Goal: Task Accomplishment & Management: Manage account settings

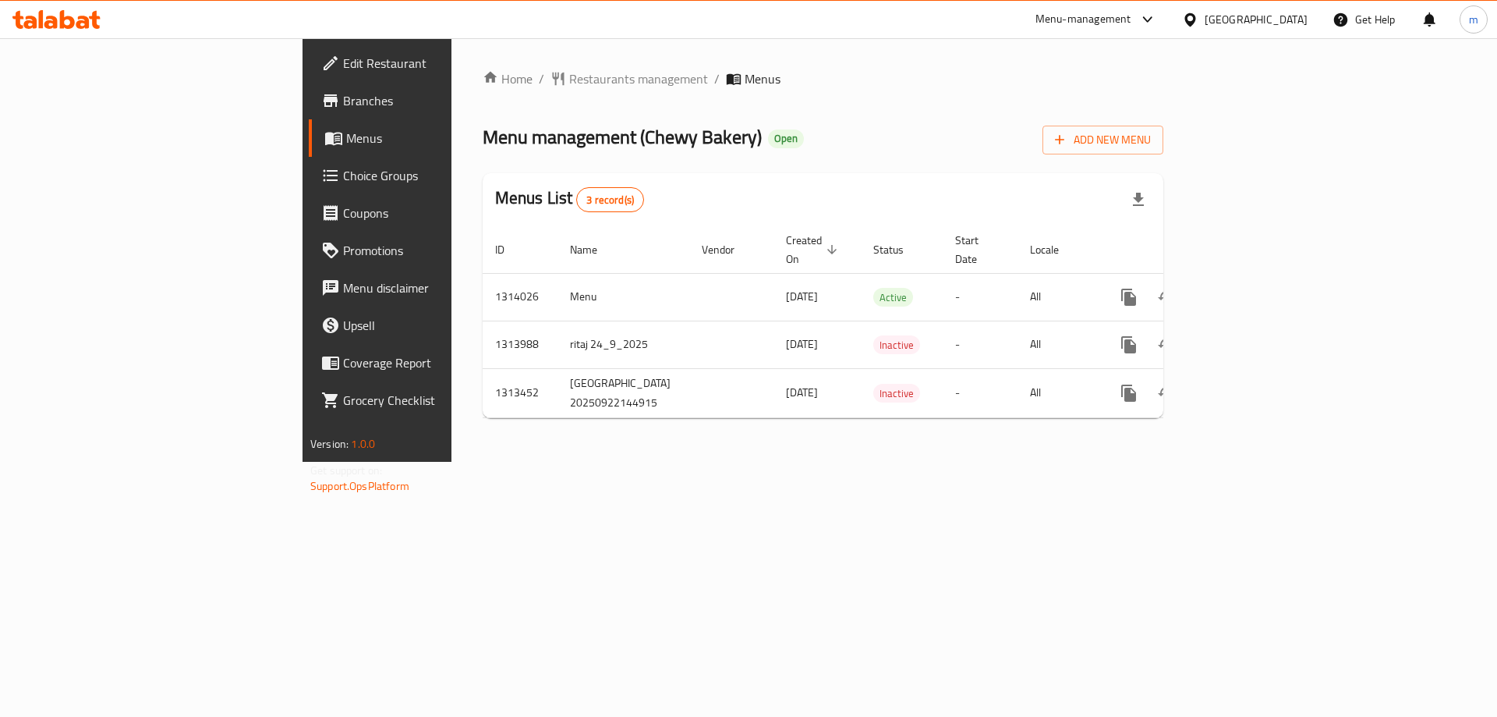
click at [452, 462] on div "Home / Restaurants management / Menus Menu management ( Chewy Bakery ) Open Add…" at bounding box center [823, 250] width 743 height 424
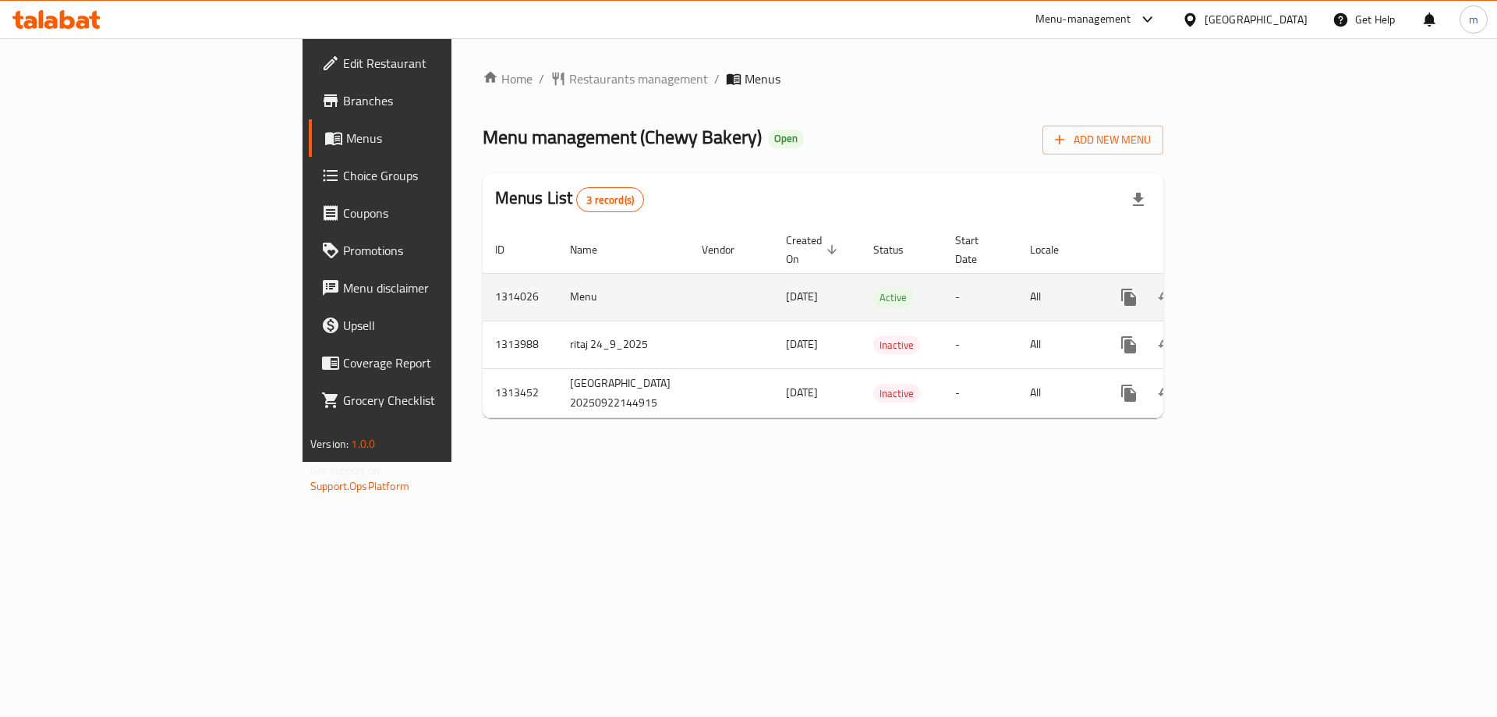
click at [1251, 288] on icon "enhanced table" at bounding box center [1241, 297] width 19 height 19
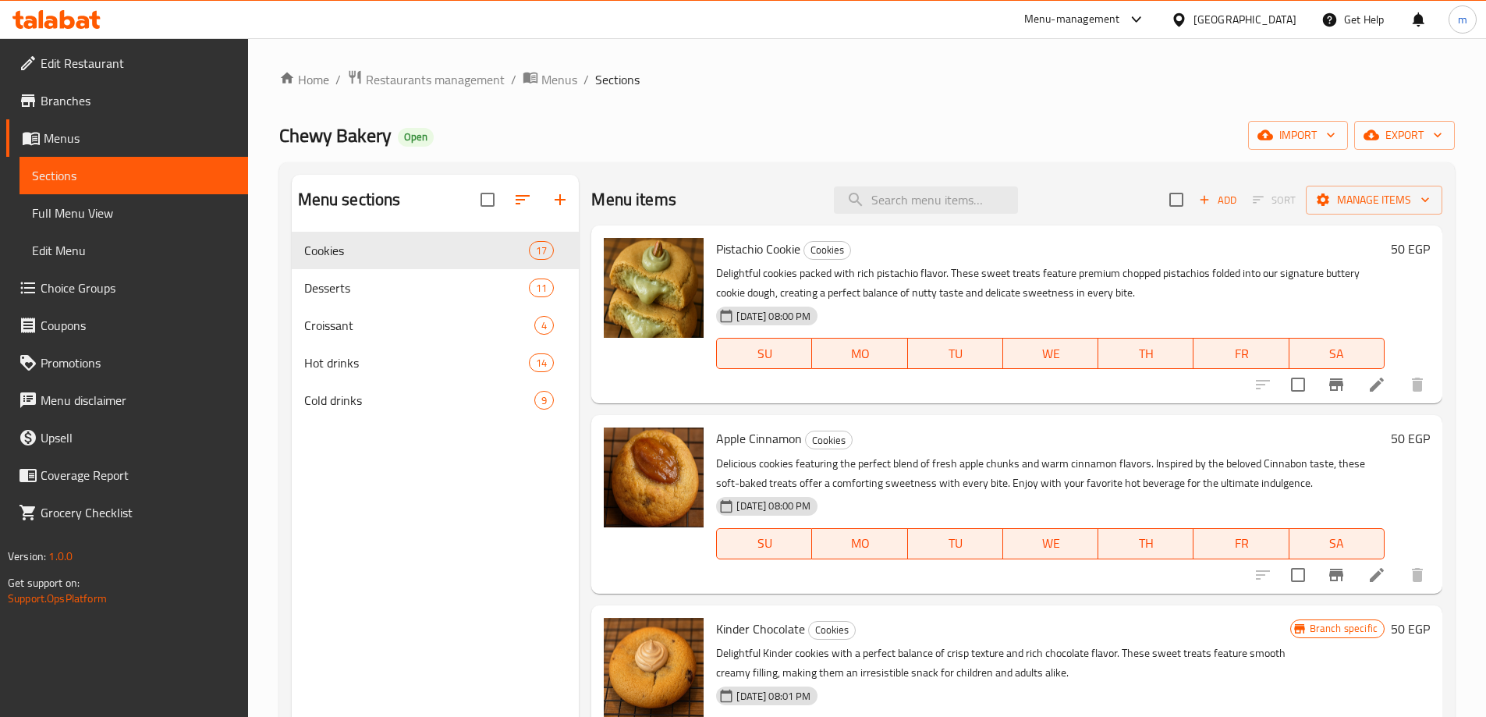
click at [727, 107] on div "Home / Restaurants management / Menus / Sections Chewy Bakery Open import expor…" at bounding box center [866, 486] width 1175 height 835
click at [376, 274] on div "Desserts 11" at bounding box center [436, 287] width 288 height 37
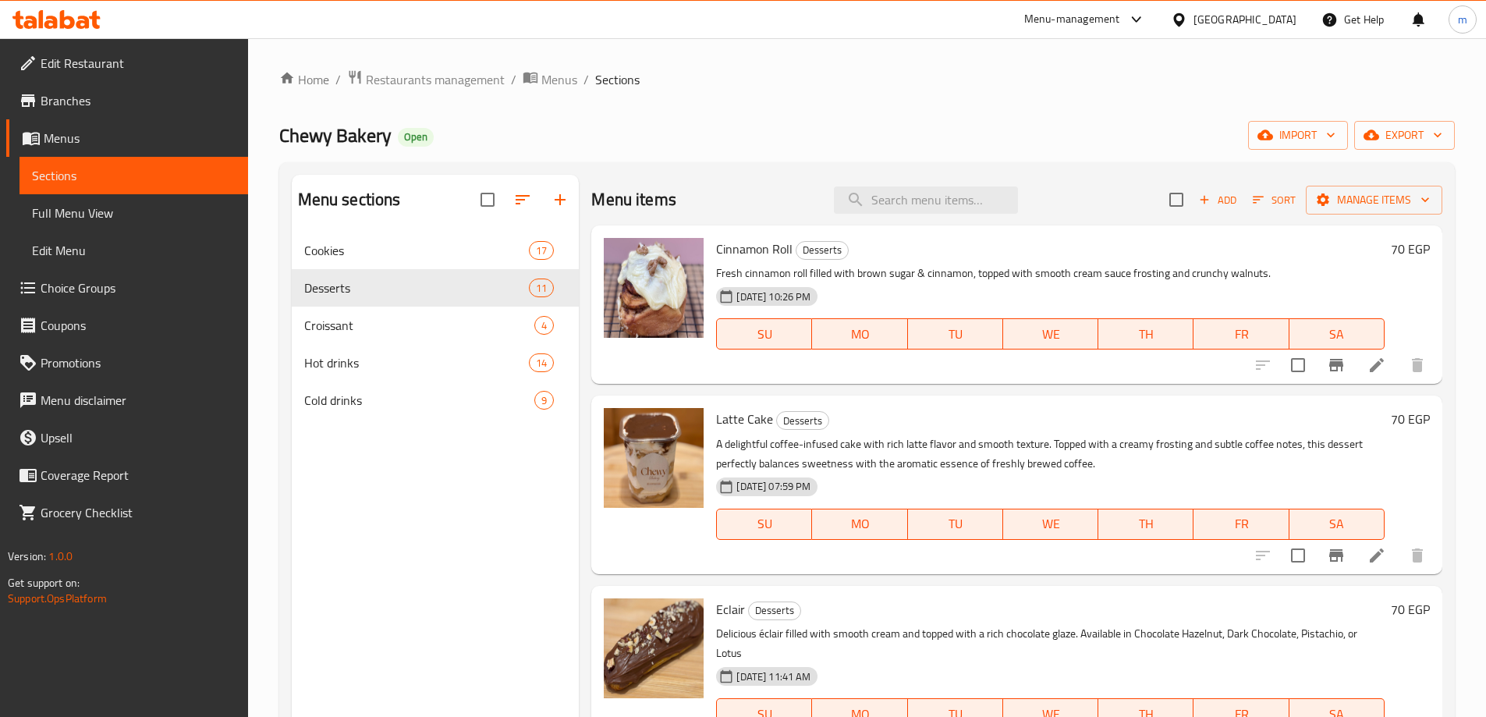
click at [900, 271] on p "Fresh cinnamon roll filled with brown sugar & cinnamon, topped with smooth crea…" at bounding box center [1050, 273] width 668 height 19
click at [1372, 370] on icon at bounding box center [1376, 365] width 19 height 19
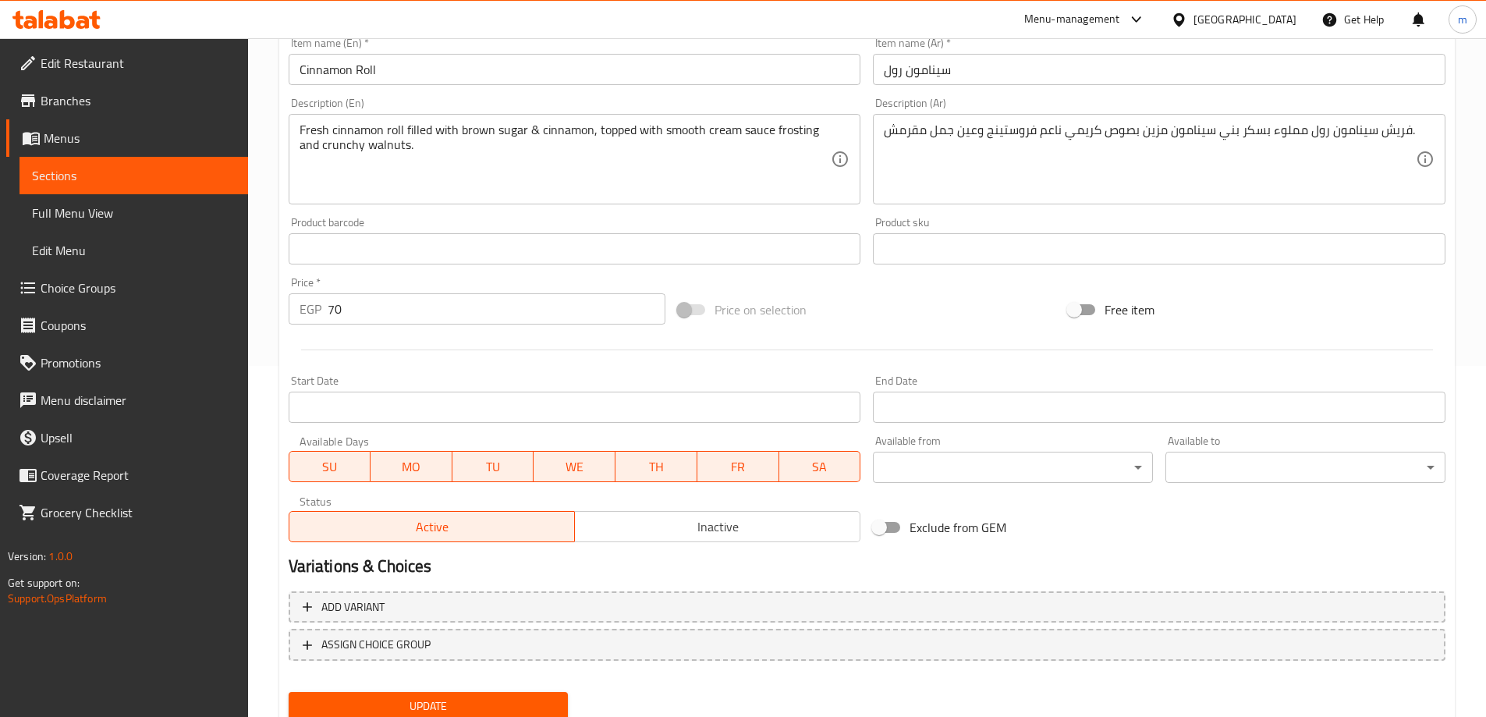
scroll to position [408, 0]
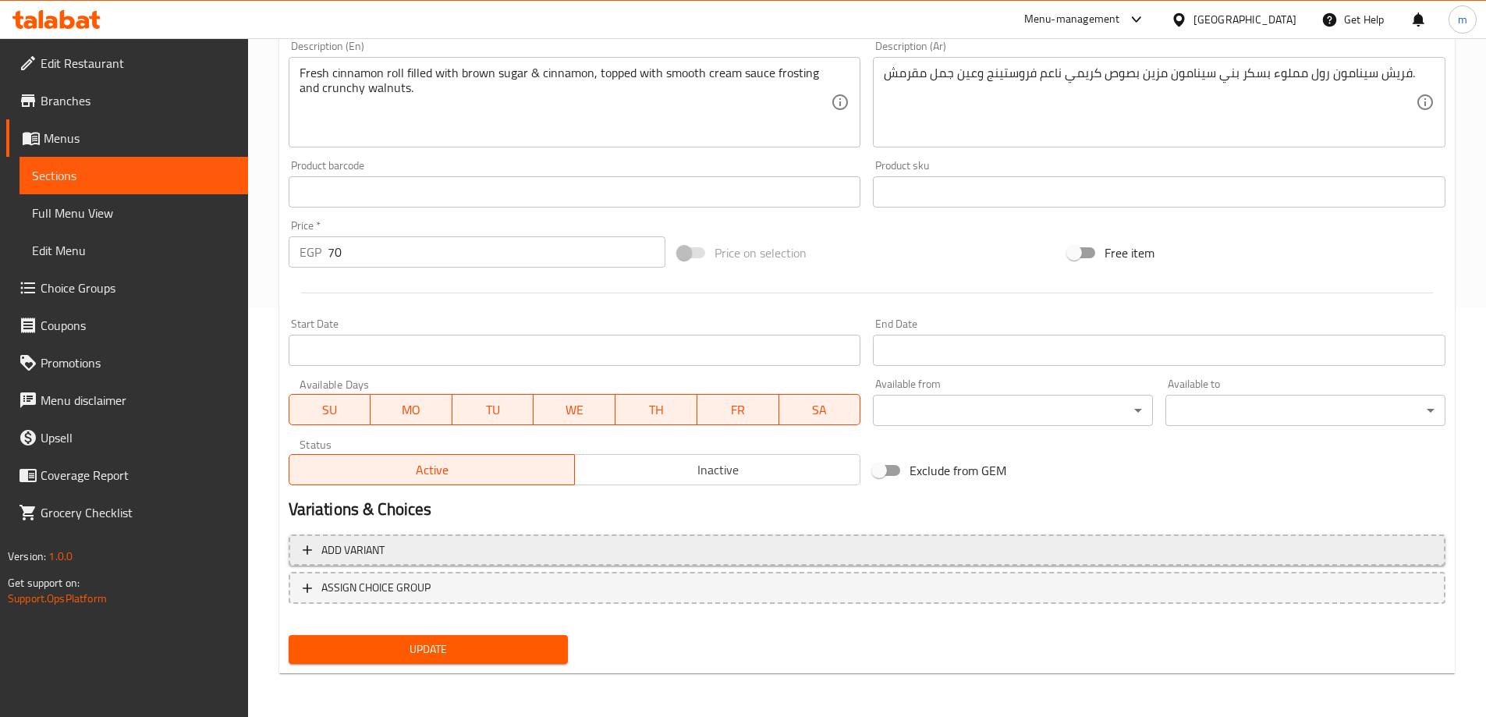
click at [427, 540] on span "Add variant" at bounding box center [867, 549] width 1129 height 19
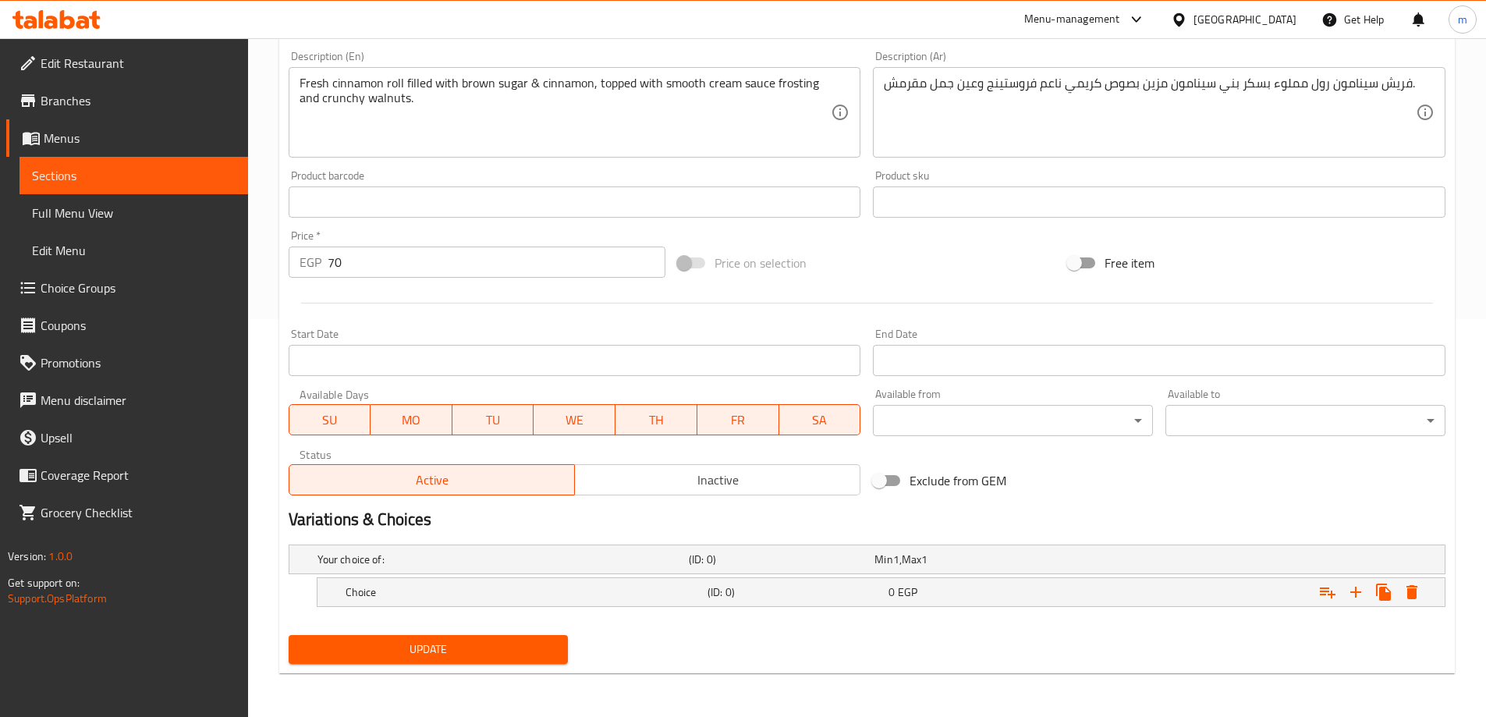
scroll to position [398, 0]
click at [438, 556] on h5 "Your choice of:" at bounding box center [499, 559] width 365 height 16
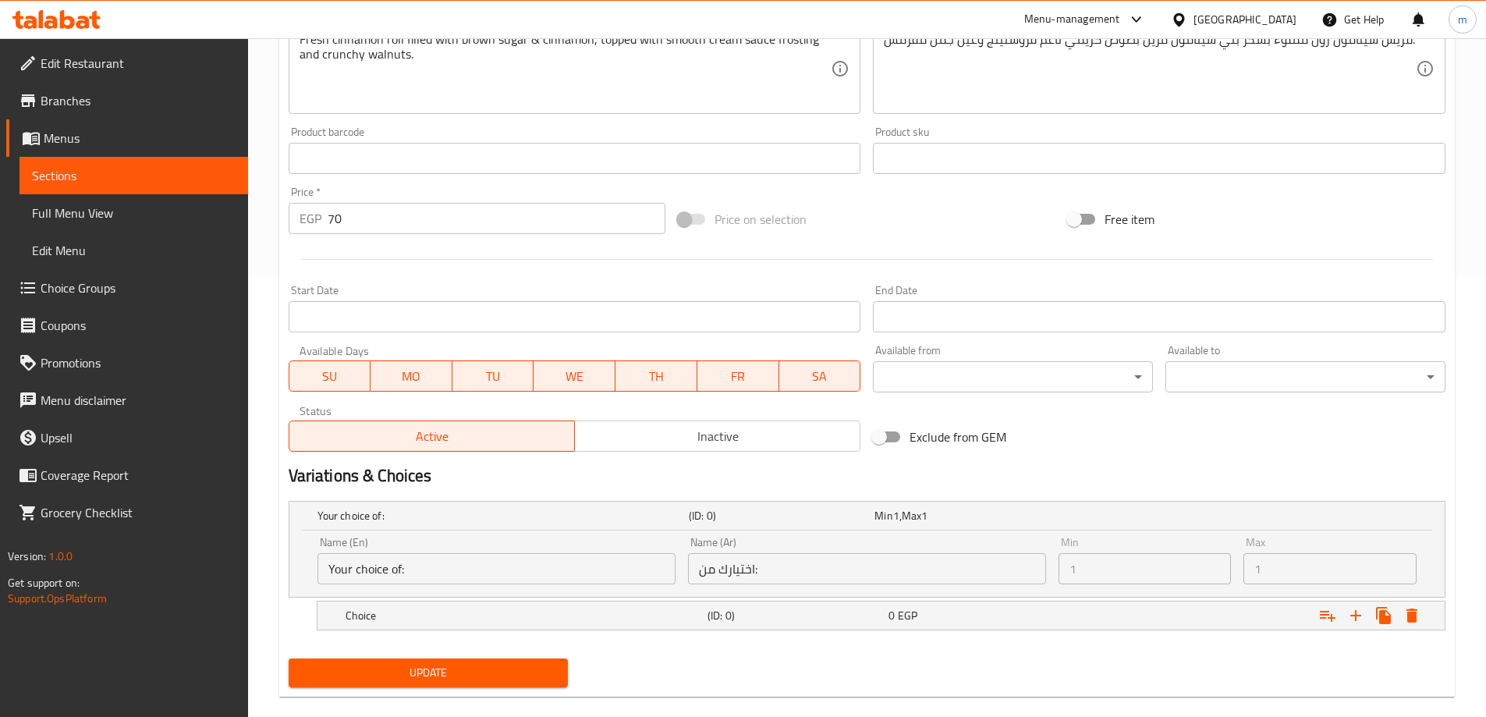
scroll to position [465, 0]
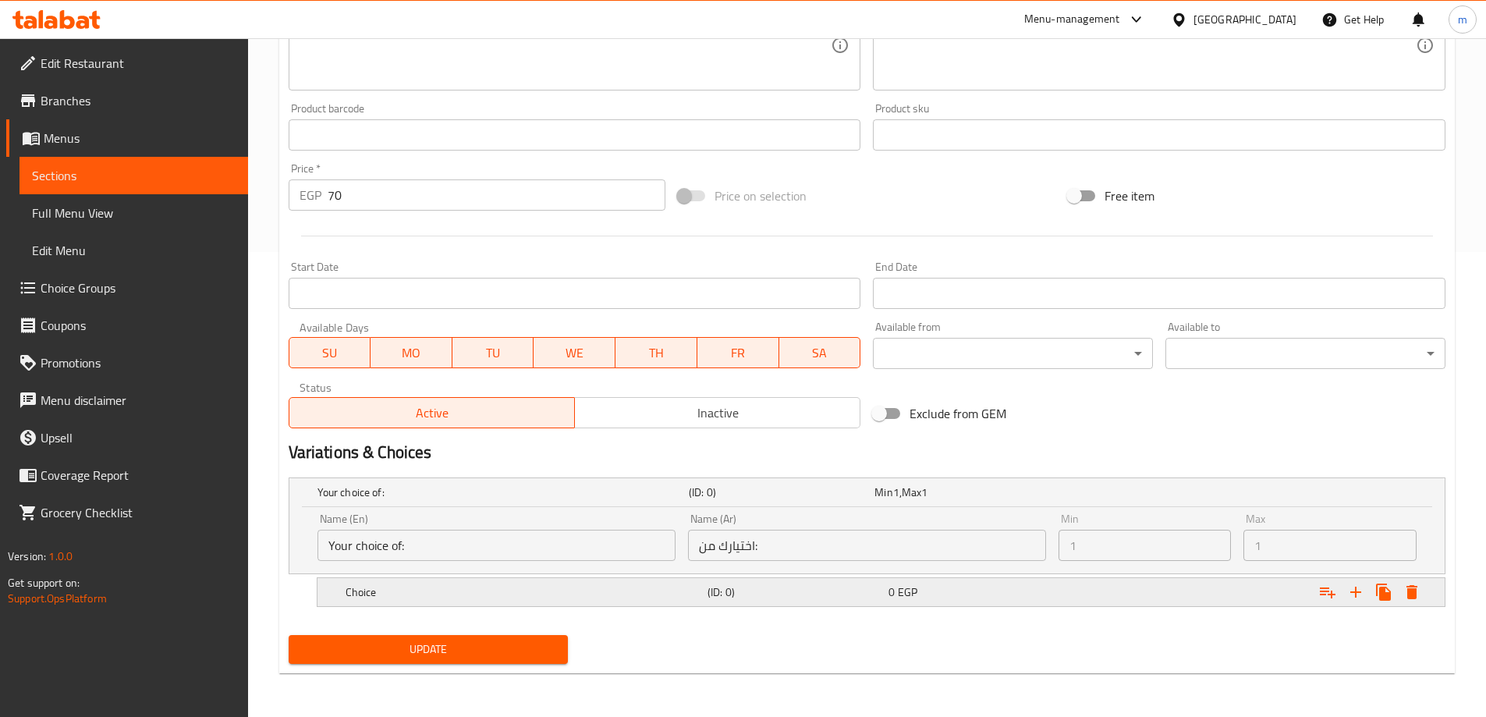
click at [881, 599] on h5 "(ID: 0)" at bounding box center [794, 592] width 175 height 16
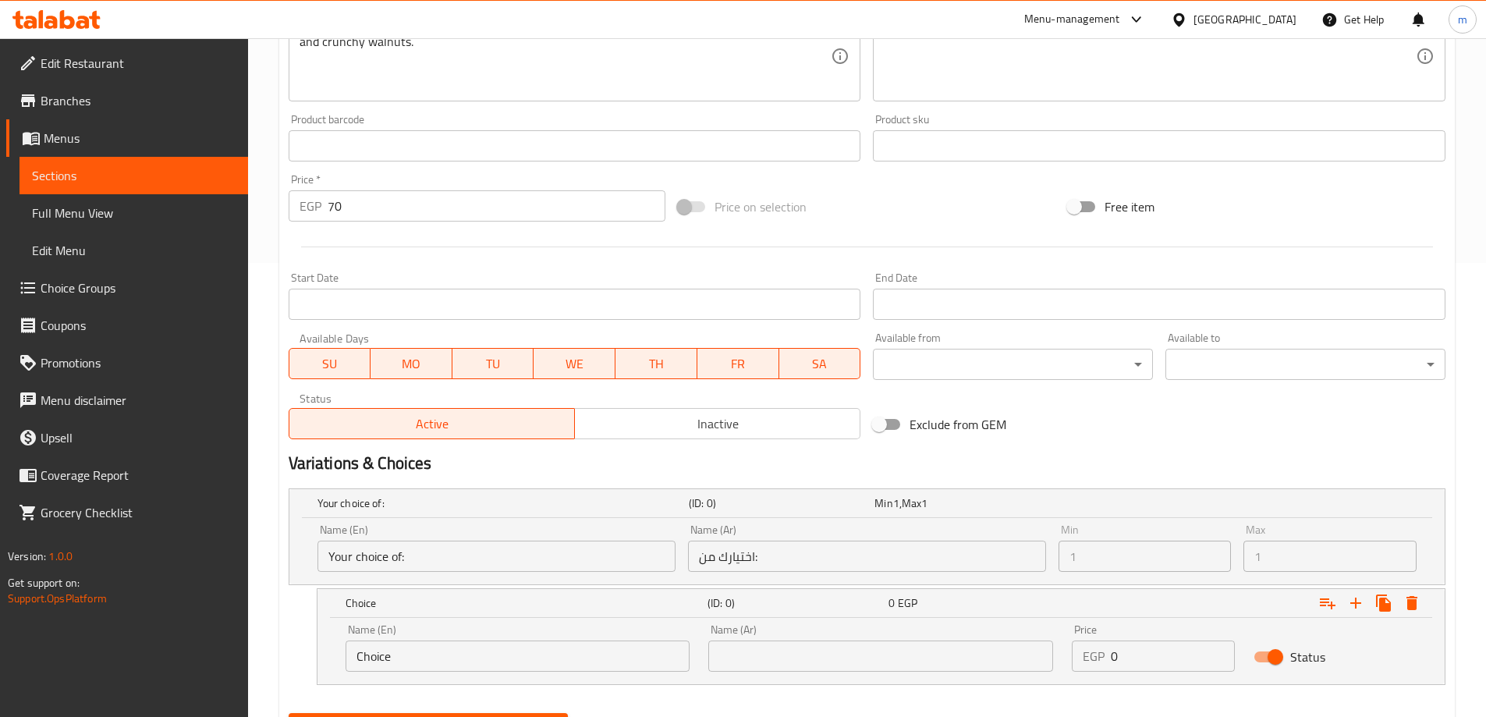
click at [1072, 451] on div "Variations & Choices" at bounding box center [866, 463] width 1169 height 36
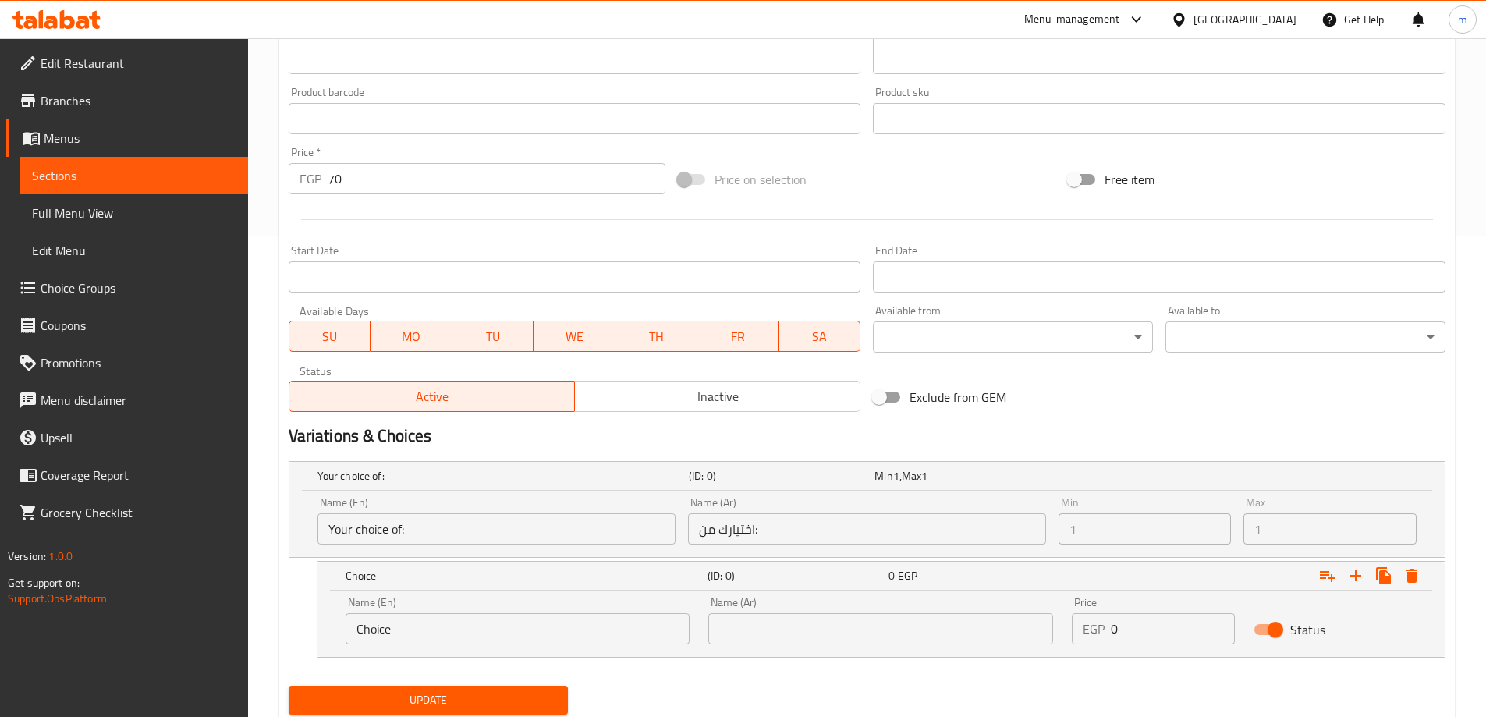
scroll to position [298, 0]
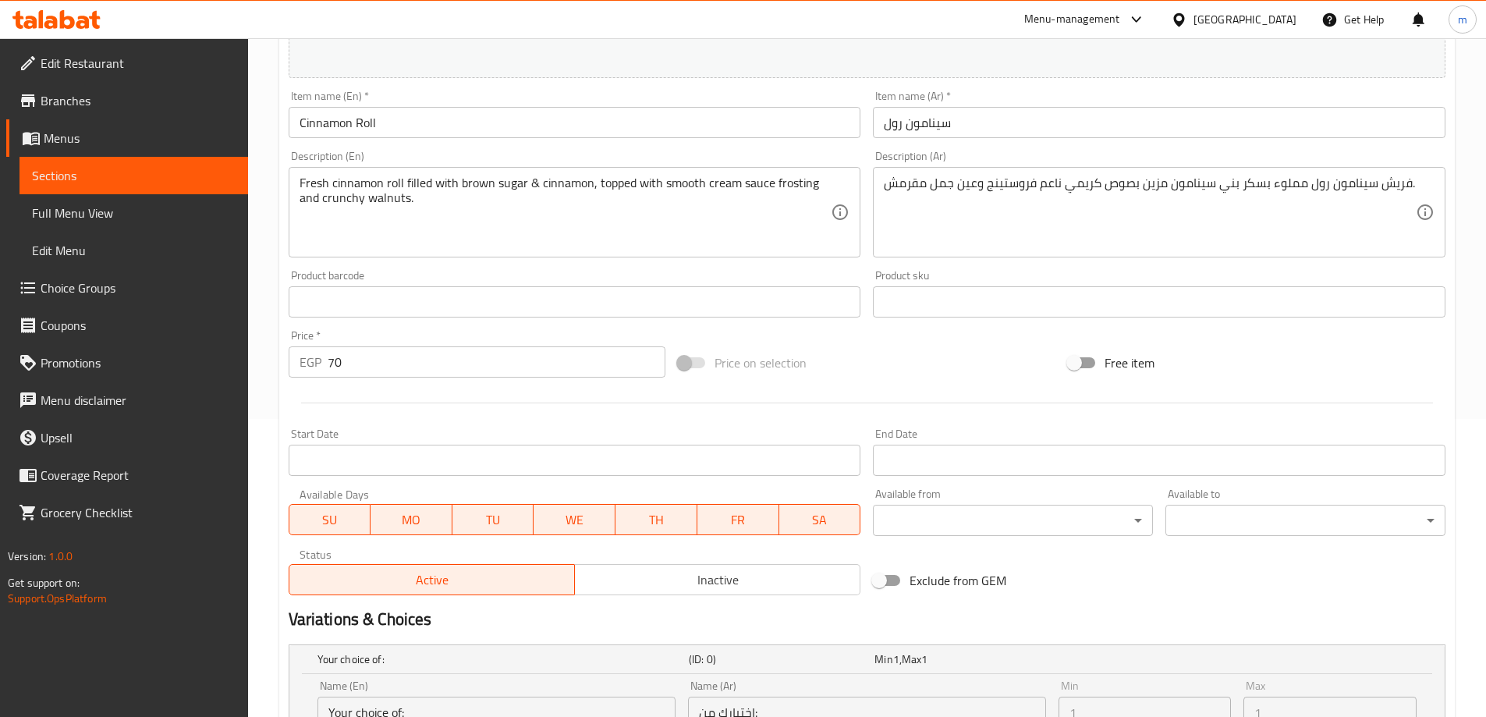
click at [146, 168] on span "Sections" at bounding box center [134, 175] width 204 height 19
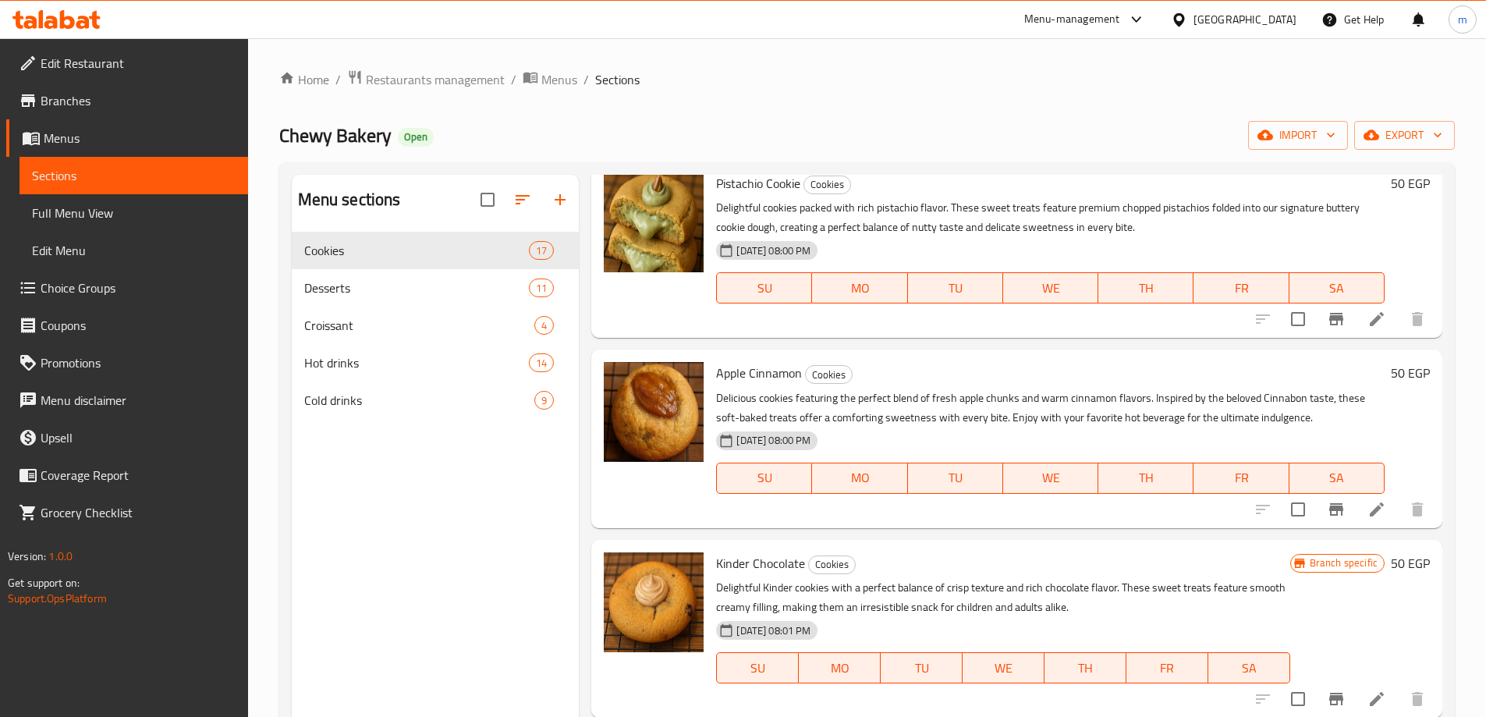
scroll to position [156, 0]
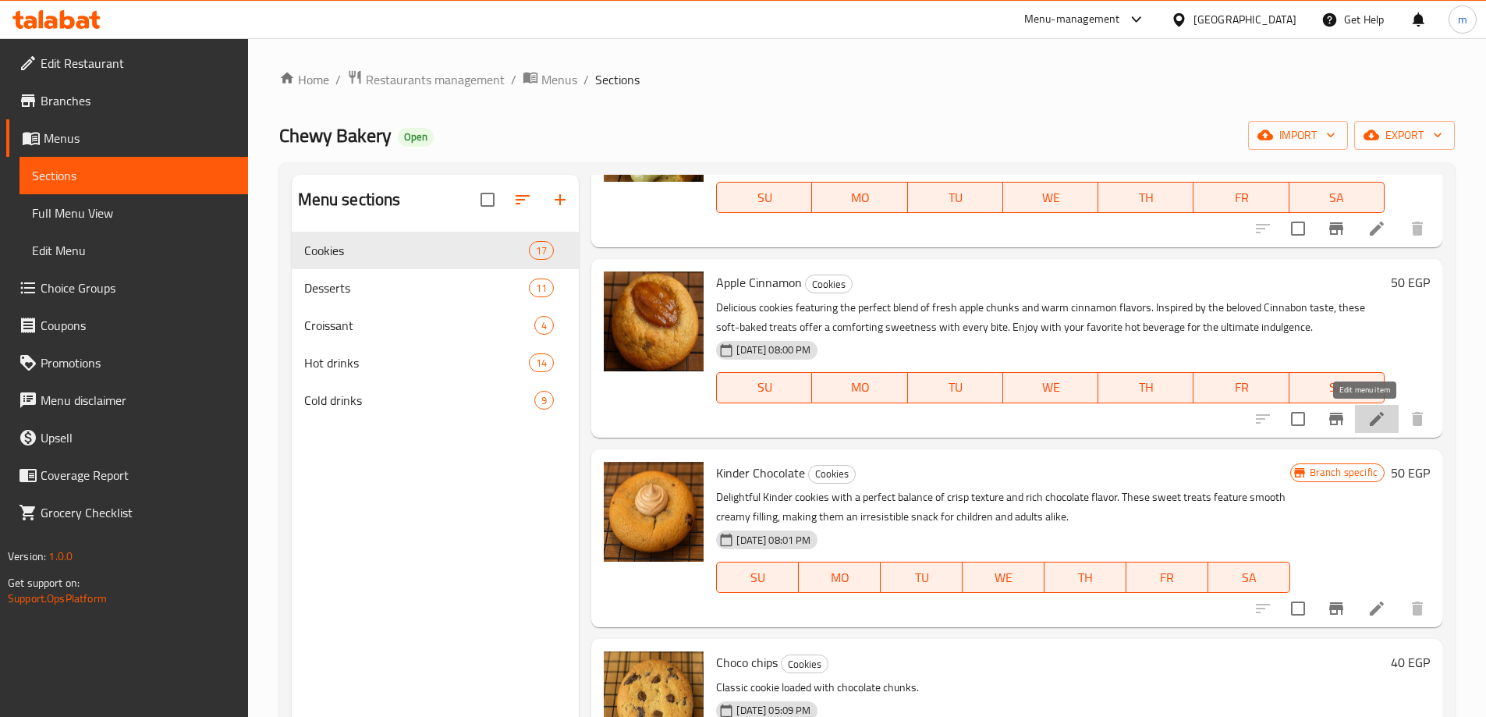
click at [1367, 413] on icon at bounding box center [1376, 418] width 19 height 19
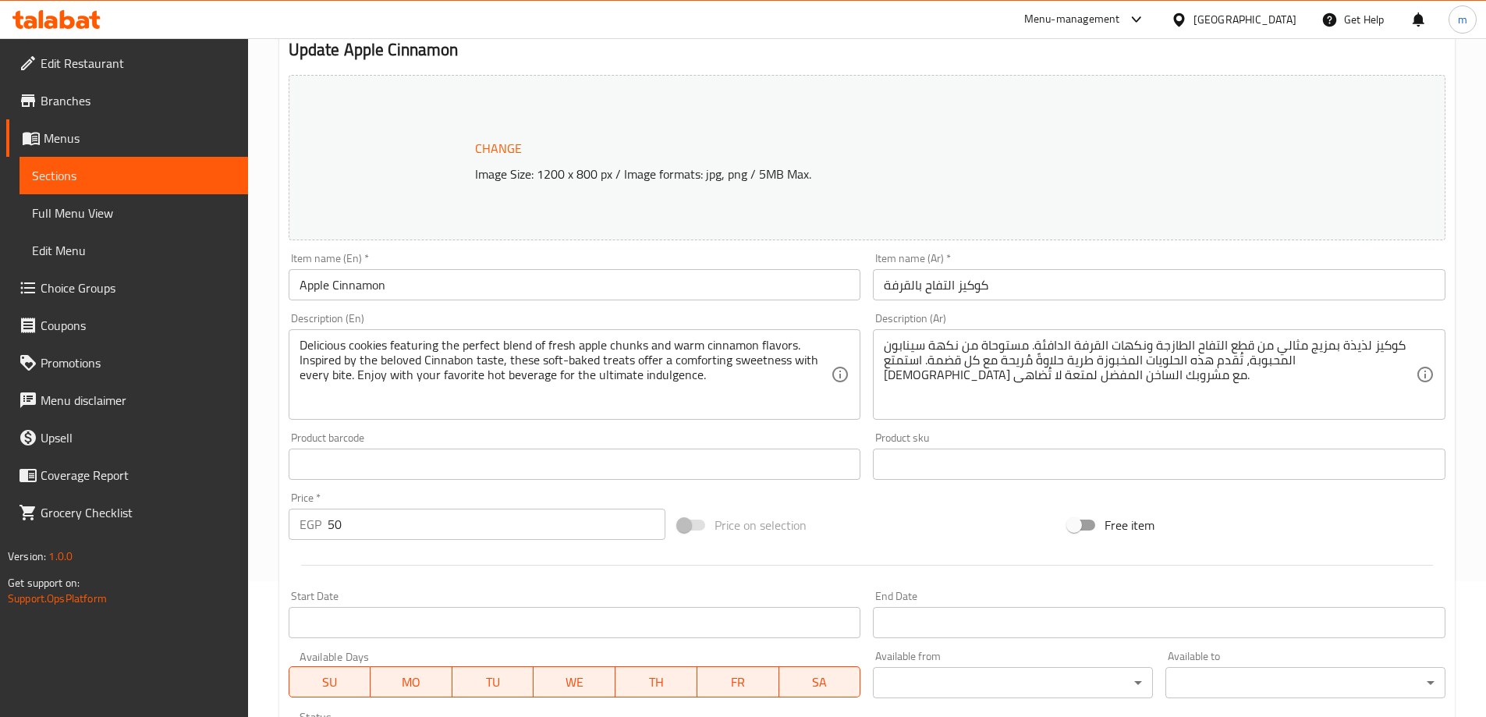
scroll to position [408, 0]
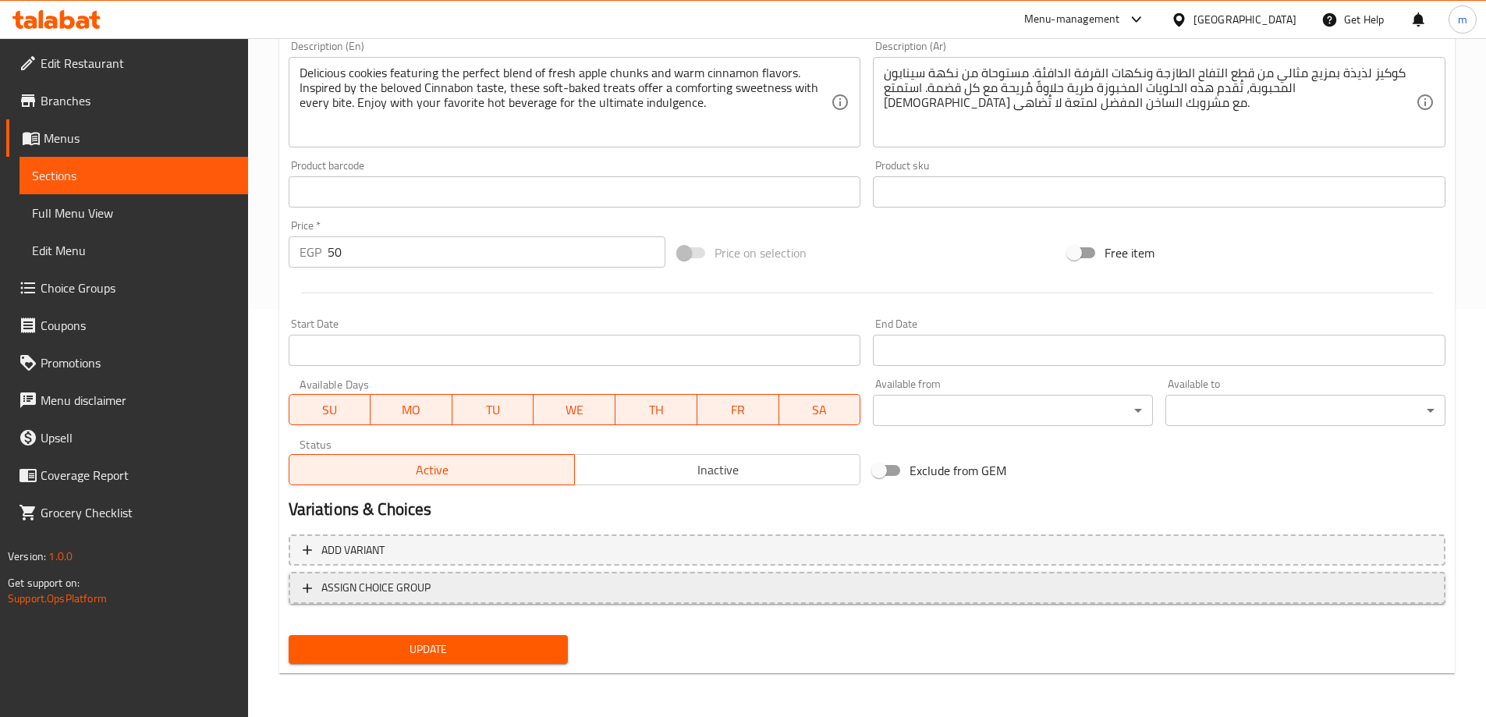
click at [438, 588] on span "ASSIGN CHOICE GROUP" at bounding box center [867, 587] width 1129 height 19
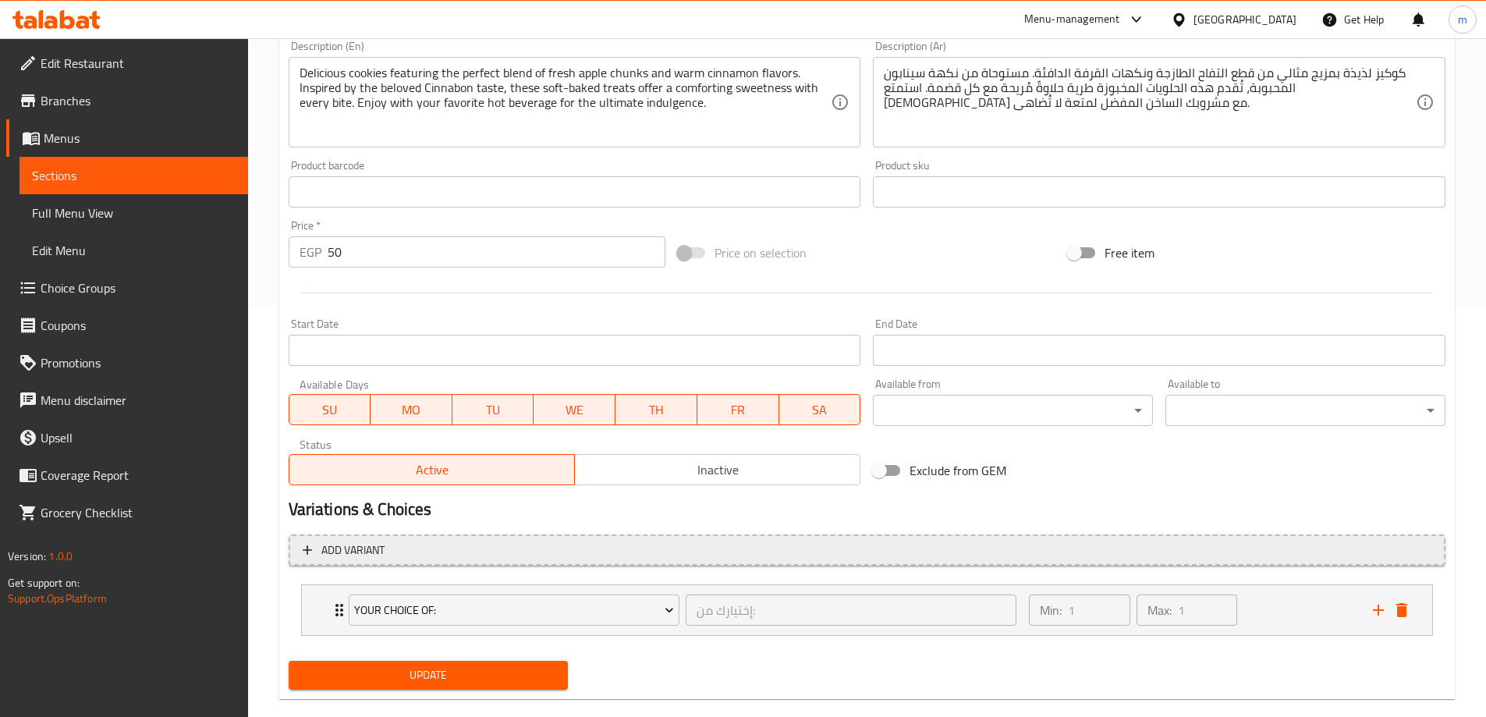
click at [370, 545] on span "Add variant" at bounding box center [352, 549] width 63 height 19
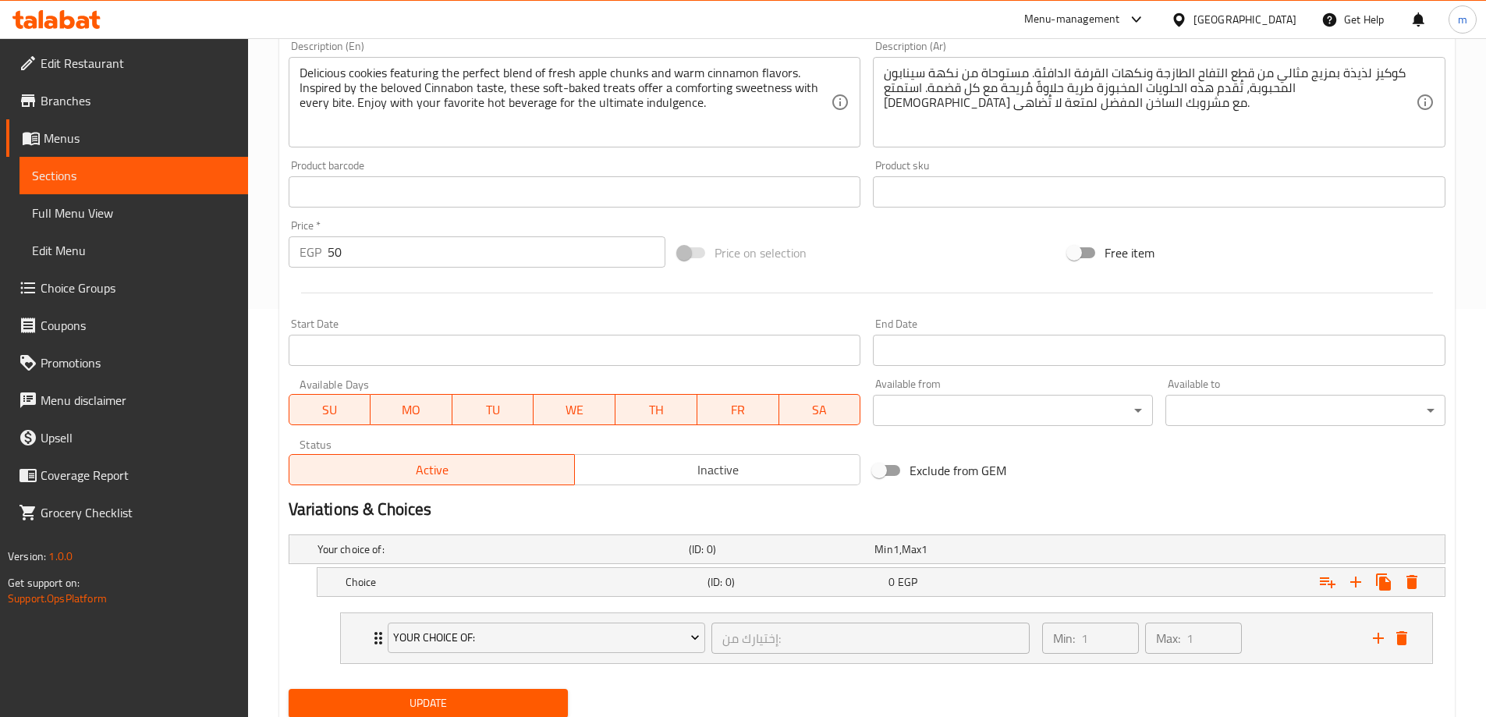
click at [1079, 502] on h2 "Variations & Choices" at bounding box center [867, 509] width 1157 height 23
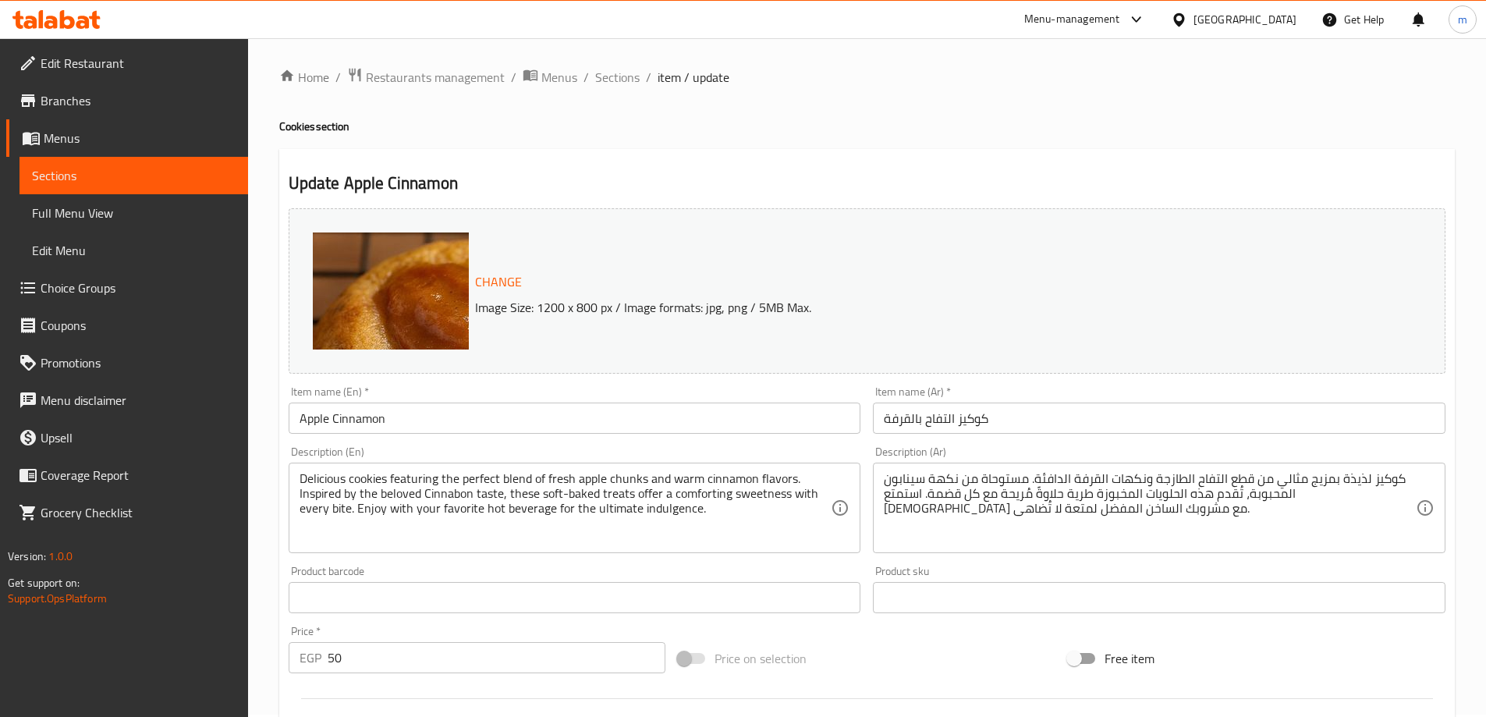
scroll to position [0, 0]
click at [636, 272] on div "Change Image Size: 1200 x 800 px / Image formats: jpg, png / 5MB Max." at bounding box center [884, 293] width 831 height 51
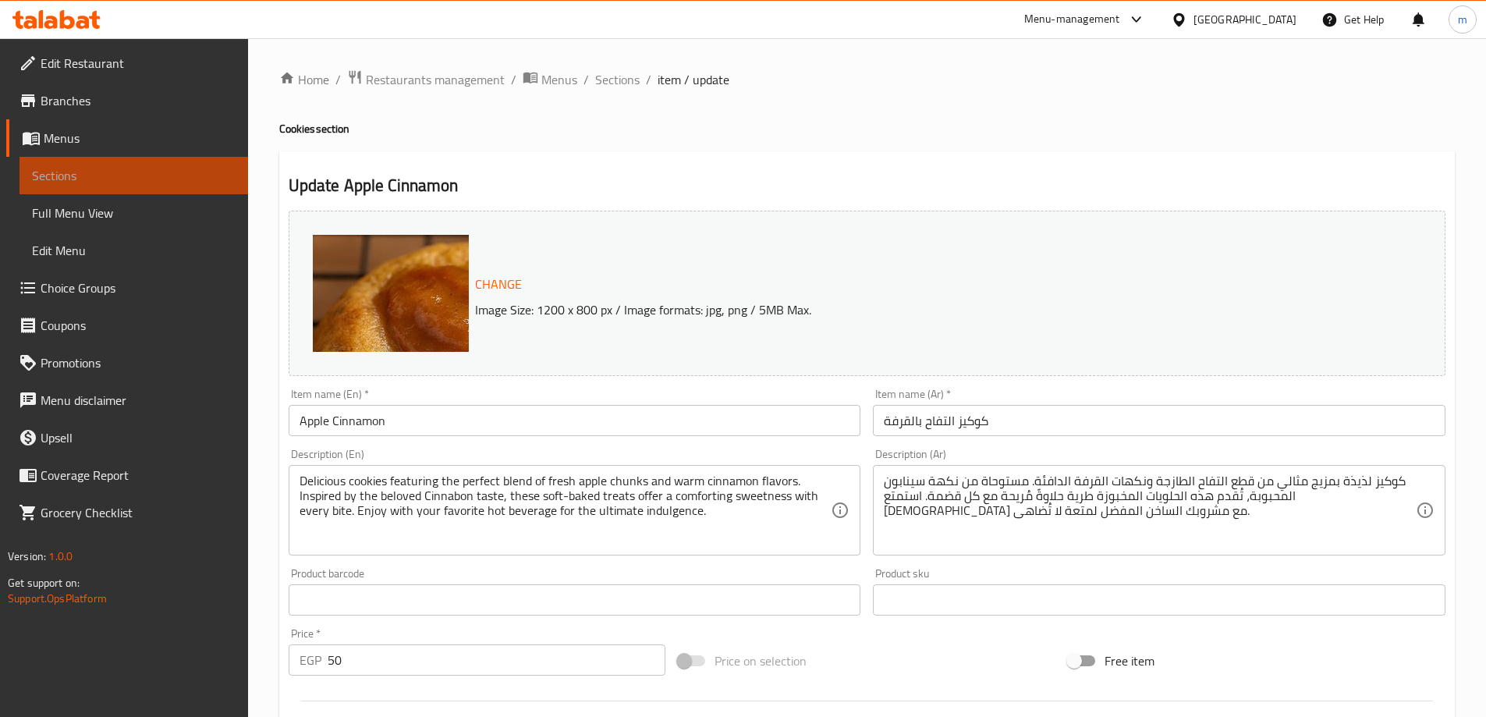
click at [110, 170] on span "Sections" at bounding box center [134, 175] width 204 height 19
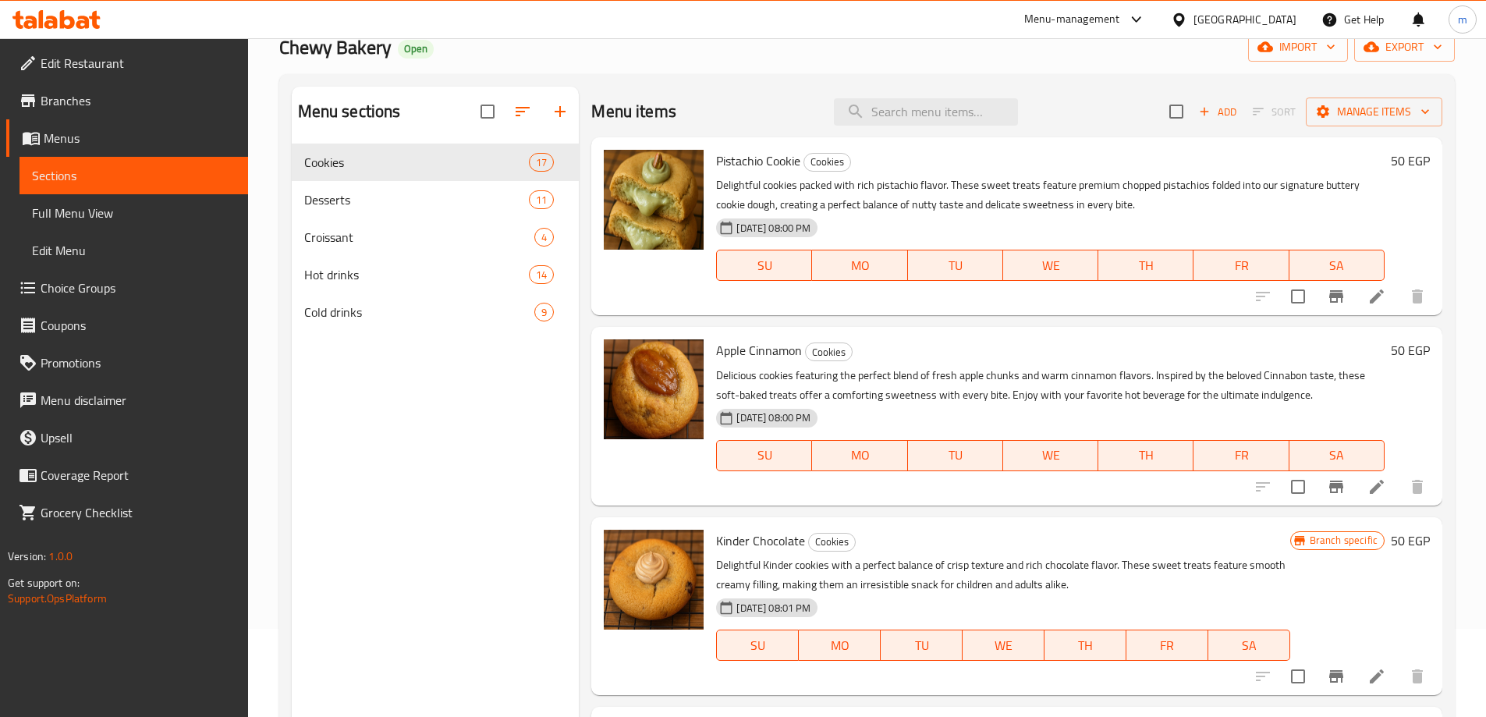
scroll to position [62, 0]
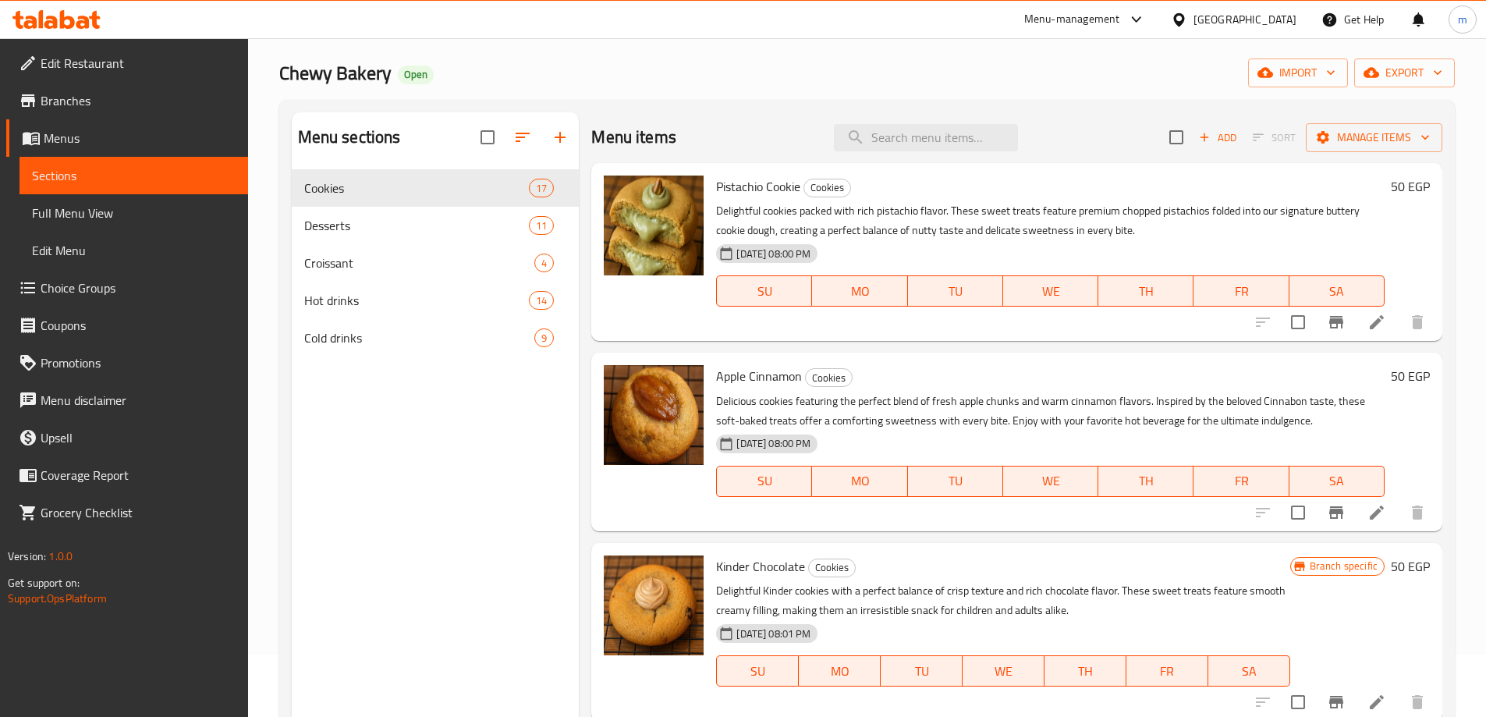
click at [423, 342] on div "Cold drinks 9" at bounding box center [436, 337] width 288 height 37
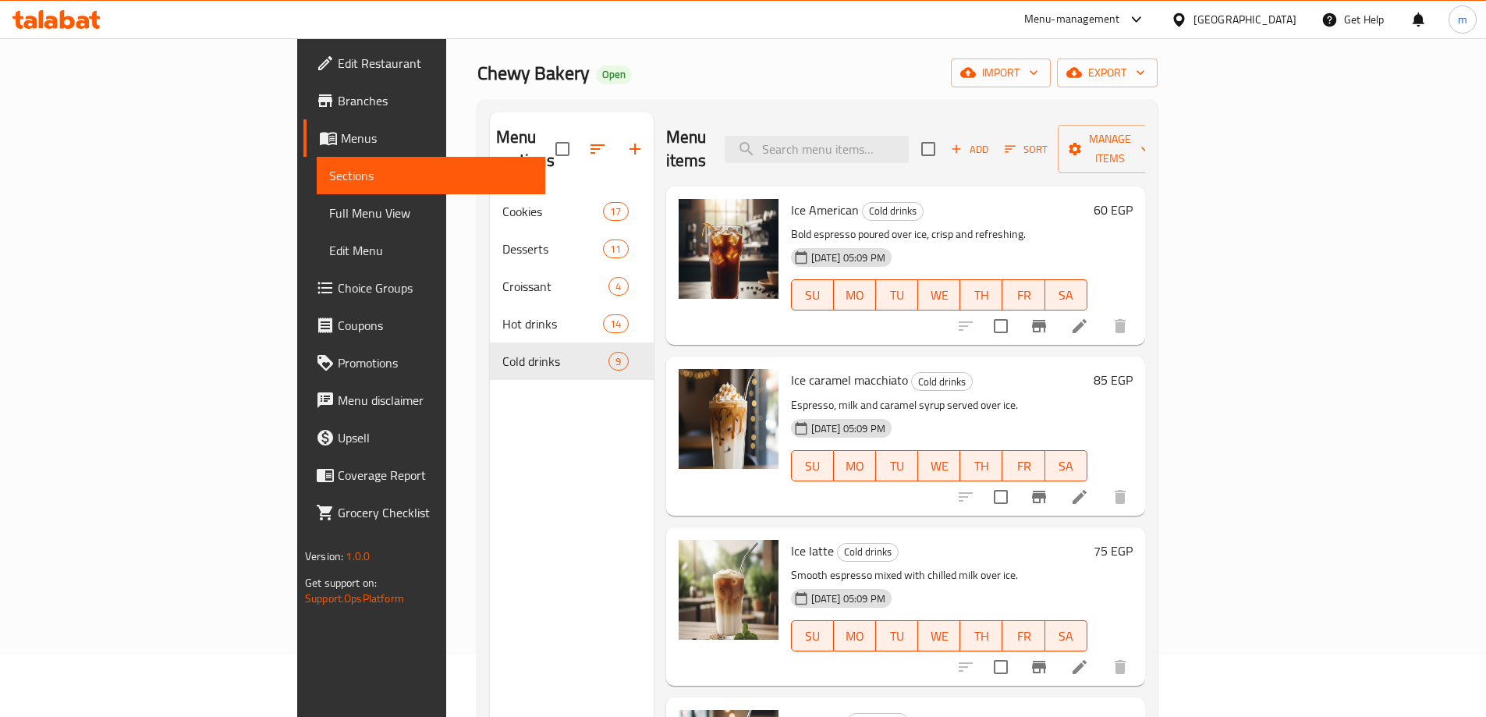
click at [490, 451] on div "Menu sections Cookies 17 Desserts 11 Croissant 4 Hot drinks 14 Cold drinks 9" at bounding box center [572, 470] width 164 height 717
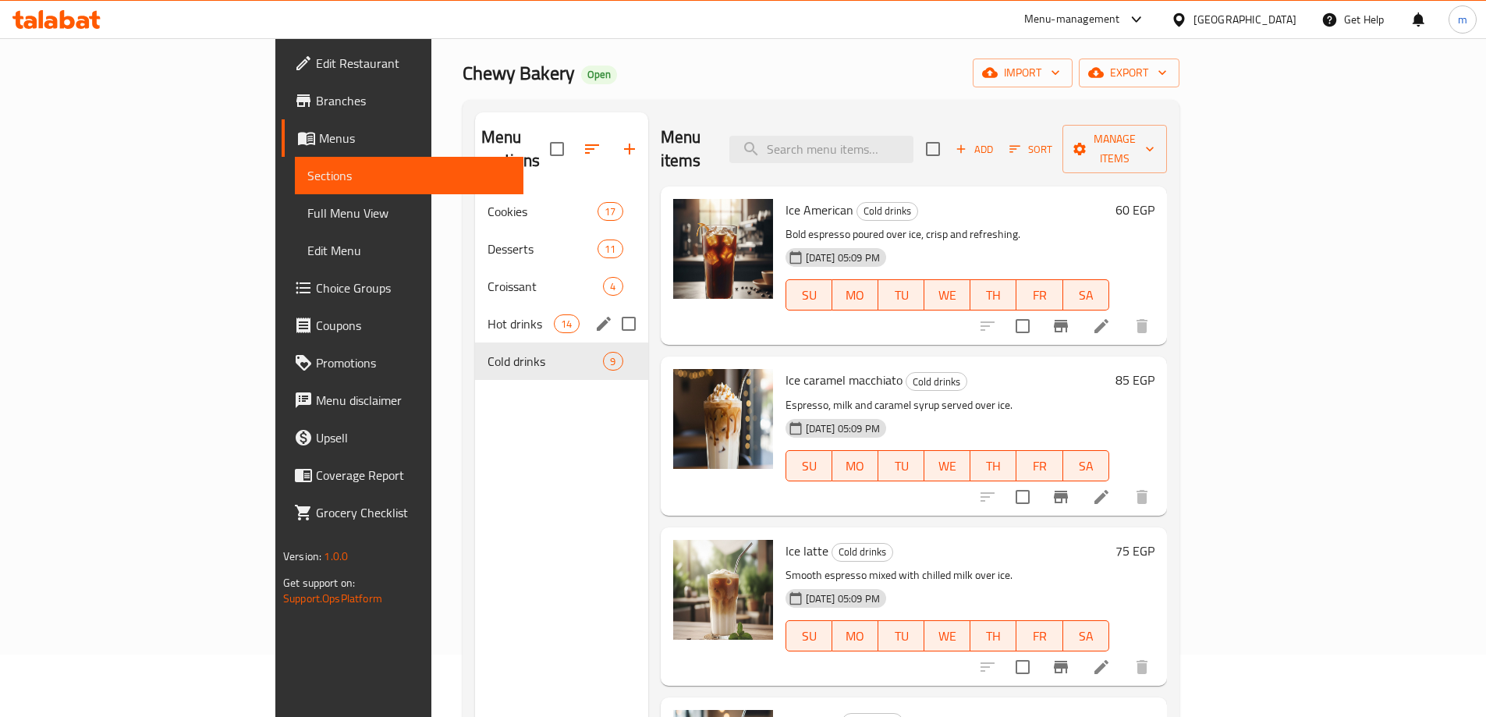
click at [475, 305] on div "Hot drinks 14" at bounding box center [561, 323] width 173 height 37
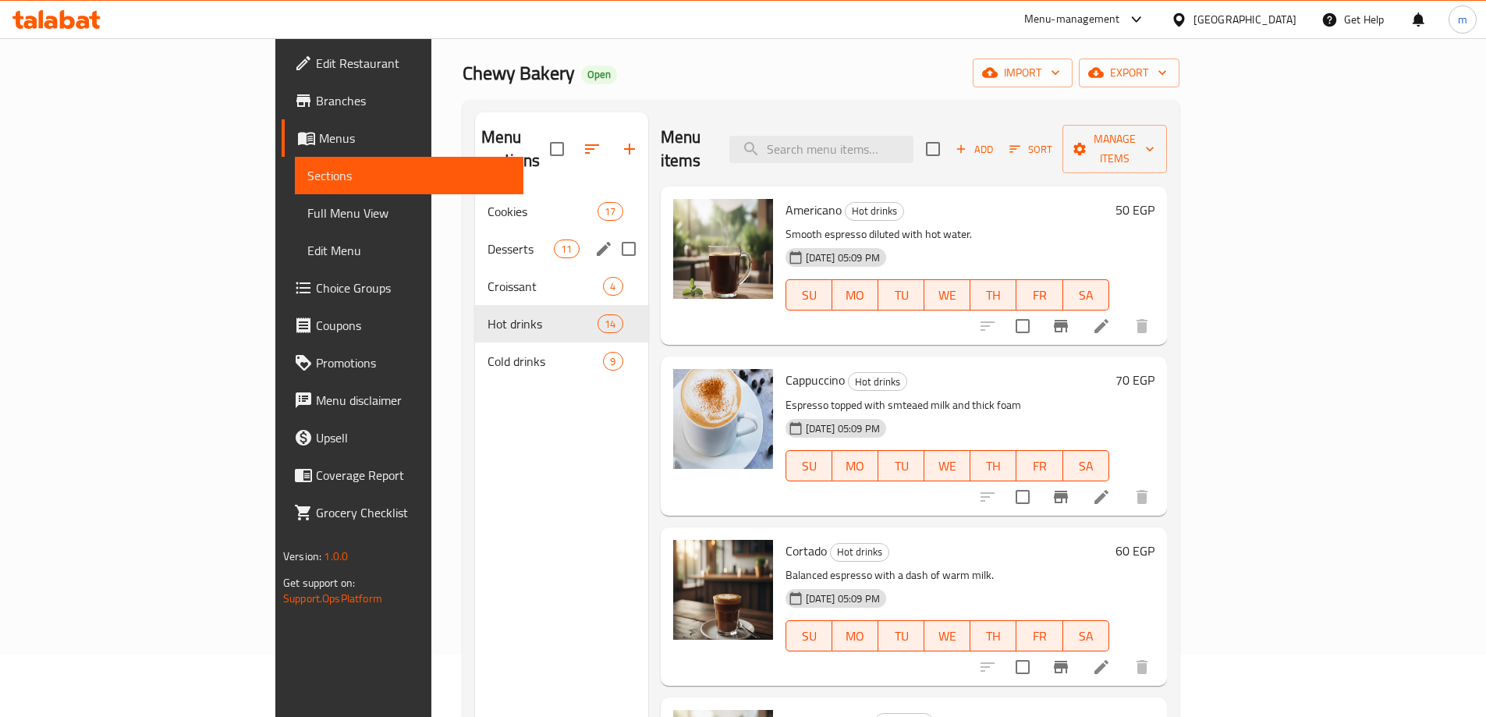
click at [475, 243] on div "Desserts 11" at bounding box center [561, 248] width 173 height 37
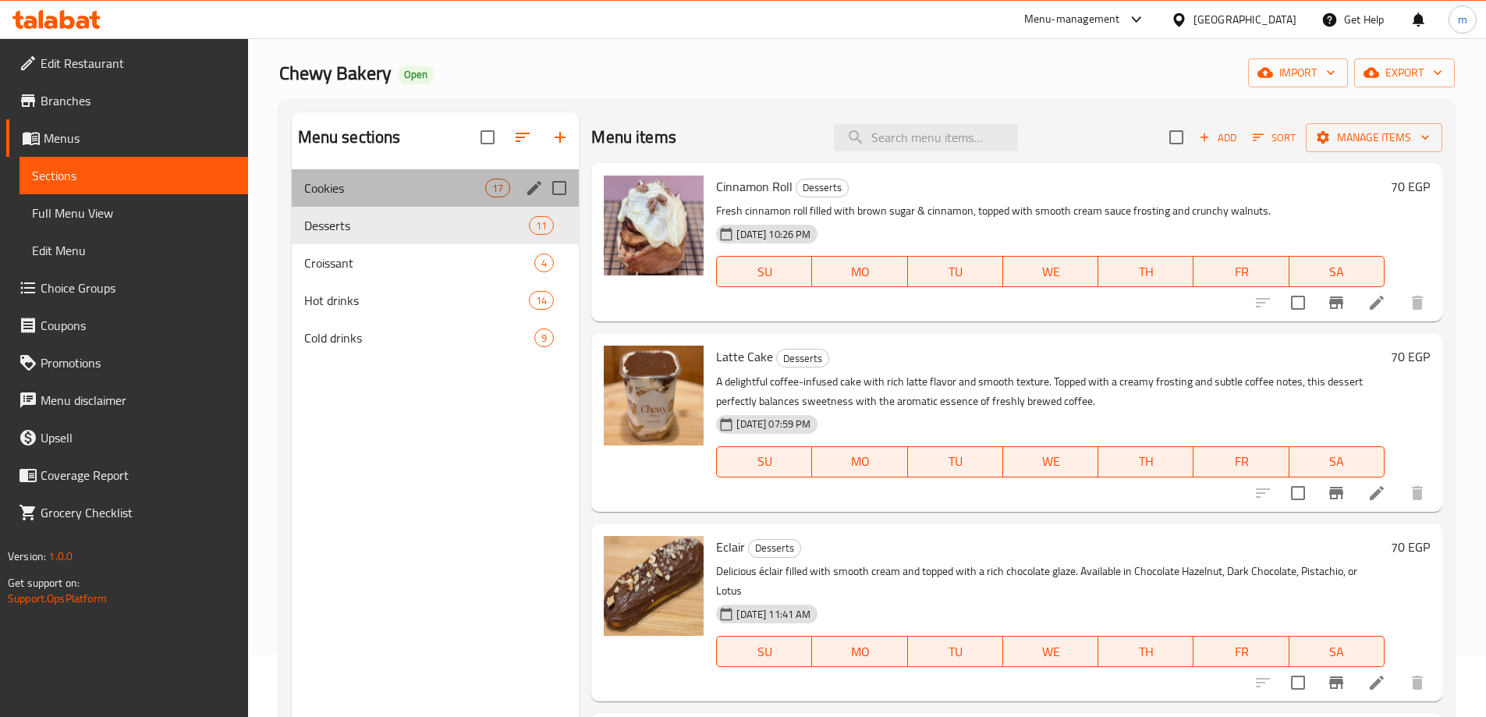
click at [387, 190] on span "Cookies" at bounding box center [395, 188] width 182 height 19
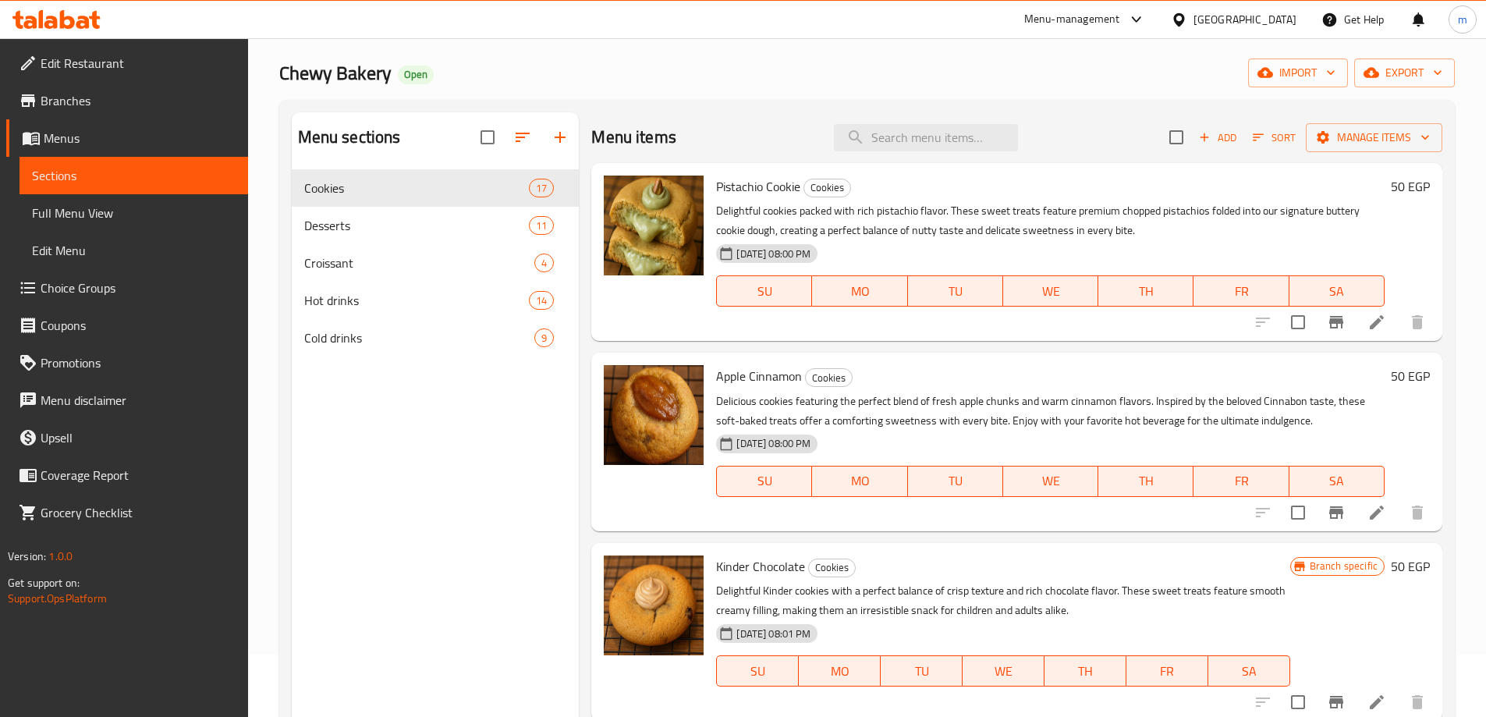
click at [478, 532] on div "Menu sections Cookies 17 Desserts 11 Croissant 4 Hot drinks 14 Cold drinks 9" at bounding box center [436, 470] width 288 height 717
click at [353, 231] on span "Desserts" at bounding box center [395, 225] width 182 height 19
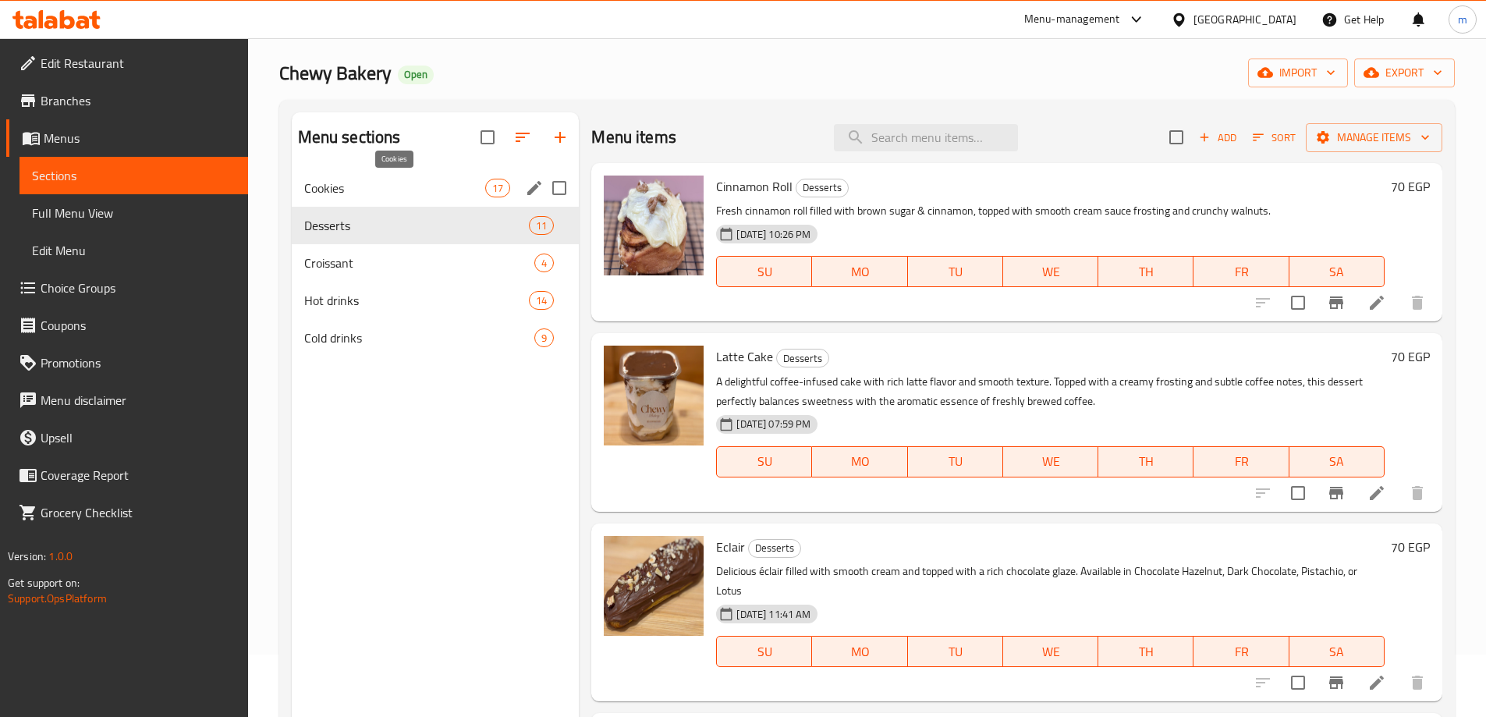
click at [374, 194] on span "Cookies" at bounding box center [395, 188] width 182 height 19
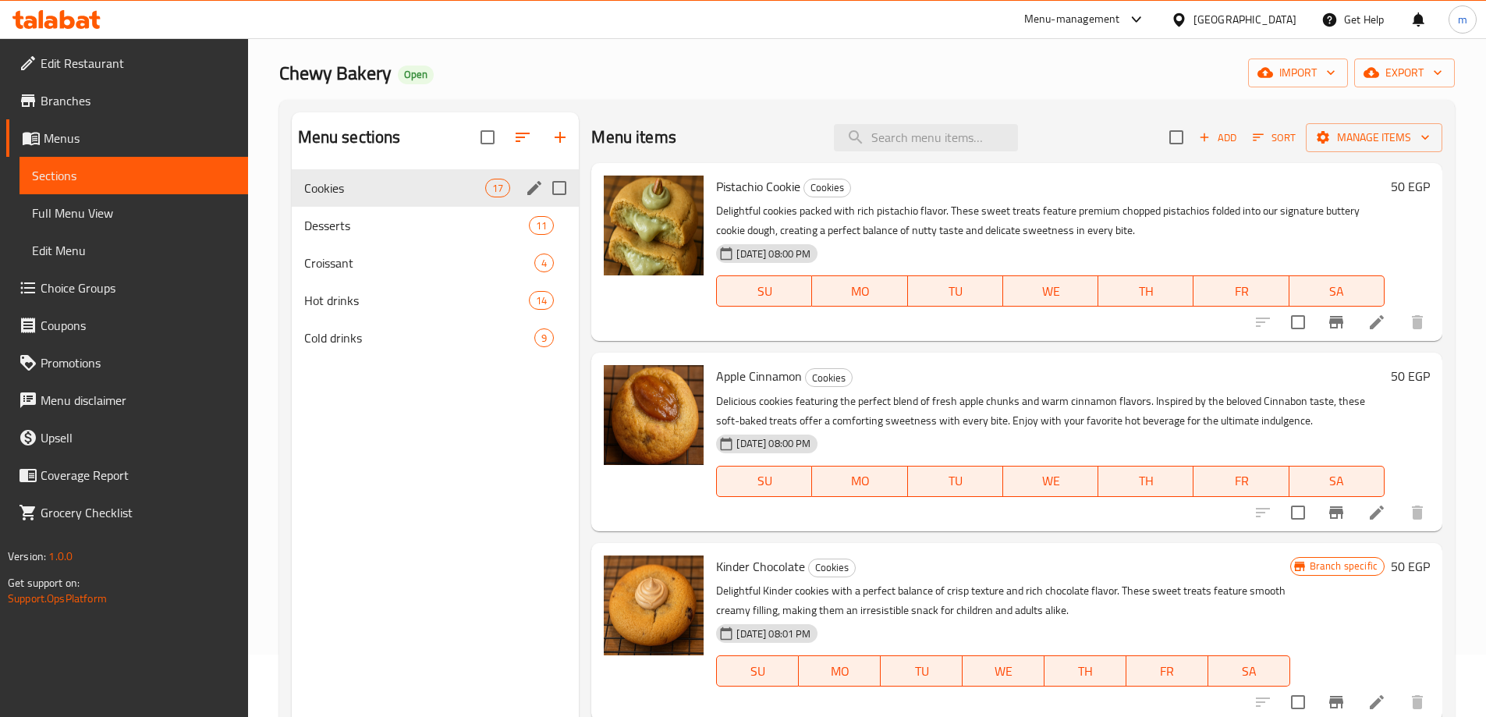
click at [363, 212] on div "Desserts 11" at bounding box center [436, 225] width 288 height 37
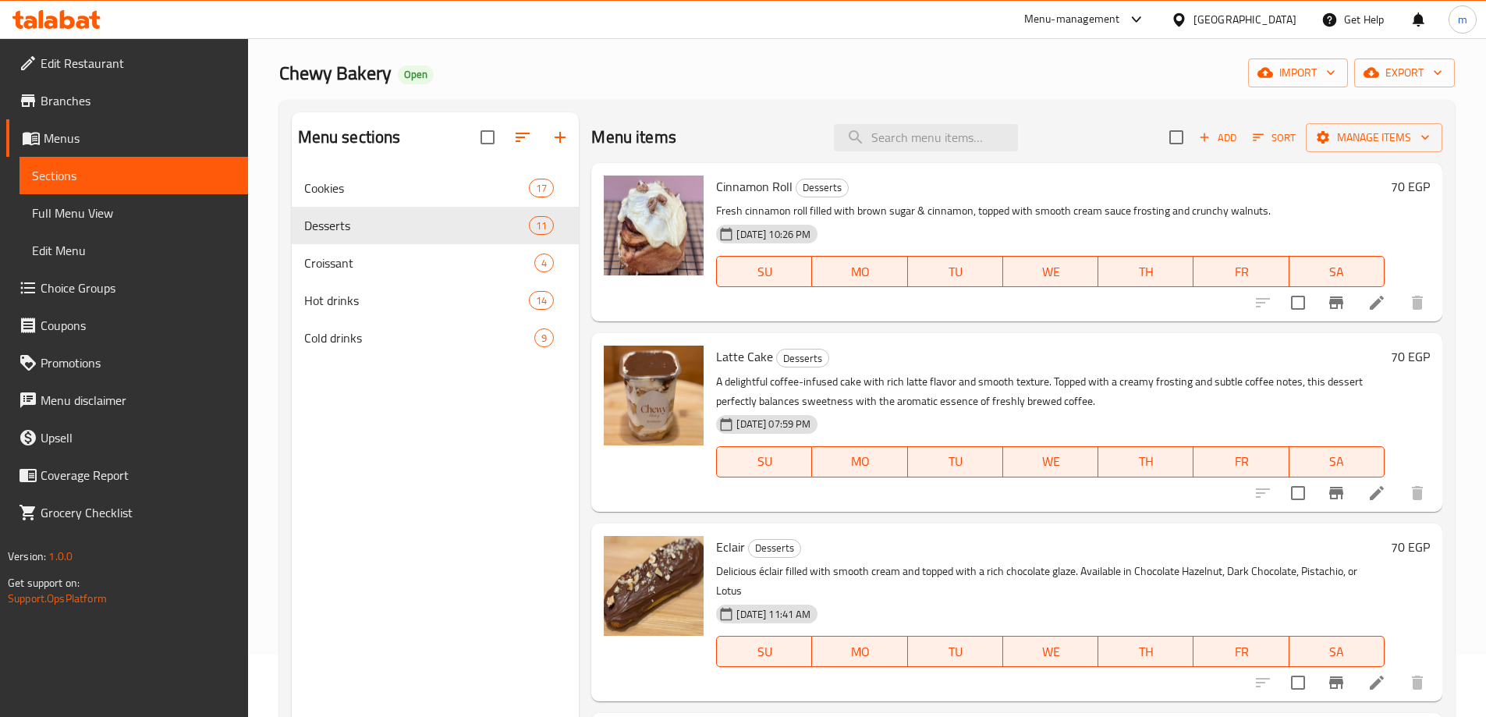
click at [416, 464] on div "Menu sections Cookies 17 Desserts 11 Croissant 4 Hot drinks 14 Cold drinks 9" at bounding box center [436, 470] width 288 height 717
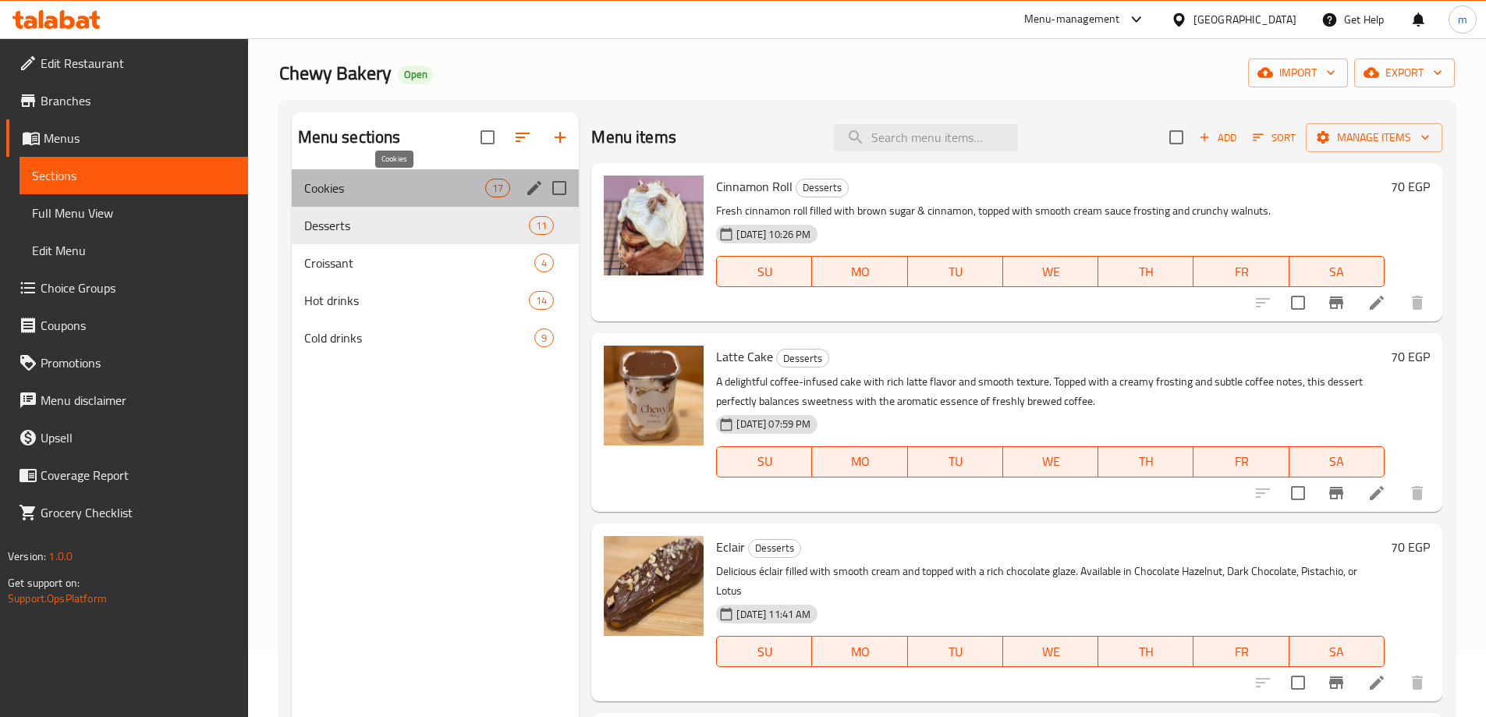
click at [379, 185] on span "Cookies" at bounding box center [395, 188] width 182 height 19
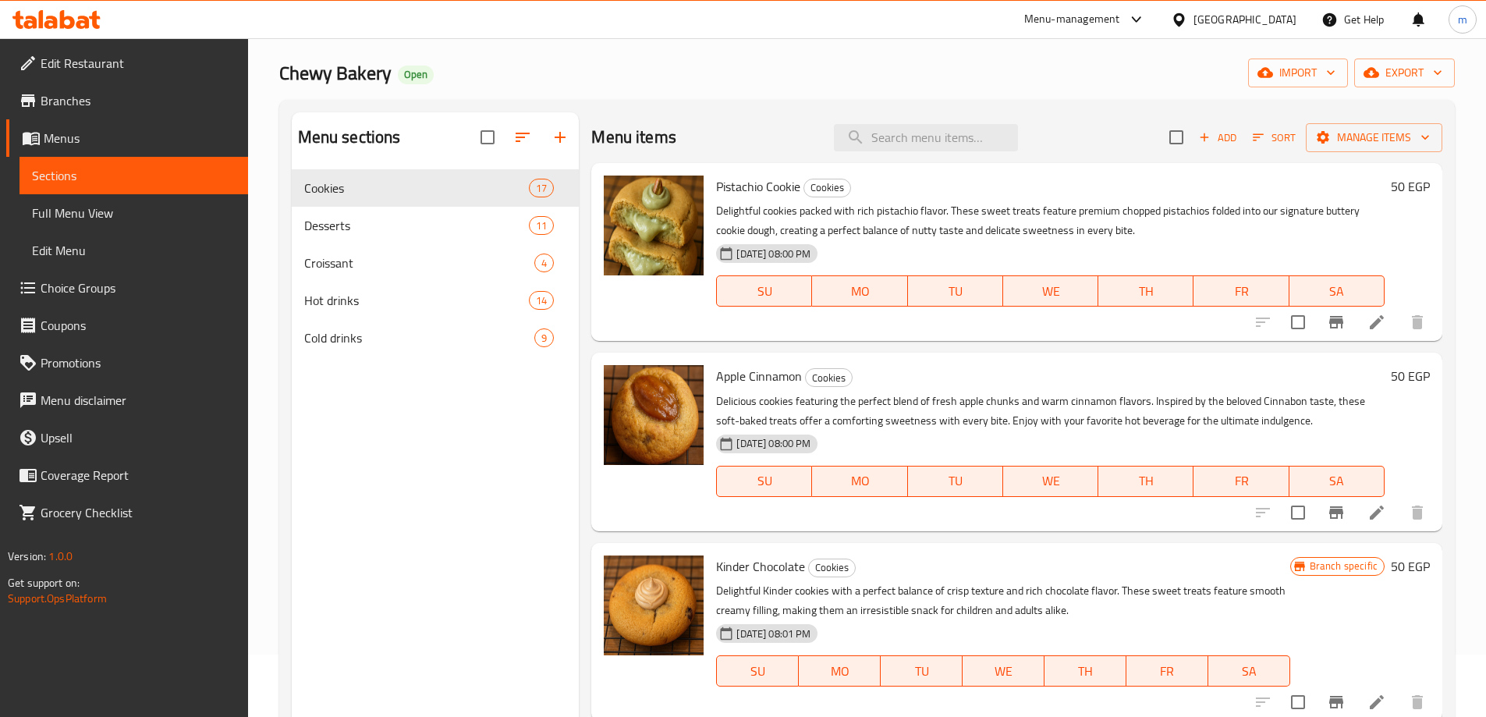
drag, startPoint x: 473, startPoint y: 478, endPoint x: 527, endPoint y: 478, distance: 53.8
click at [463, 470] on div "Menu sections Cookies 17 Desserts 11 Croissant 4 Hot drinks 14 Cold drinks 9" at bounding box center [436, 470] width 288 height 717
drag, startPoint x: 828, startPoint y: 195, endPoint x: 828, endPoint y: 186, distance: 8.6
click at [828, 190] on span "Cookies" at bounding box center [827, 188] width 46 height 18
click at [828, 186] on span "Cookies" at bounding box center [827, 188] width 46 height 18
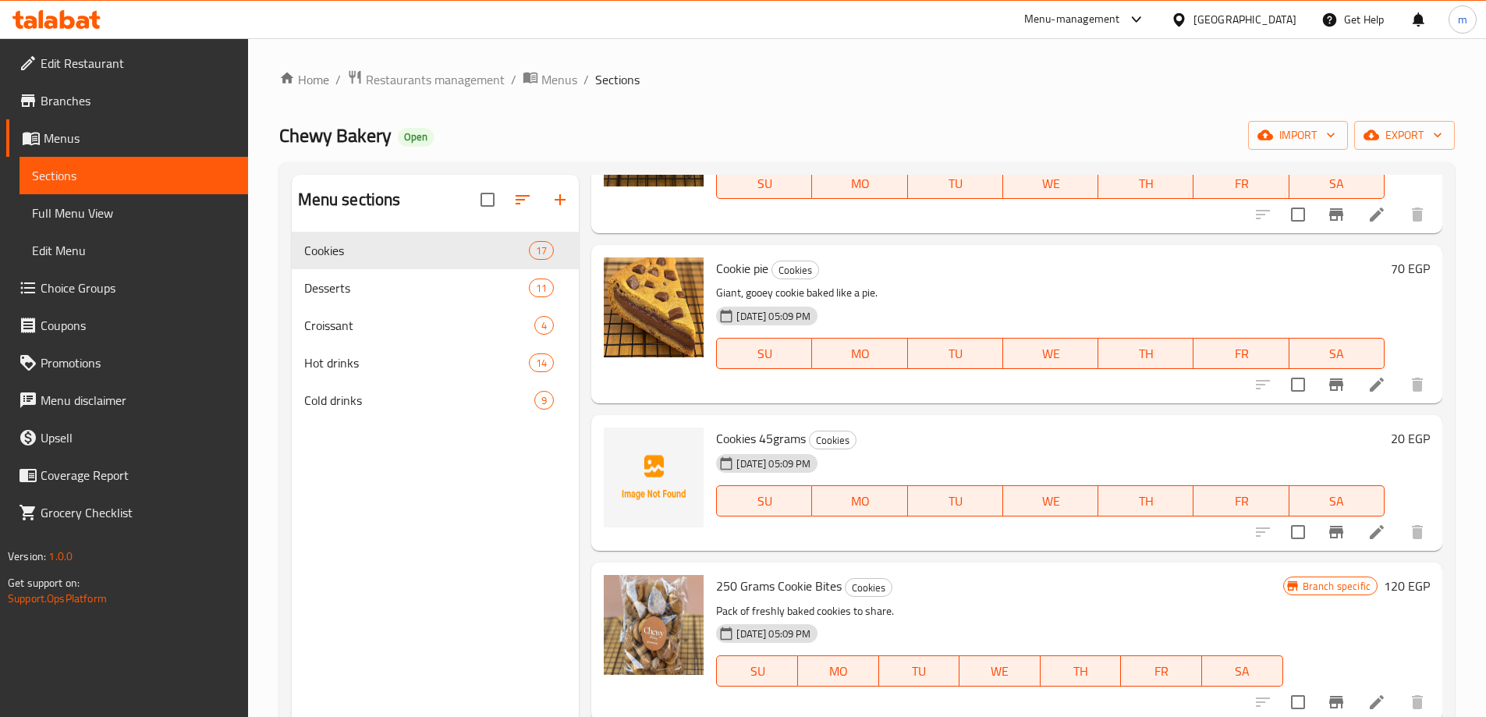
click at [83, 299] on link "Choice Groups" at bounding box center [127, 287] width 242 height 37
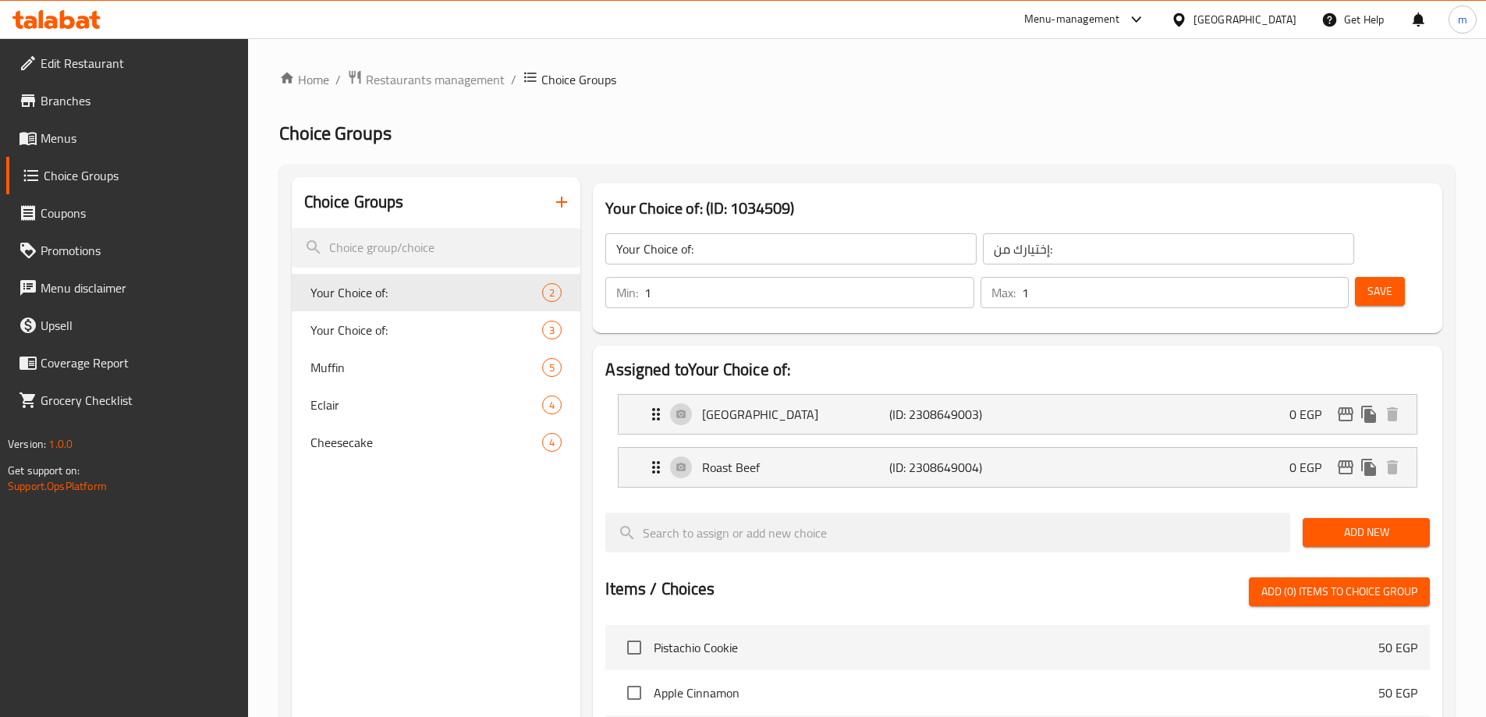
click at [868, 131] on h2 "Choice Groups" at bounding box center [866, 133] width 1175 height 25
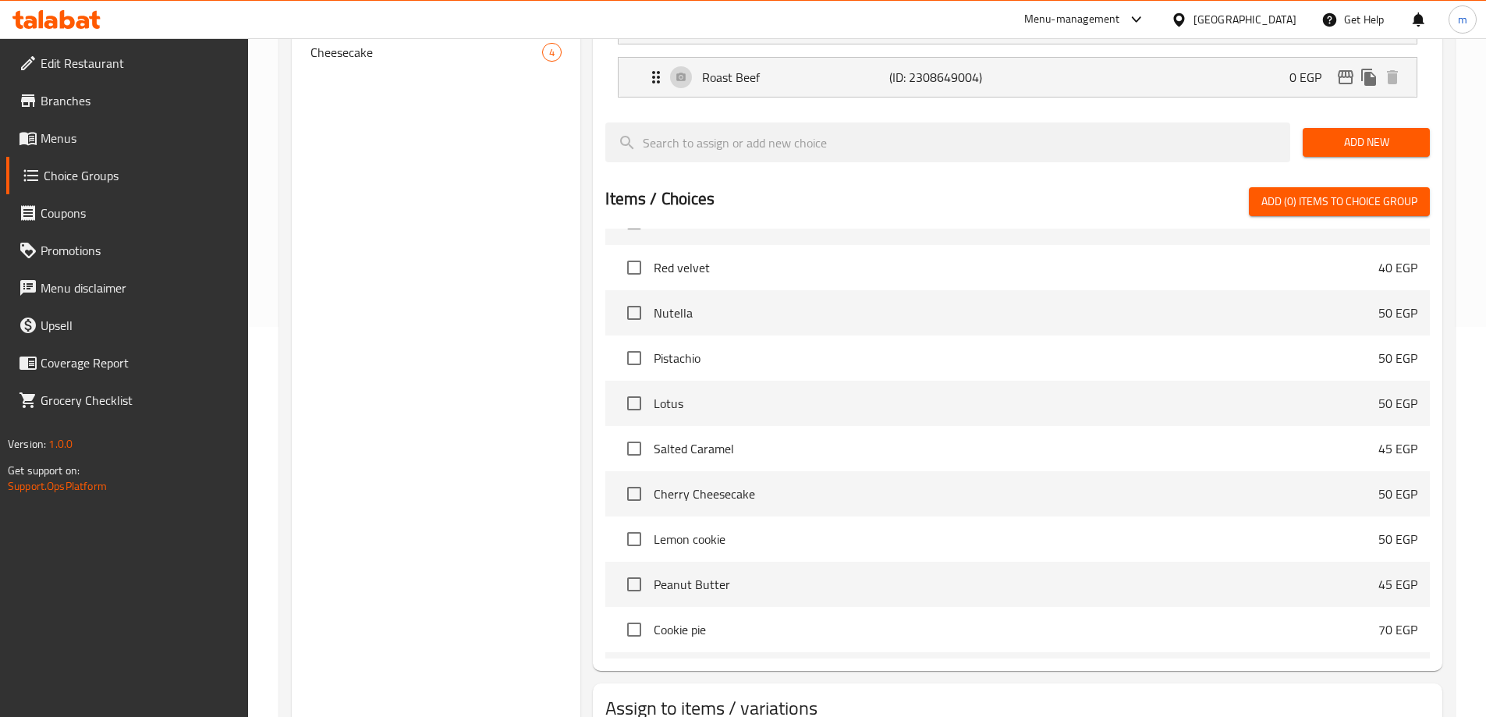
scroll to position [156, 0]
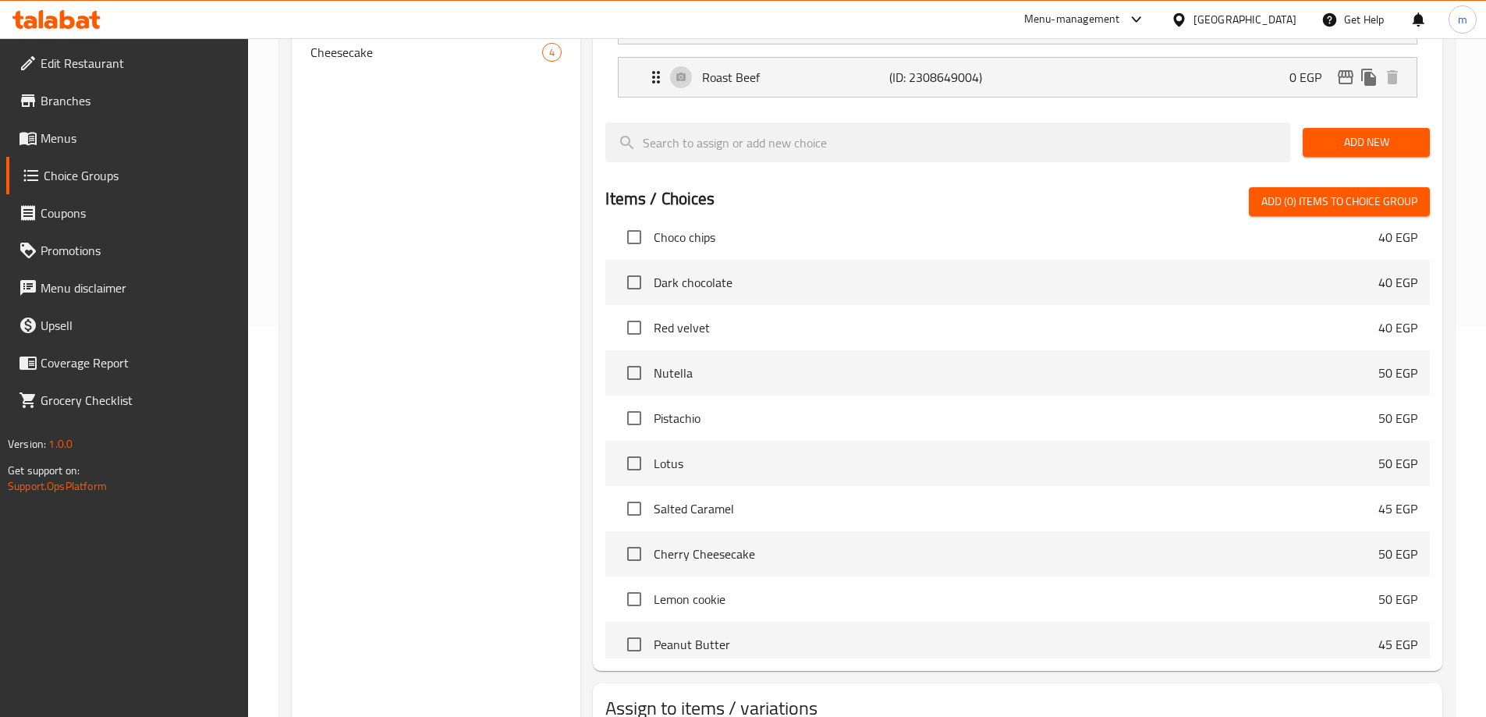
click at [537, 146] on div "Choice Groups Your Choice of: 2 Your Choice of: 3 Muffin 5 Eclair 4 Cheesecake 4" at bounding box center [436, 286] width 289 height 999
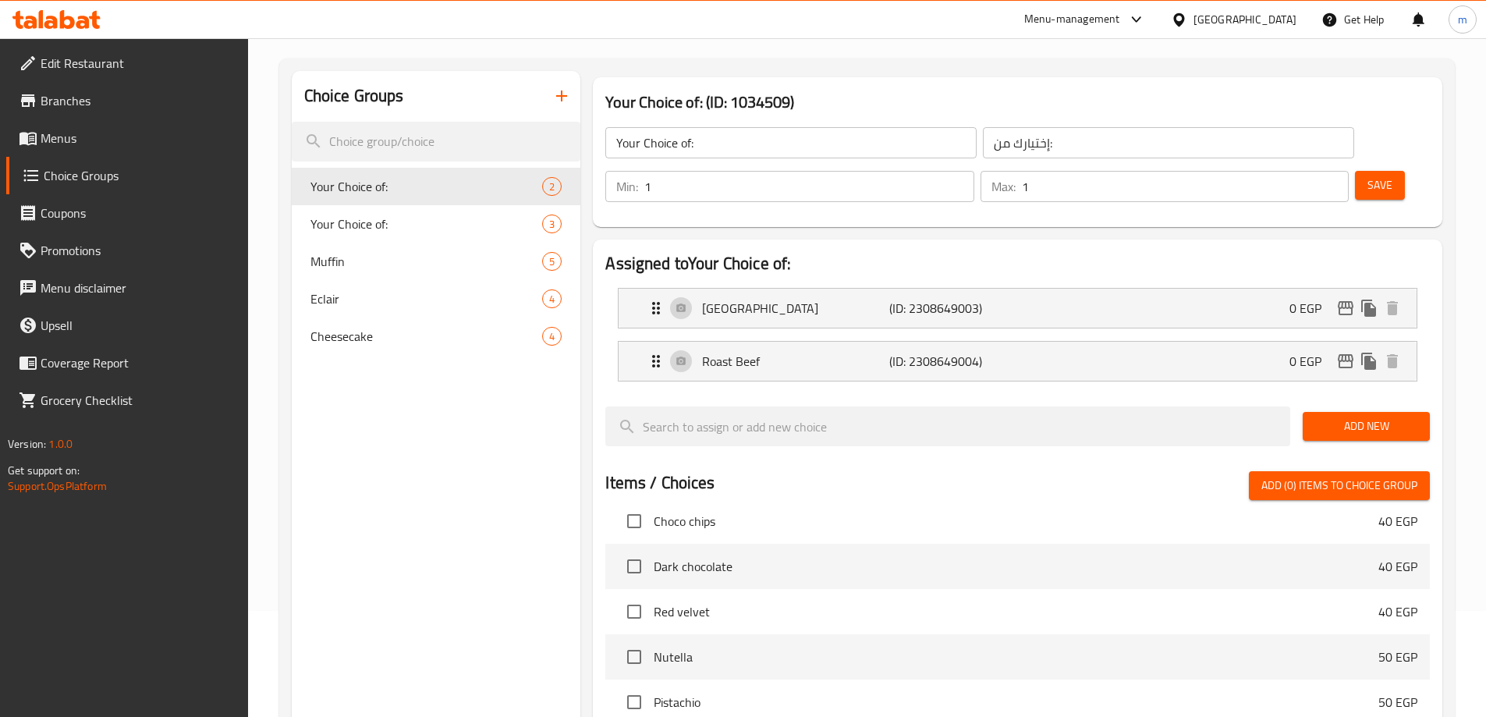
scroll to position [78, 0]
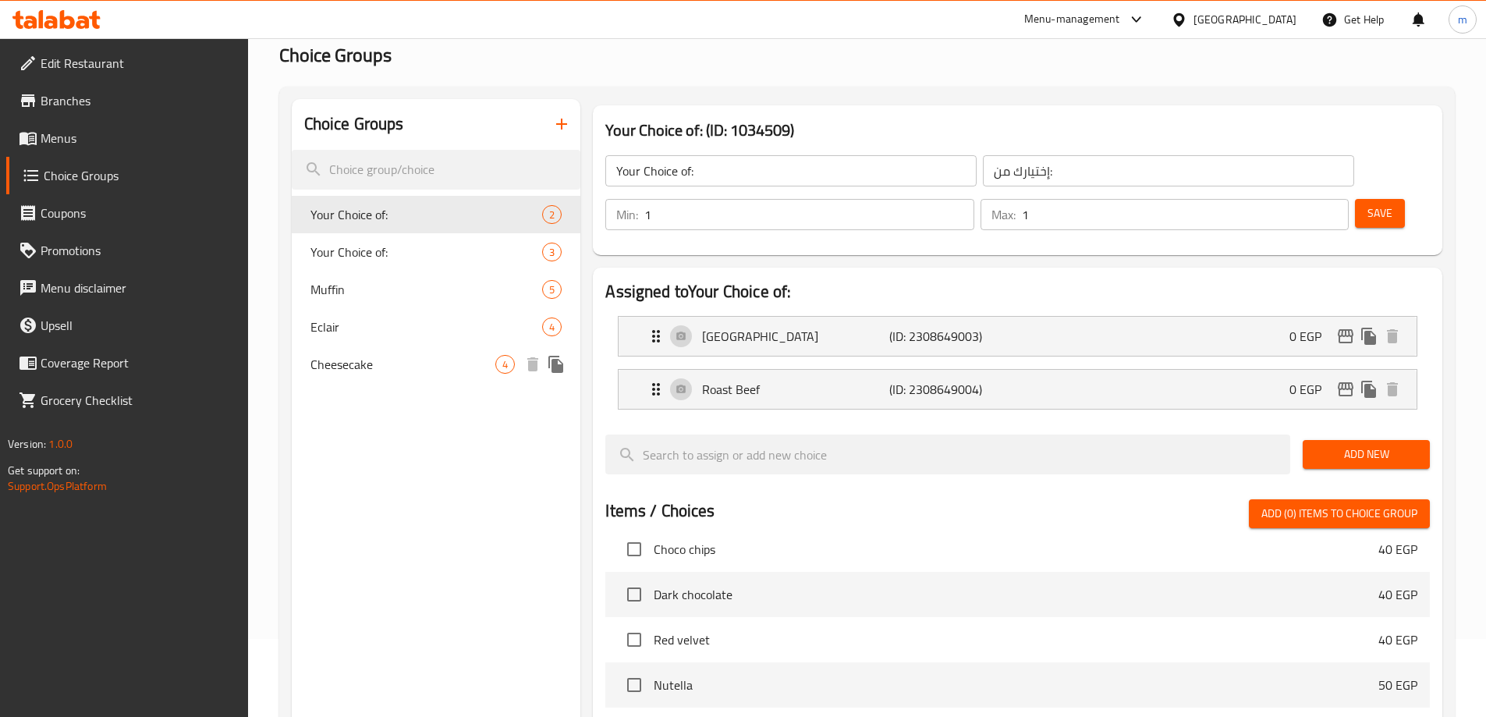
click at [408, 355] on span "Cheesecake" at bounding box center [403, 364] width 186 height 19
type input "Cheesecake"
type input "تشيز كيك"
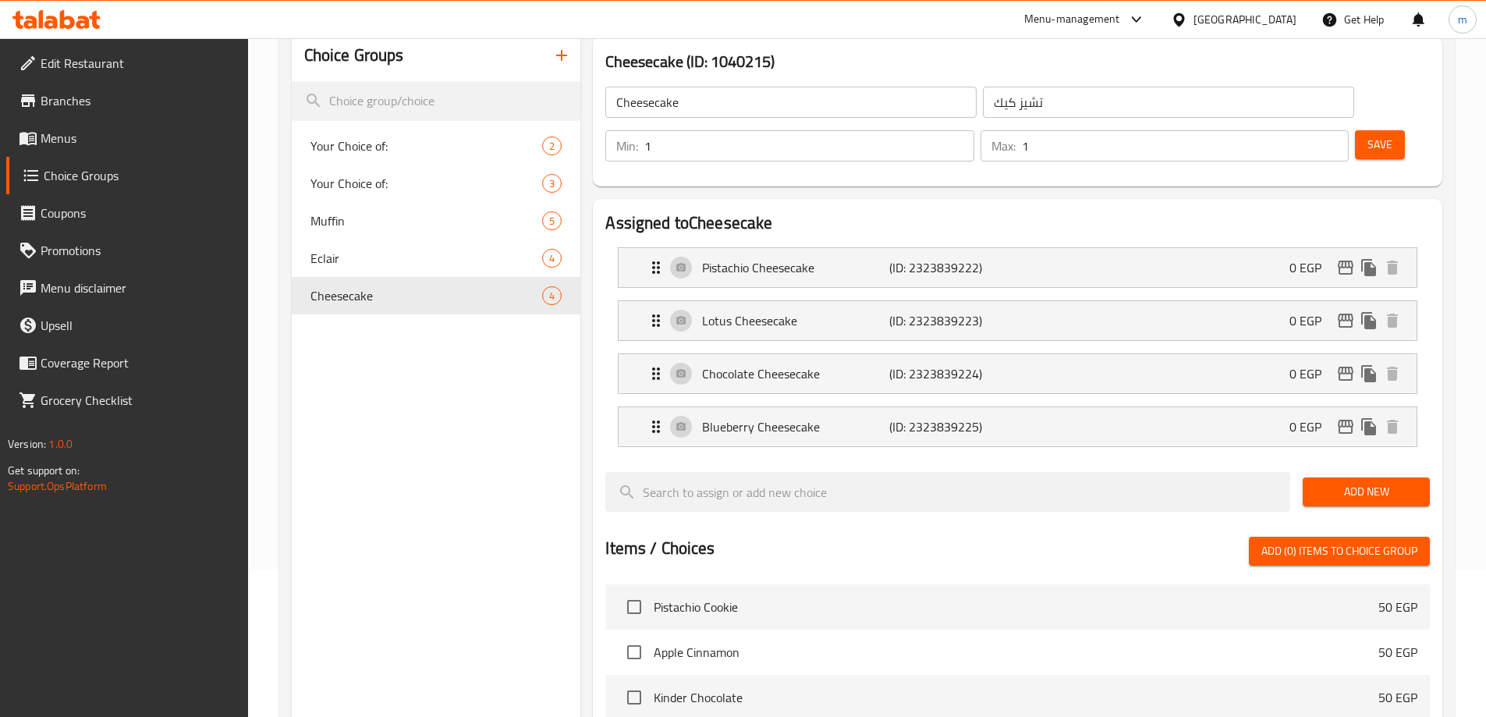
scroll to position [0, 0]
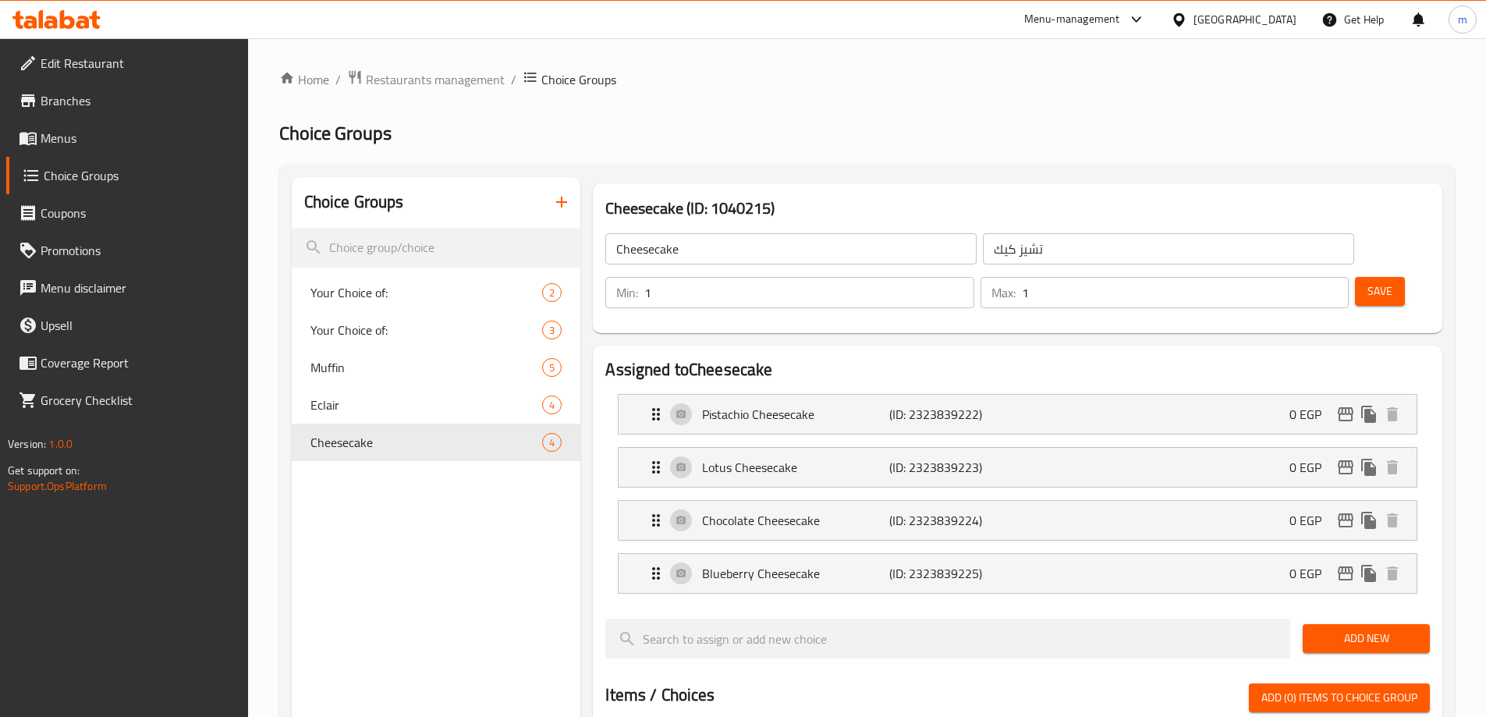
click at [668, 140] on h2 "Choice Groups" at bounding box center [866, 133] width 1175 height 25
click at [425, 87] on span "Restaurants management" at bounding box center [435, 79] width 139 height 19
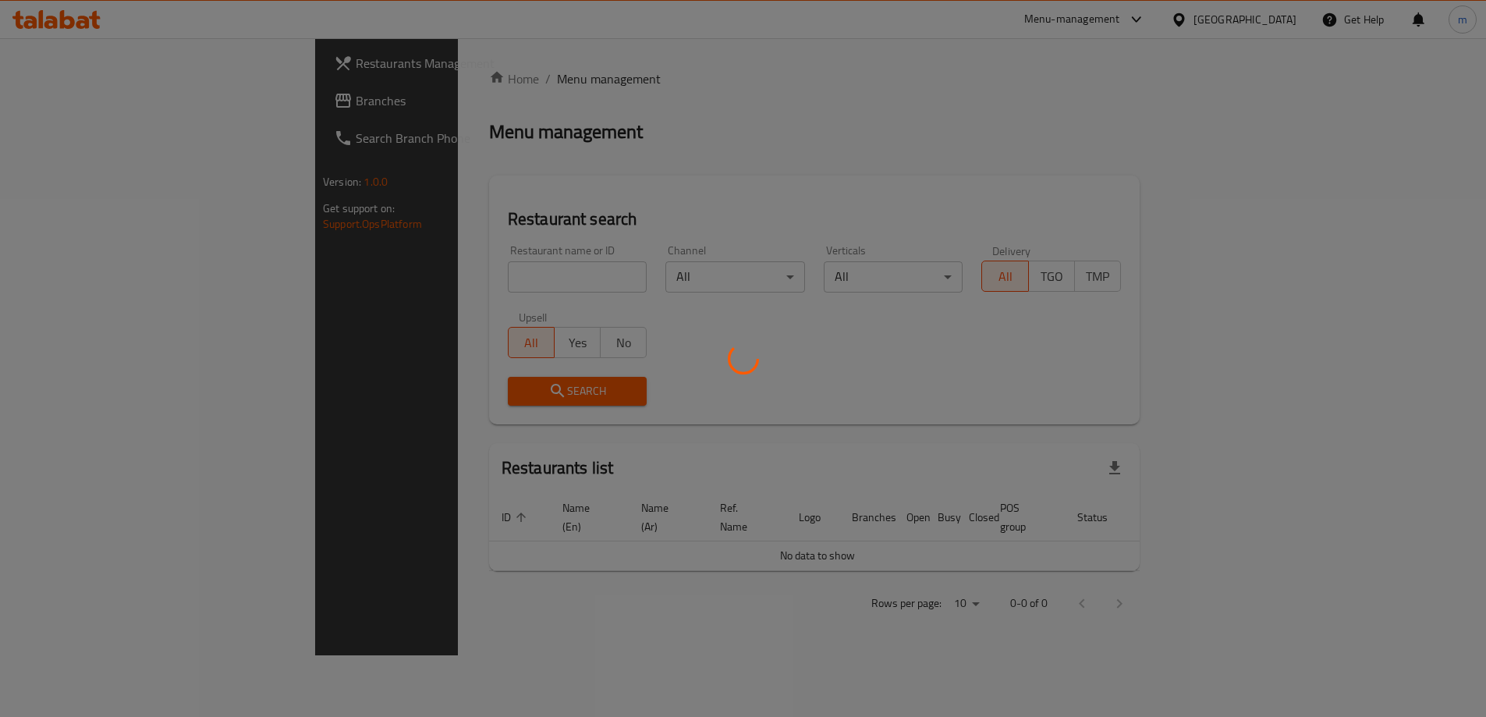
click at [312, 74] on div at bounding box center [743, 358] width 1486 height 717
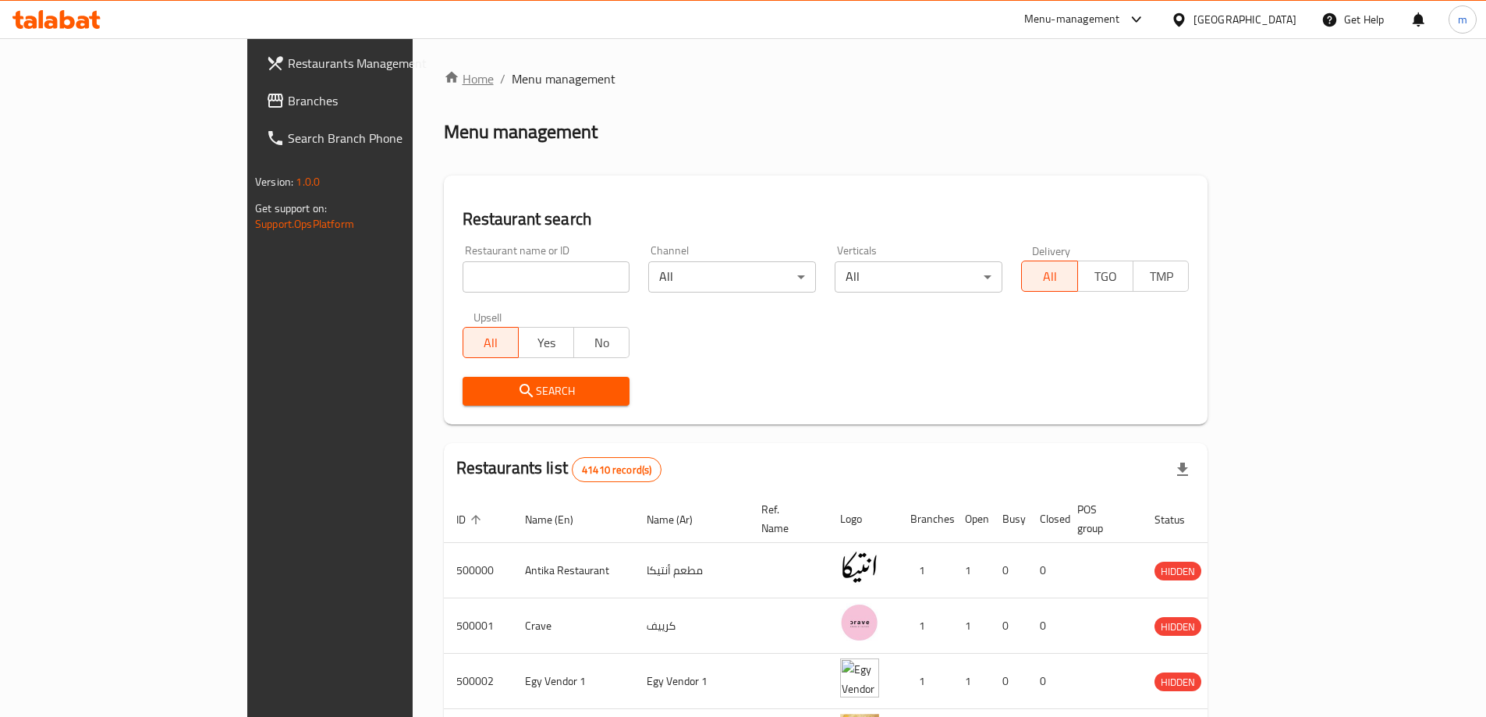
click at [444, 79] on link "Home" at bounding box center [469, 78] width 50 height 19
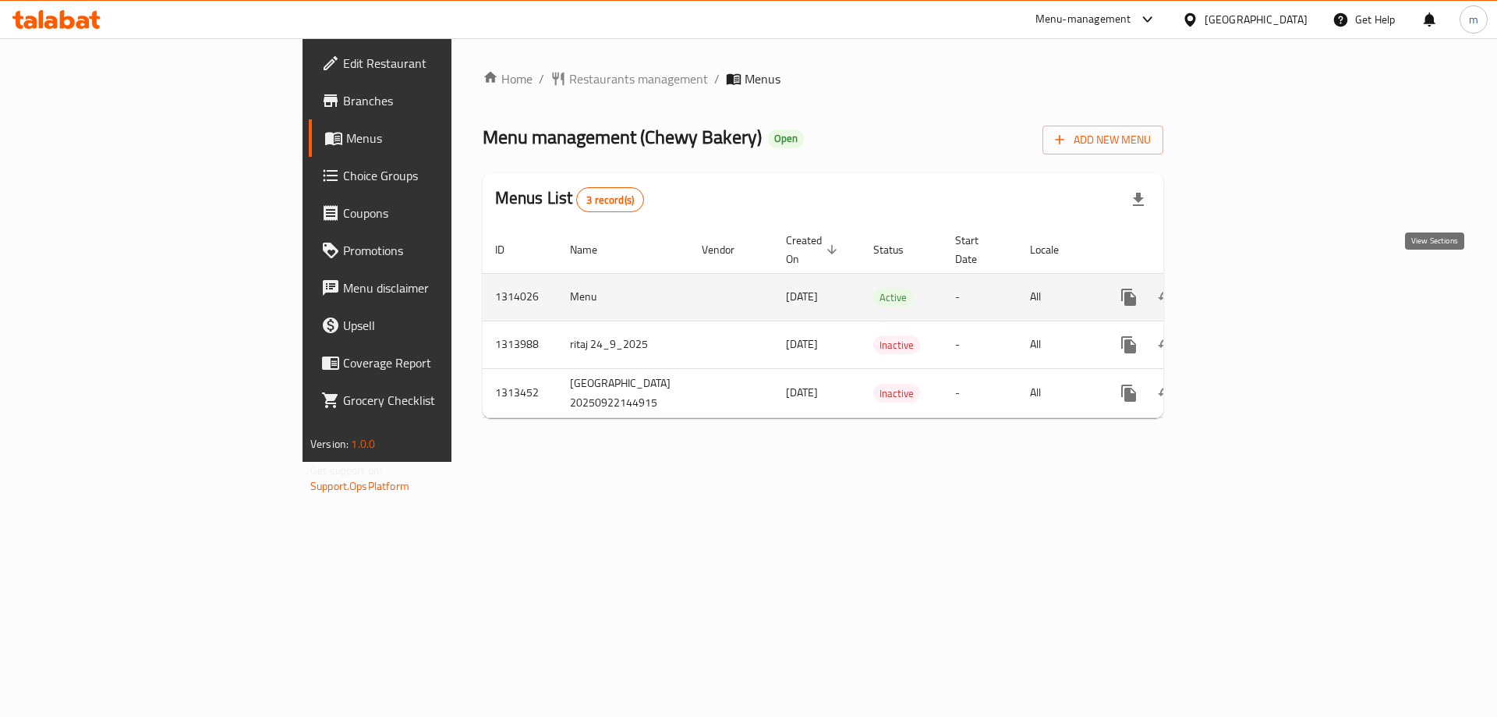
click at [1249, 290] on icon "enhanced table" at bounding box center [1242, 297] width 14 height 14
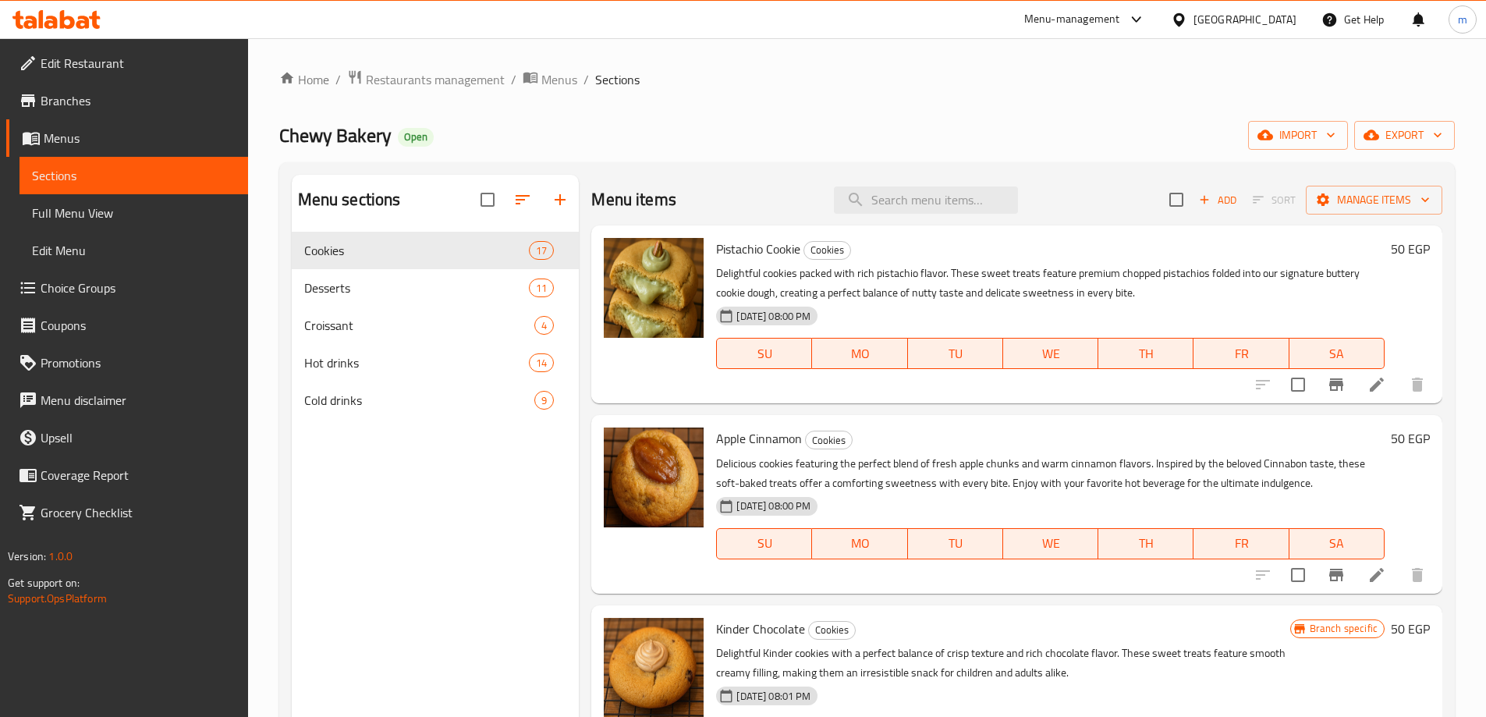
click at [58, 293] on span "Choice Groups" at bounding box center [138, 287] width 195 height 19
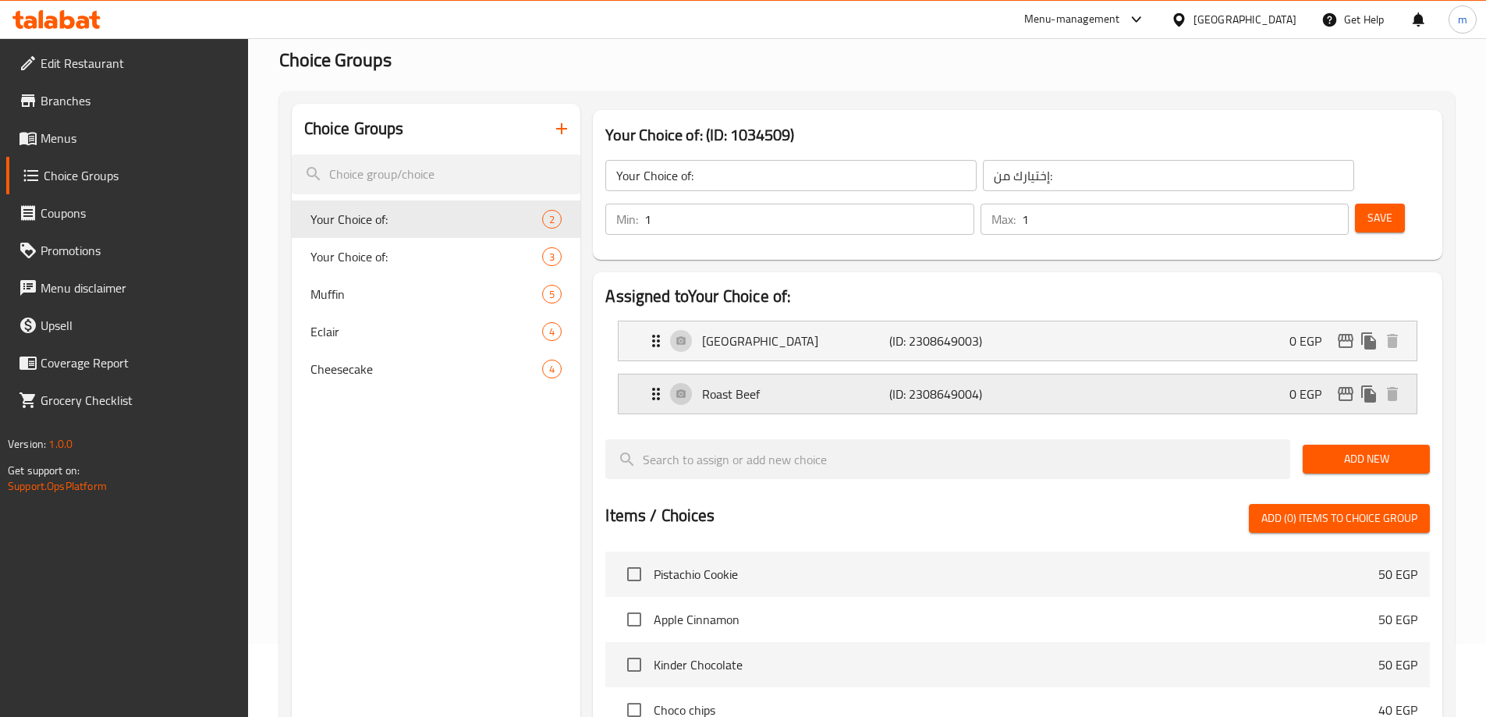
scroll to position [69, 0]
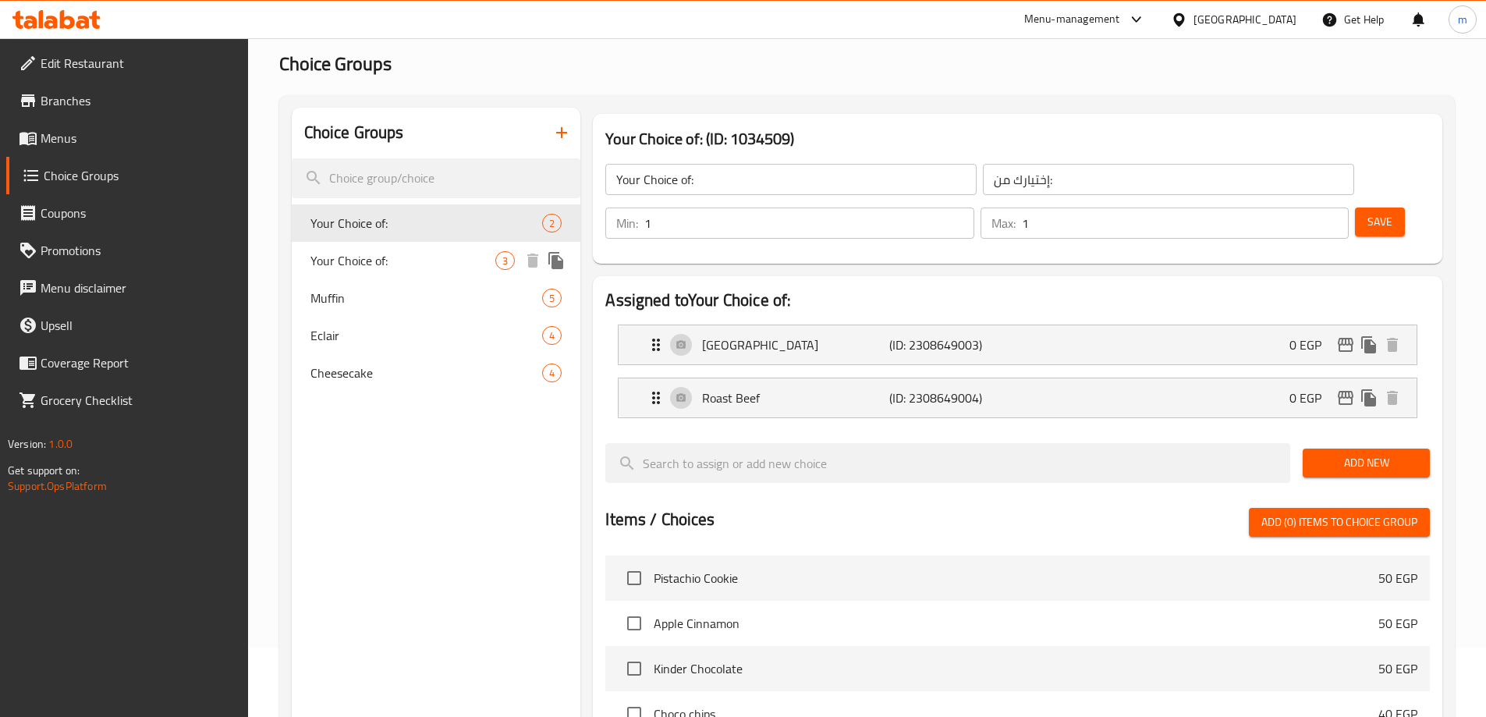
click at [374, 263] on span "Your Choice of:" at bounding box center [403, 260] width 186 height 19
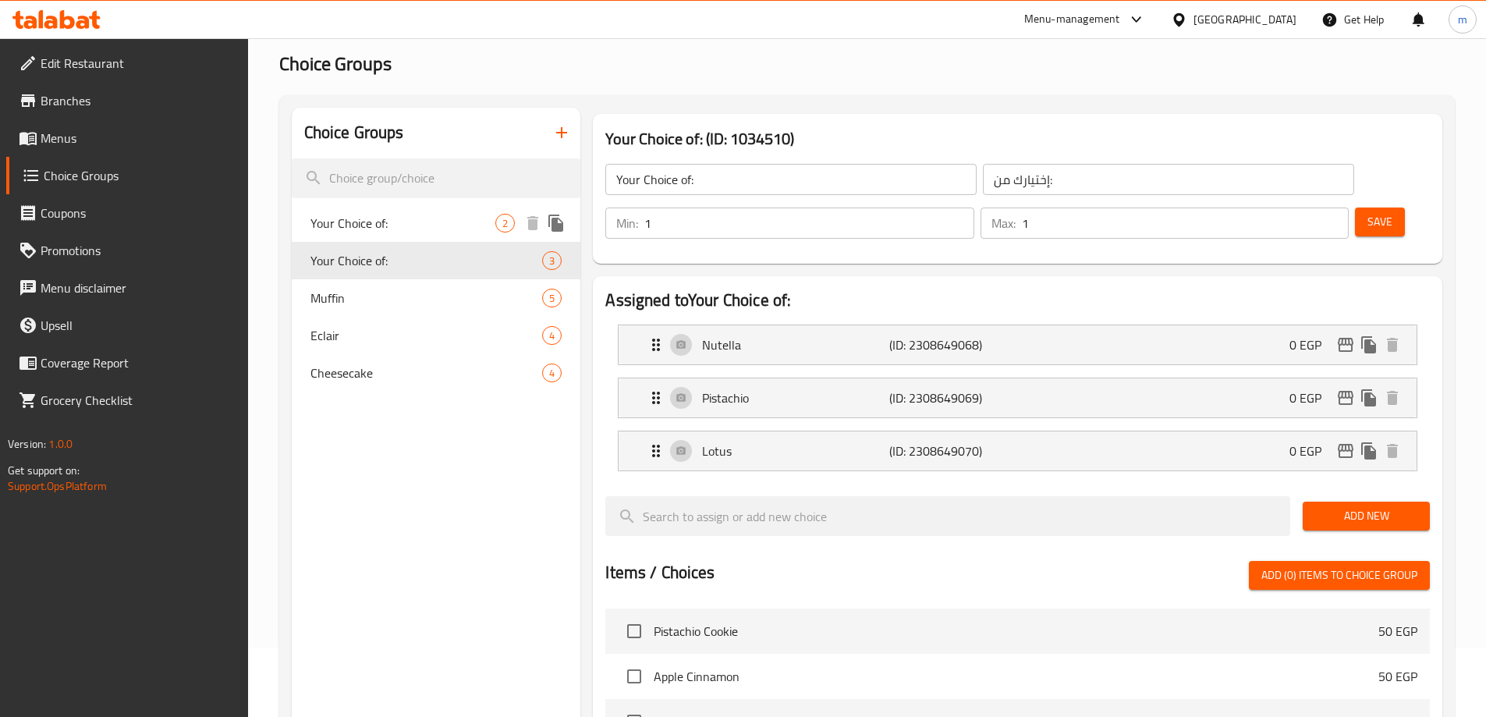
click at [385, 232] on span "Your Choice of:" at bounding box center [403, 223] width 186 height 19
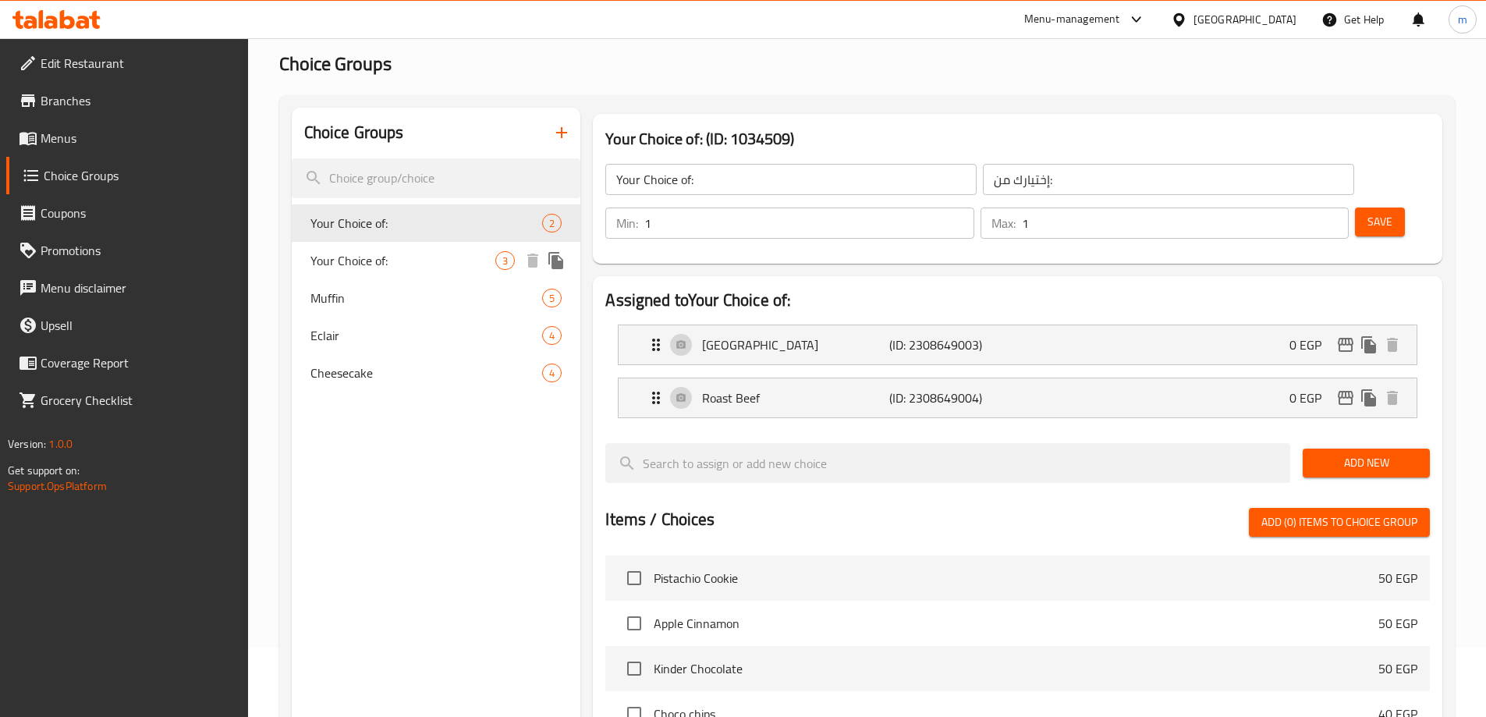
click at [380, 255] on span "Your Choice of:" at bounding box center [403, 260] width 186 height 19
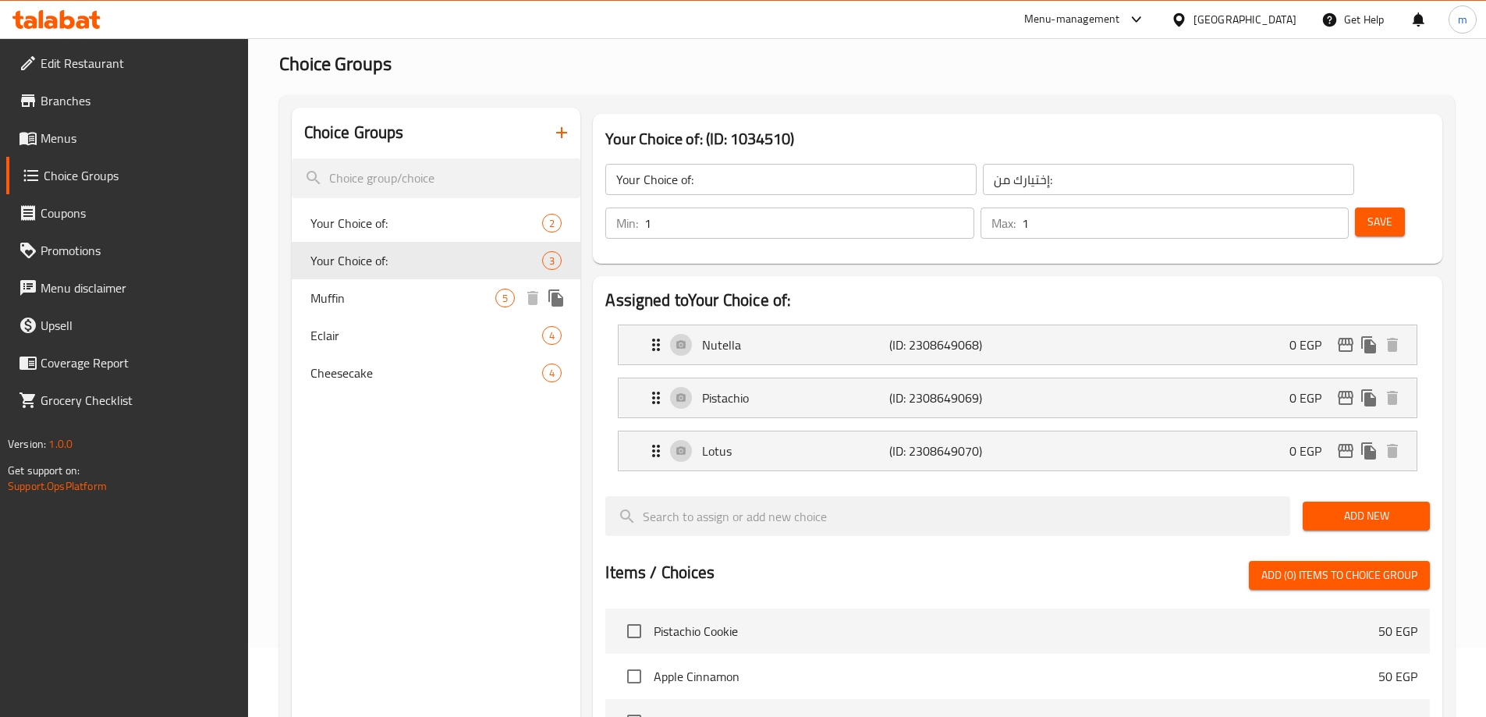
click at [381, 301] on span "Muffin" at bounding box center [403, 298] width 186 height 19
type input "Muffin"
type input "مافن"
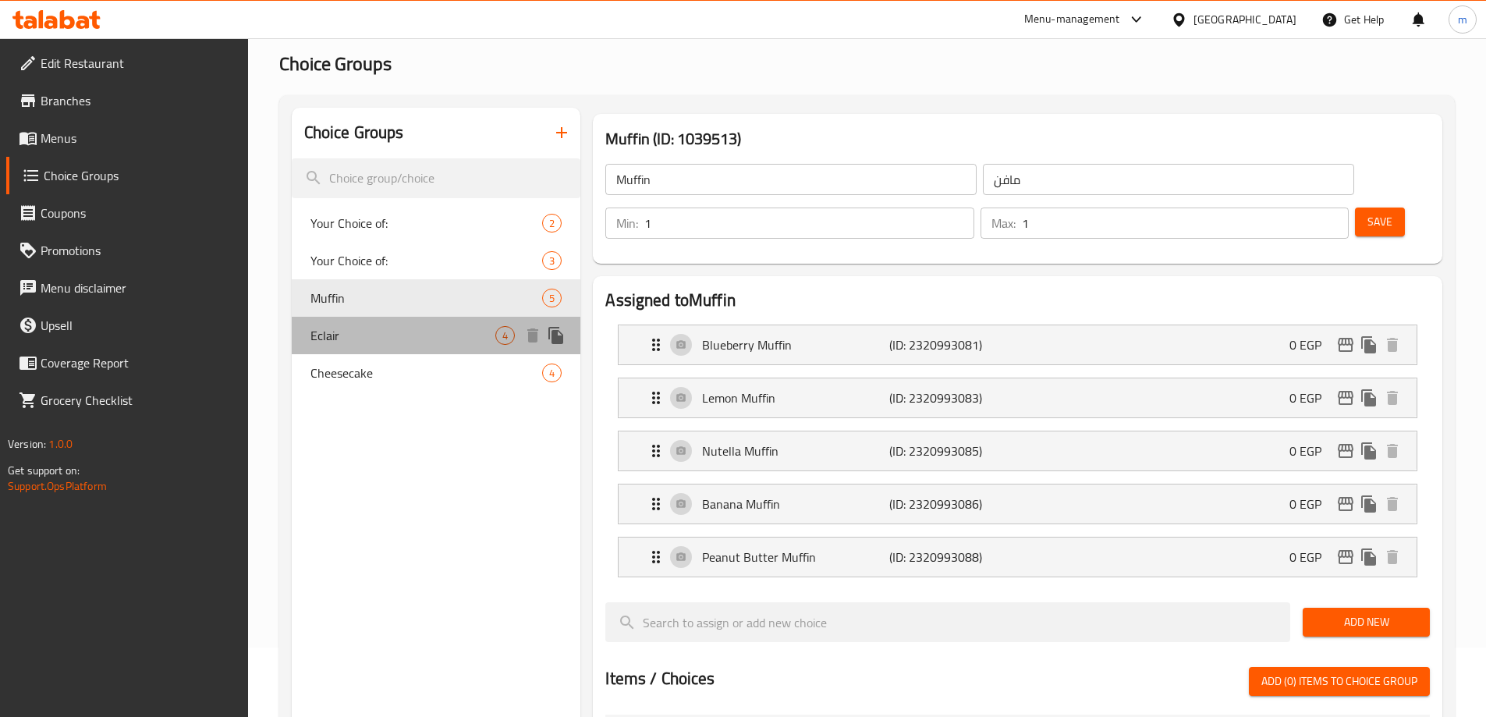
click at [377, 331] on span "Eclair" at bounding box center [403, 335] width 186 height 19
type input "Eclair"
type input "اكلير"
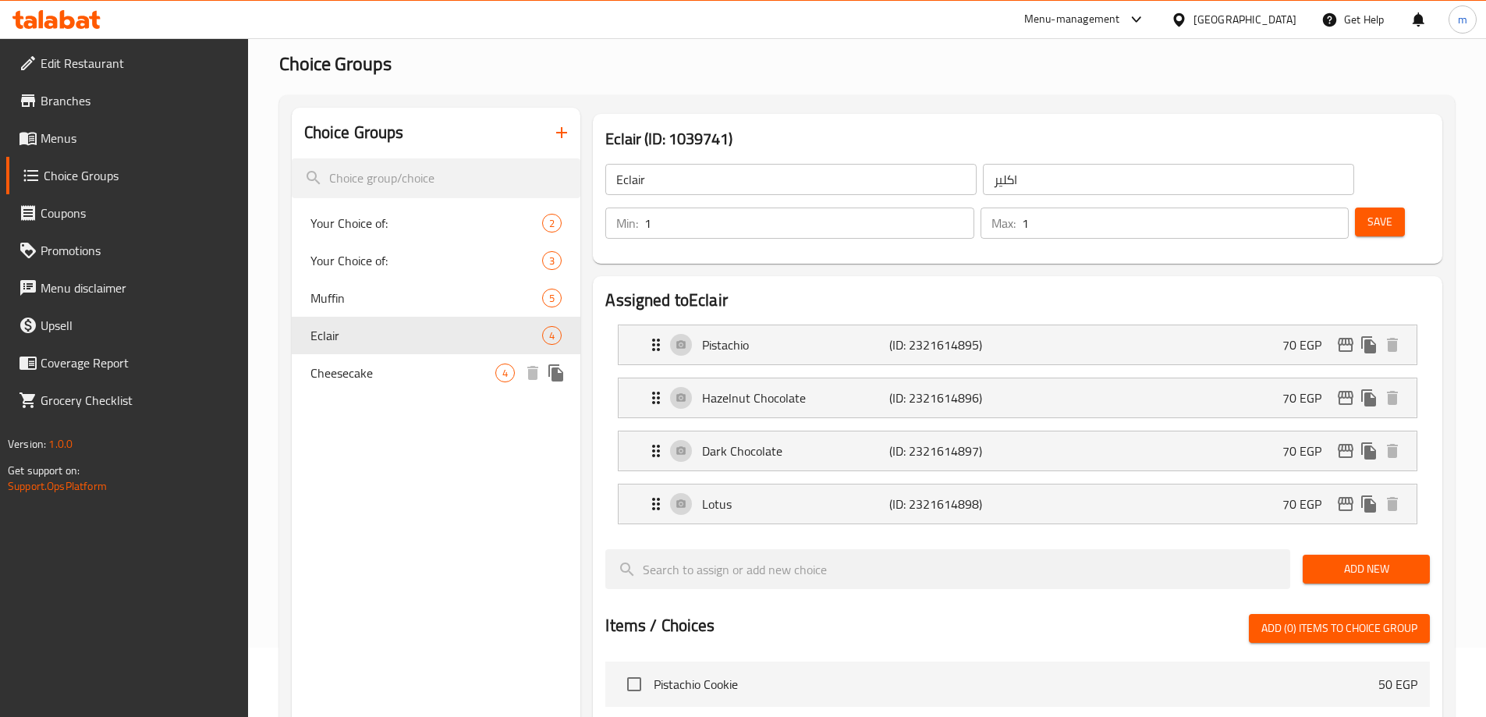
drag, startPoint x: 377, startPoint y: 360, endPoint x: 337, endPoint y: 355, distance: 40.1
click at [377, 360] on div "Cheesecake 4" at bounding box center [436, 372] width 289 height 37
type input "Cheesecake"
type input "تشيز كيك"
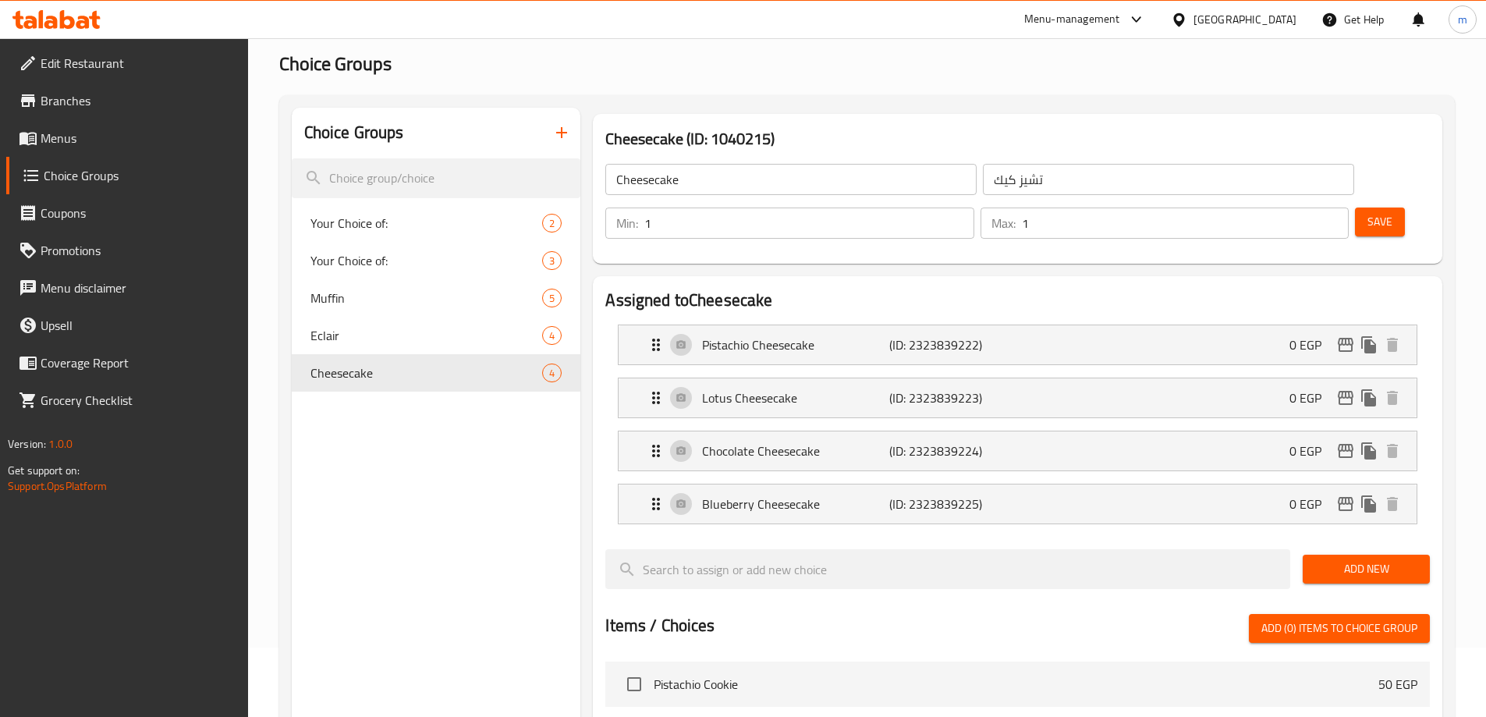
click at [88, 145] on span "Menus" at bounding box center [138, 138] width 195 height 19
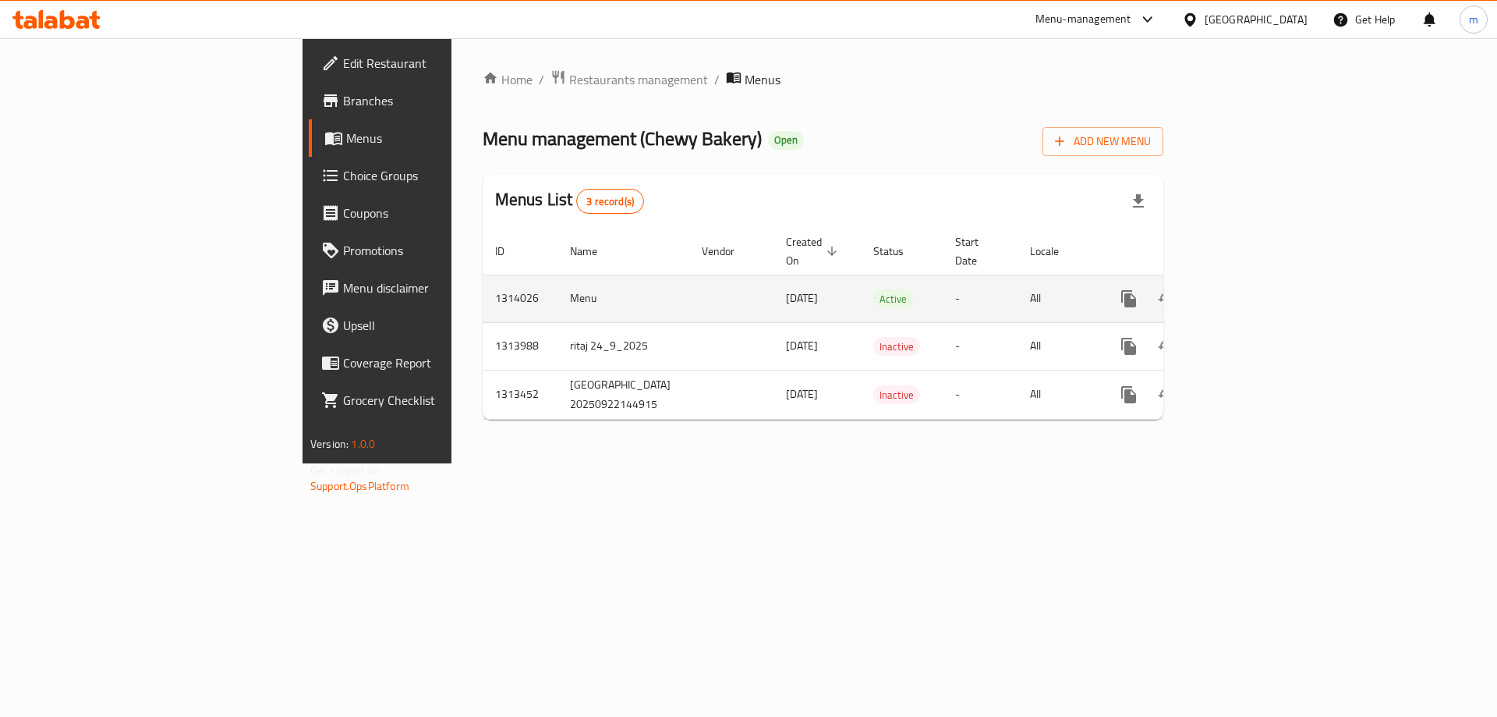
click at [1251, 289] on icon "enhanced table" at bounding box center [1241, 298] width 19 height 19
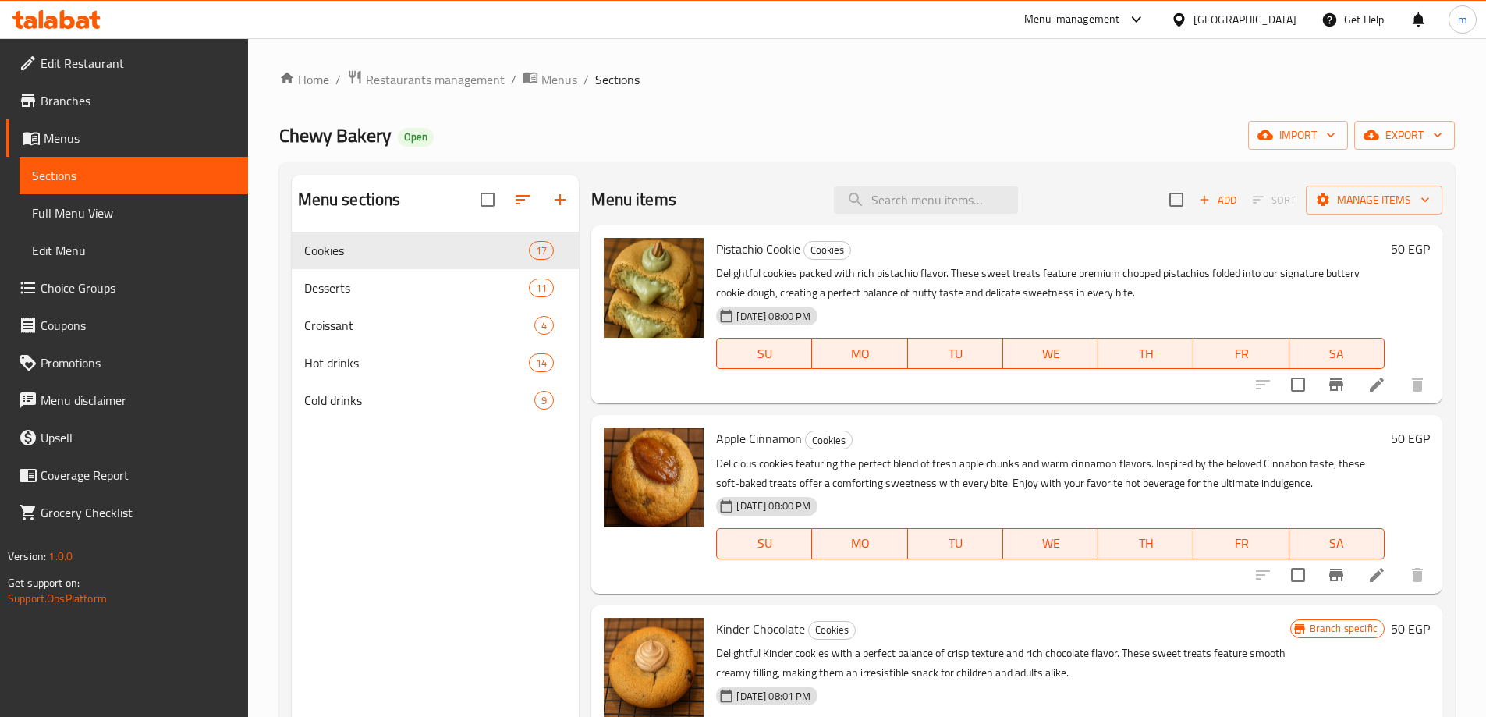
click at [869, 133] on div "Chewy Bakery Open import export" at bounding box center [866, 135] width 1175 height 29
click at [378, 300] on div "Desserts 11" at bounding box center [436, 287] width 288 height 37
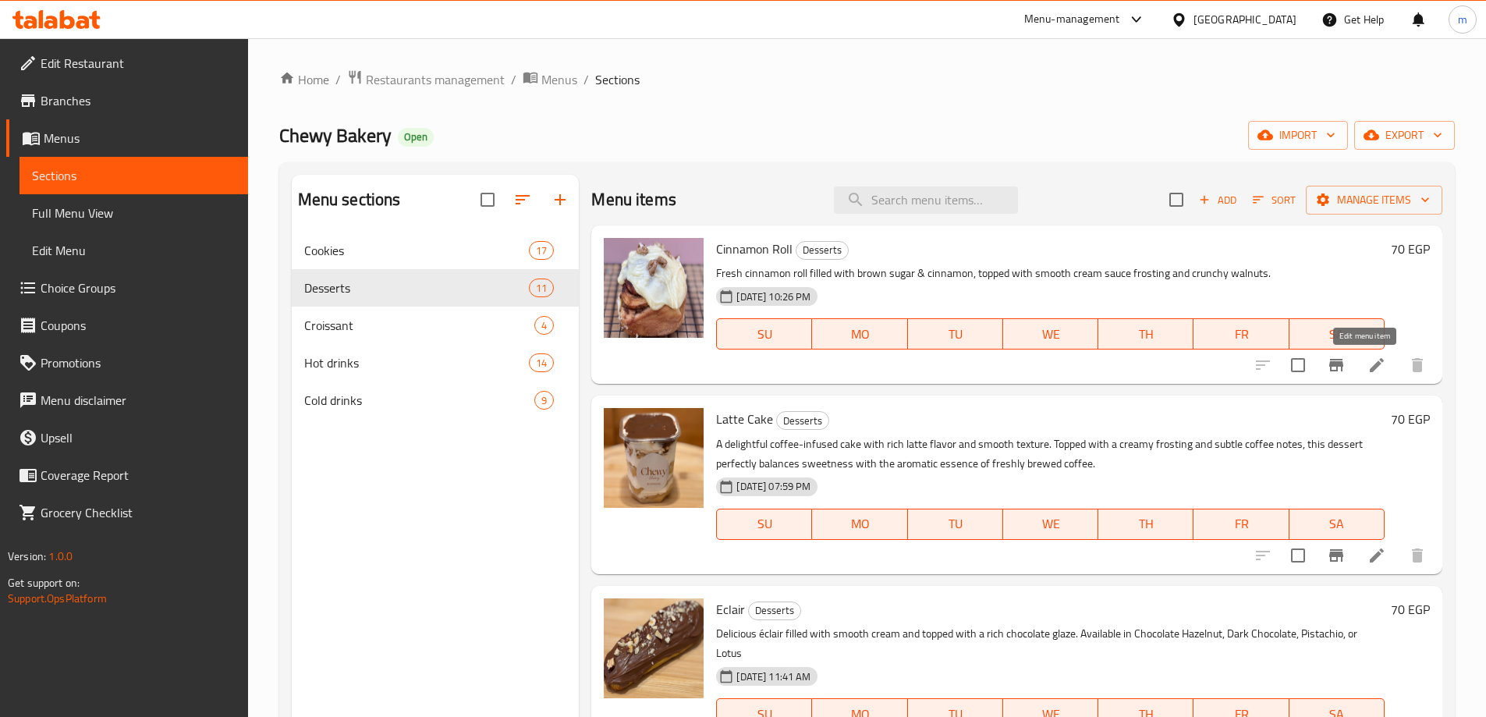
click at [1370, 369] on icon at bounding box center [1376, 365] width 19 height 19
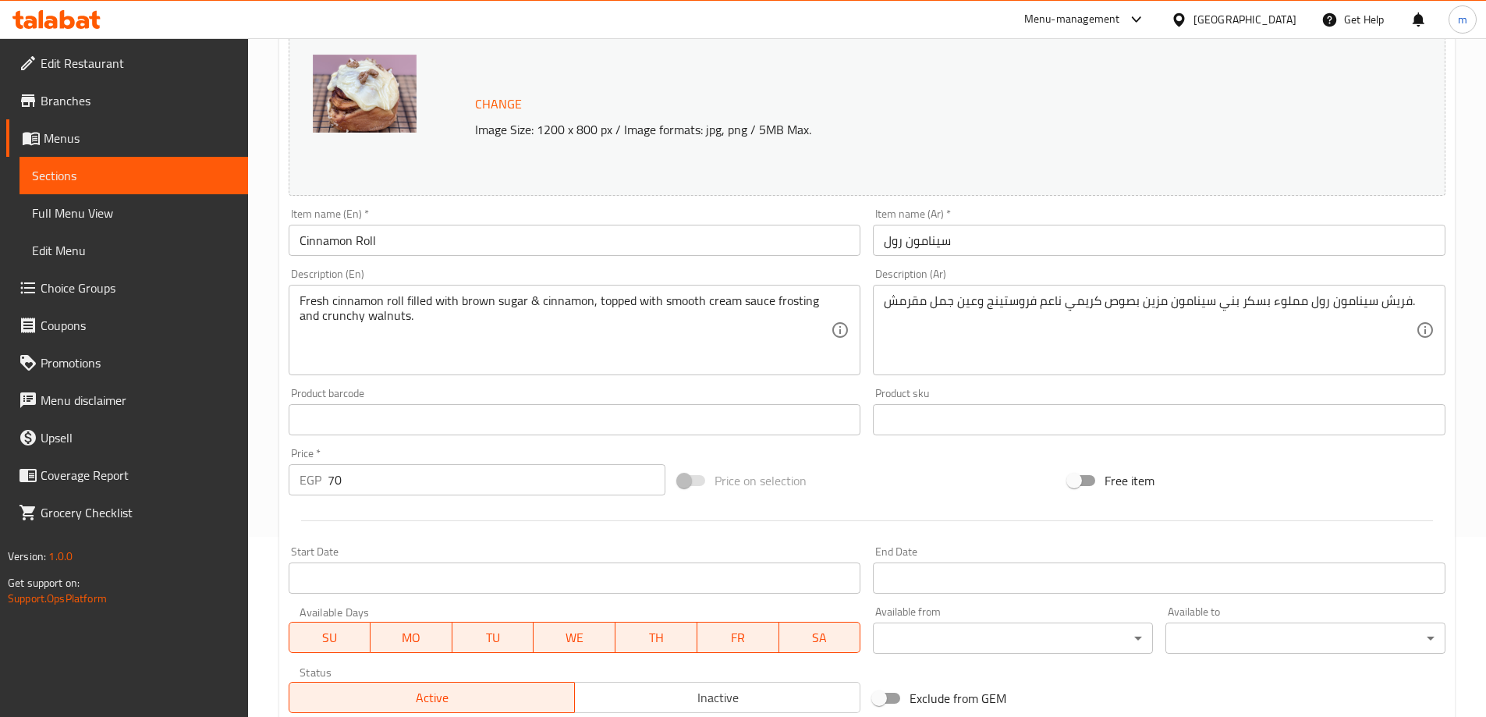
scroll to position [174, 0]
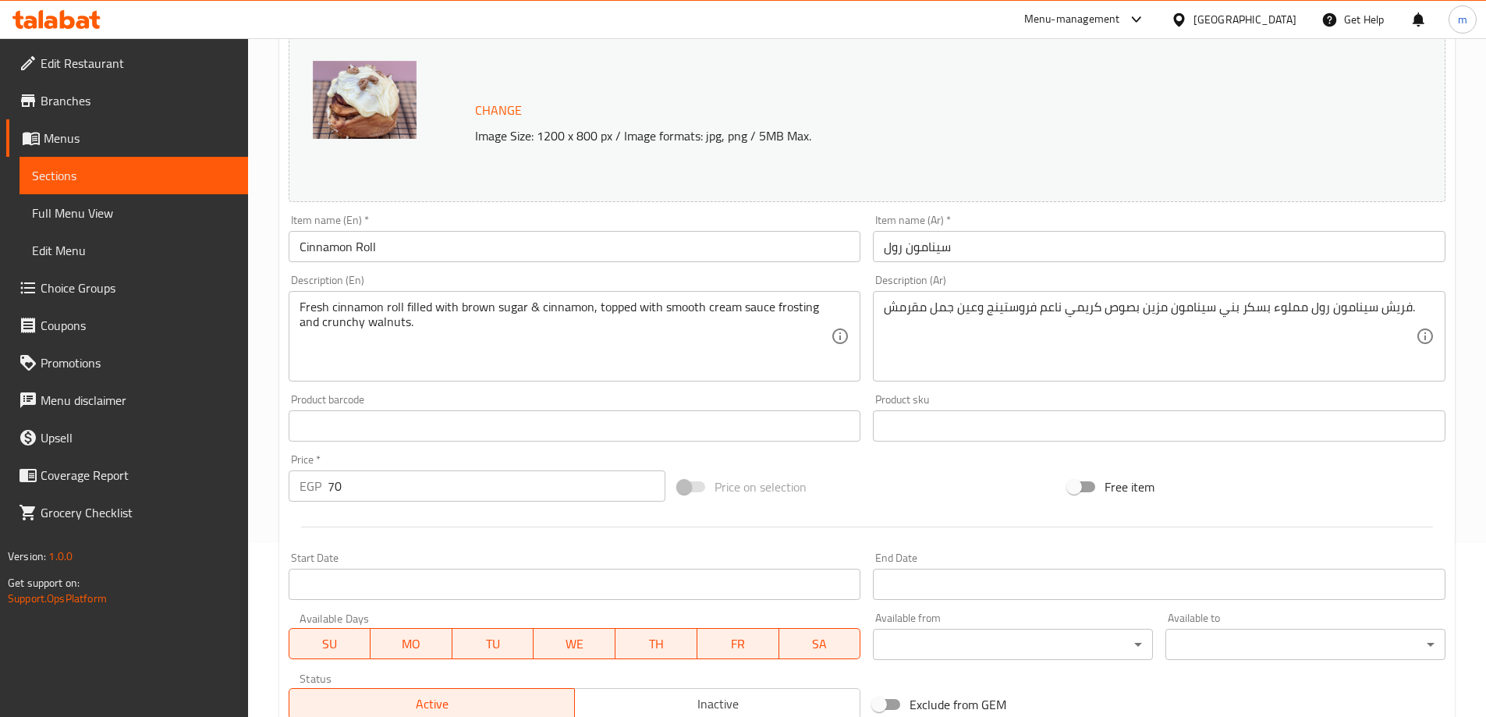
click at [884, 469] on div "Price on selection" at bounding box center [867, 487] width 390 height 42
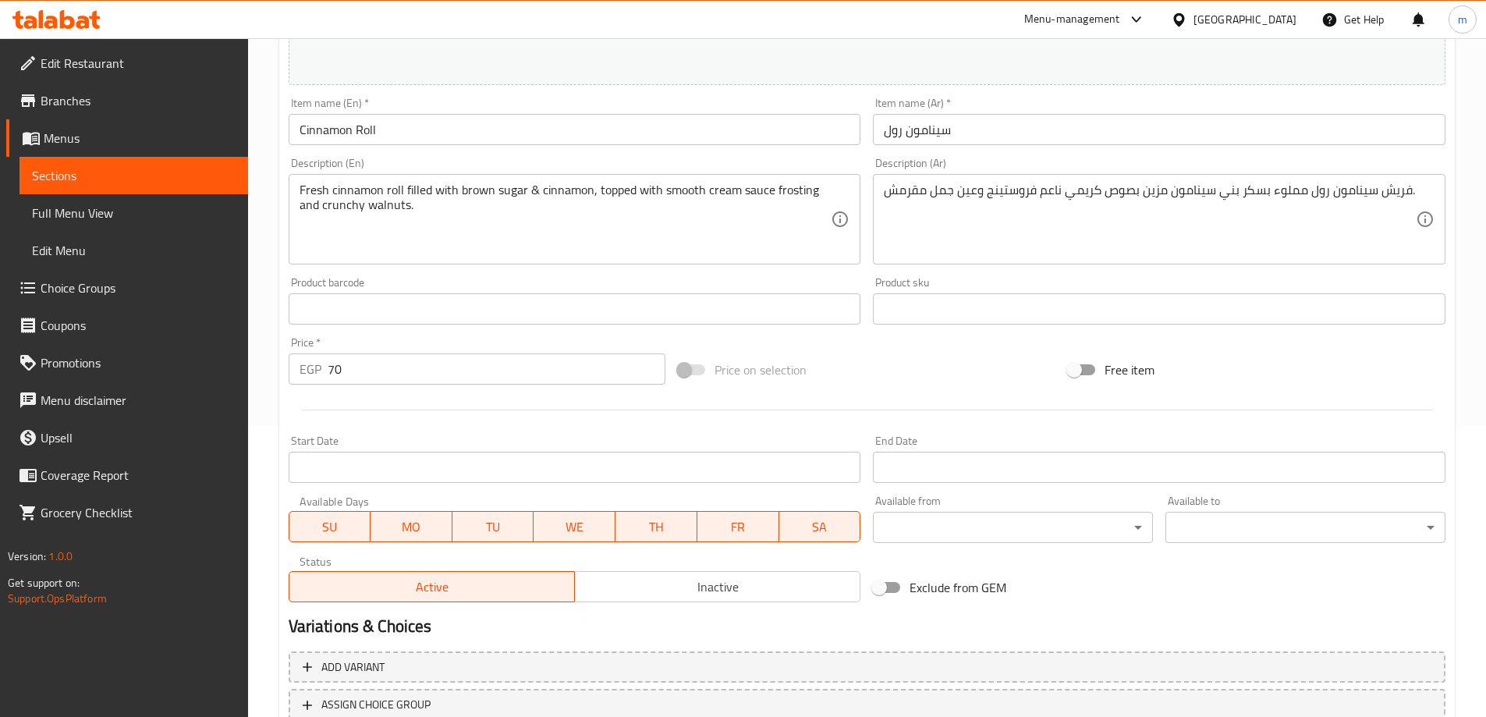
scroll to position [408, 0]
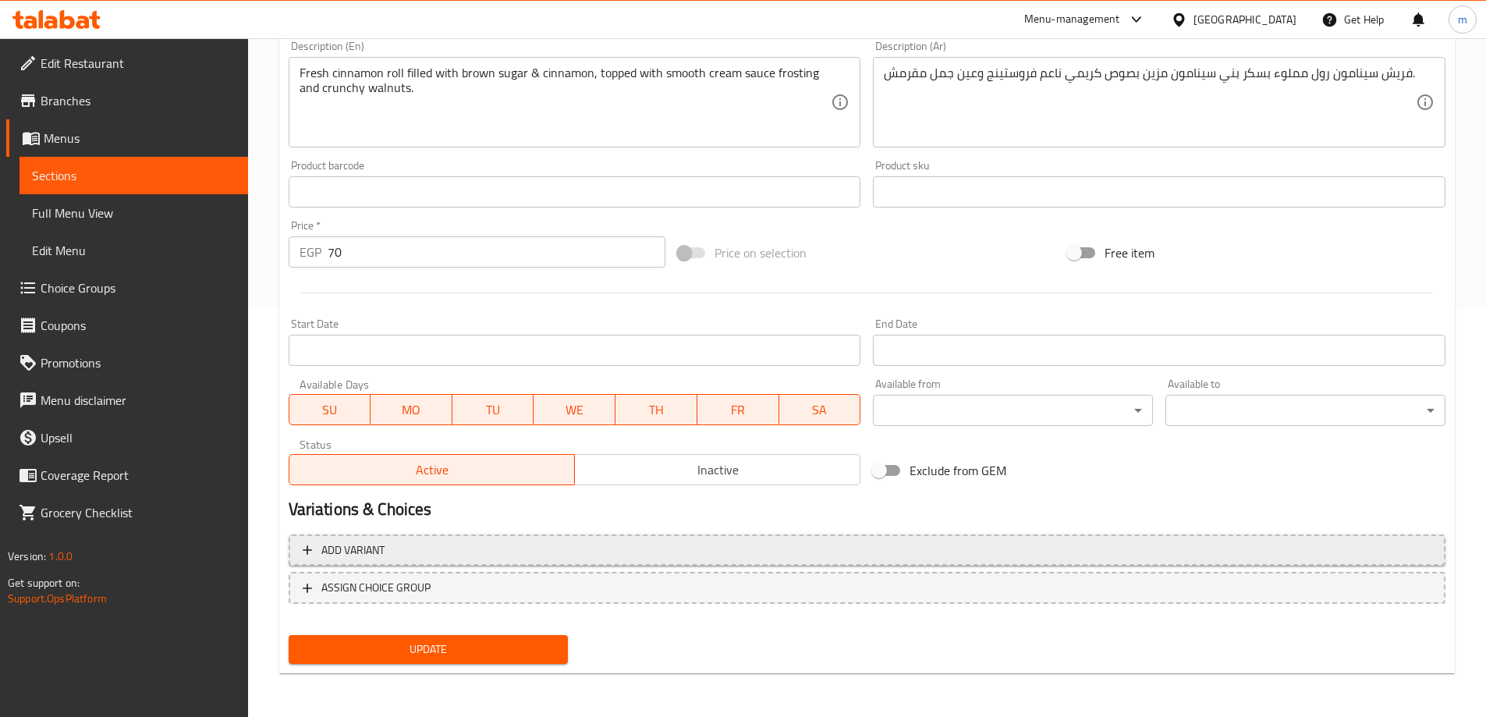
click at [604, 557] on span "Add variant" at bounding box center [867, 549] width 1129 height 19
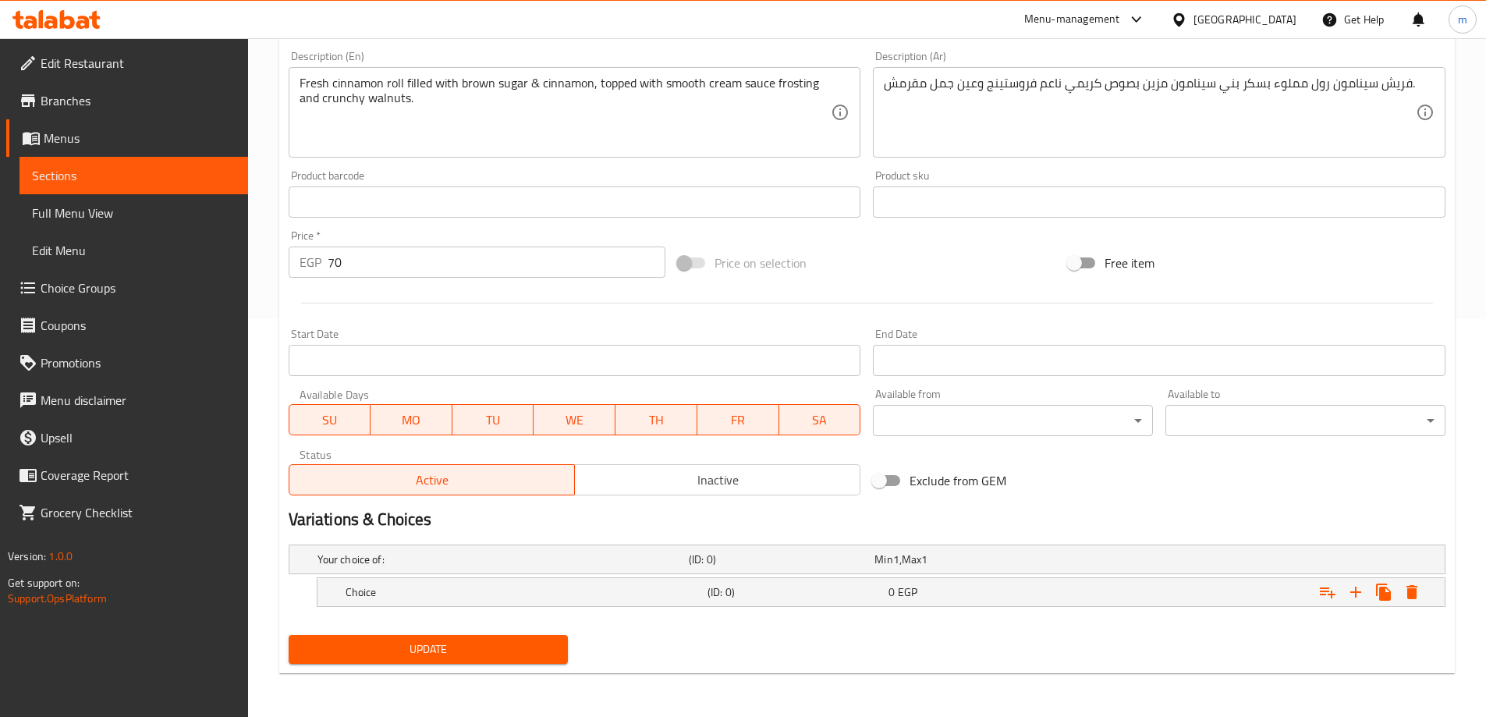
scroll to position [398, 0]
click at [608, 549] on div "Your choice of:" at bounding box center [499, 559] width 371 height 22
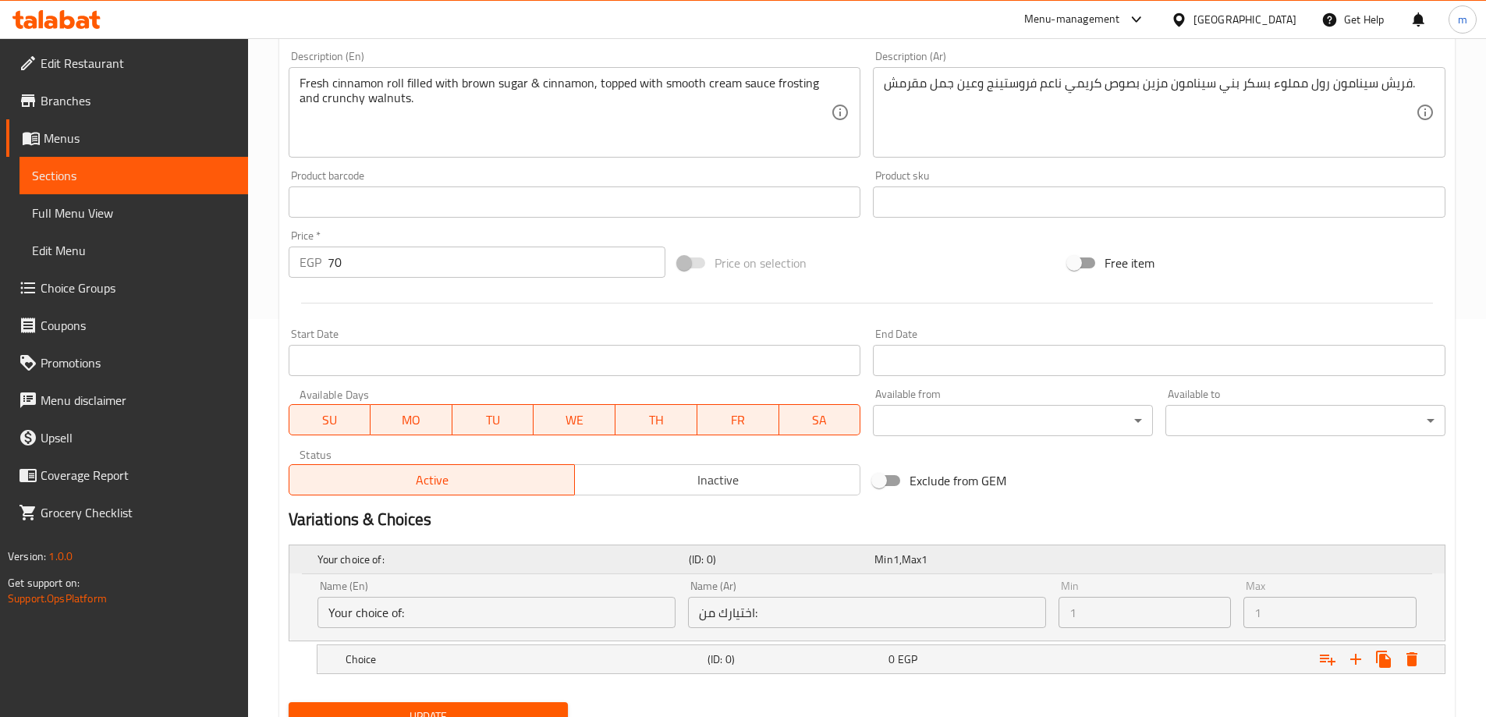
click at [608, 549] on div "Your choice of:" at bounding box center [499, 559] width 371 height 22
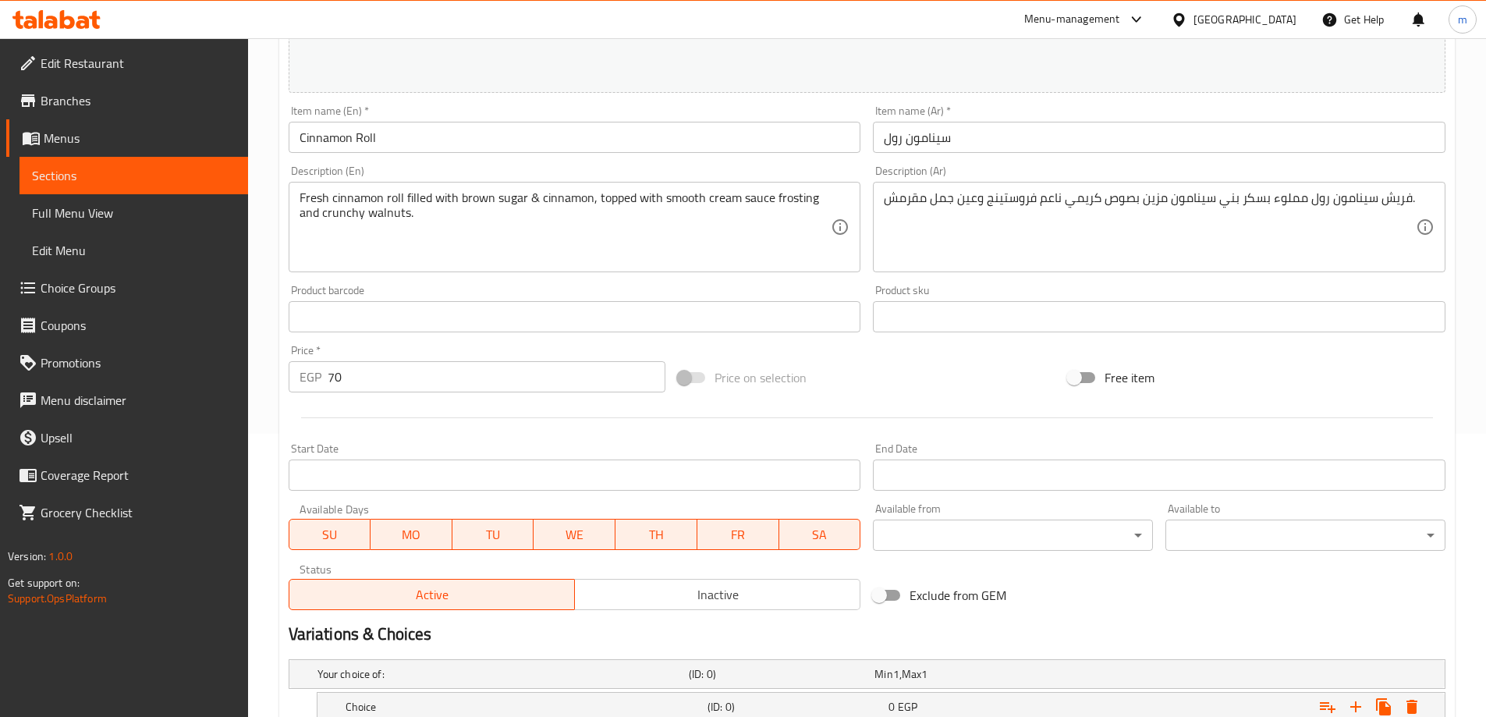
scroll to position [8, 0]
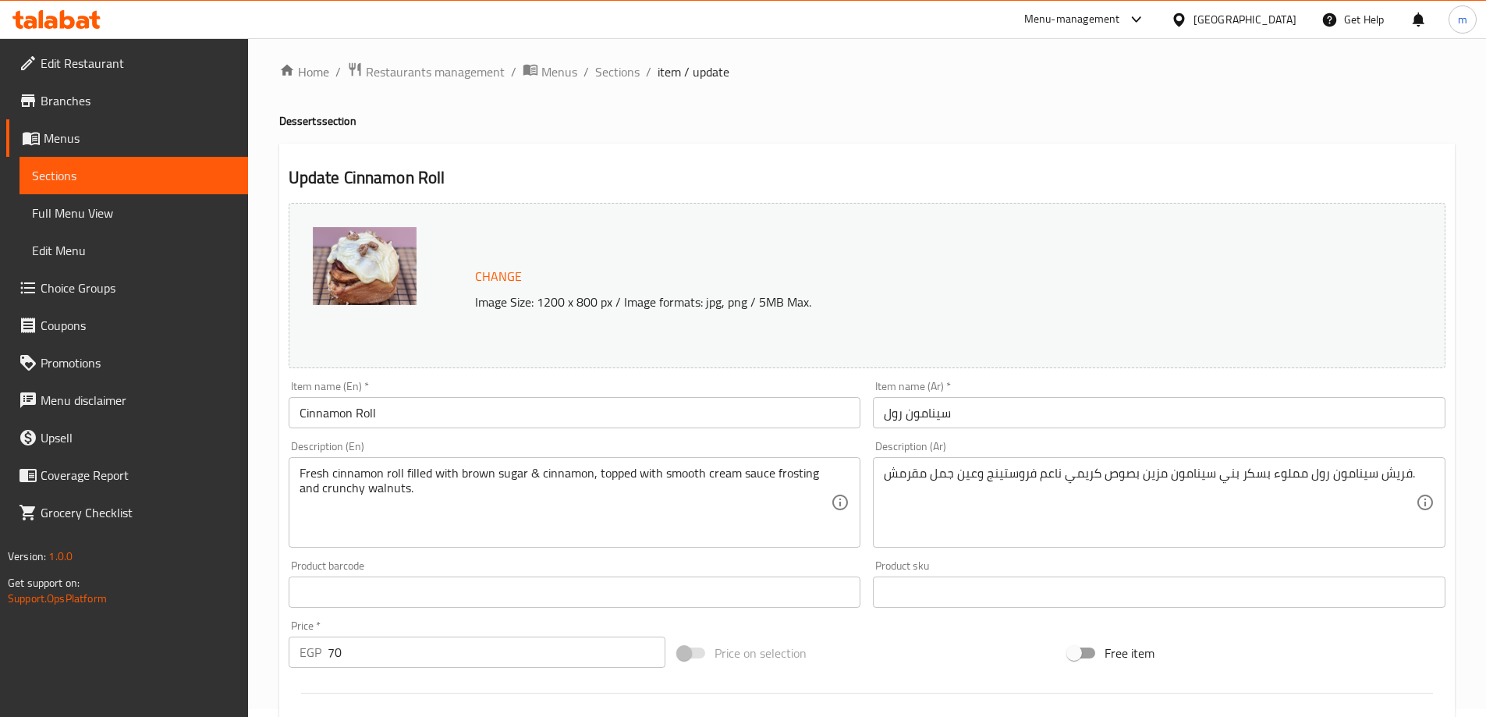
click at [877, 236] on div "Change Image Size: 1200 x 800 px / Image formats: jpg, png / 5MB Max." at bounding box center [867, 285] width 1157 height 165
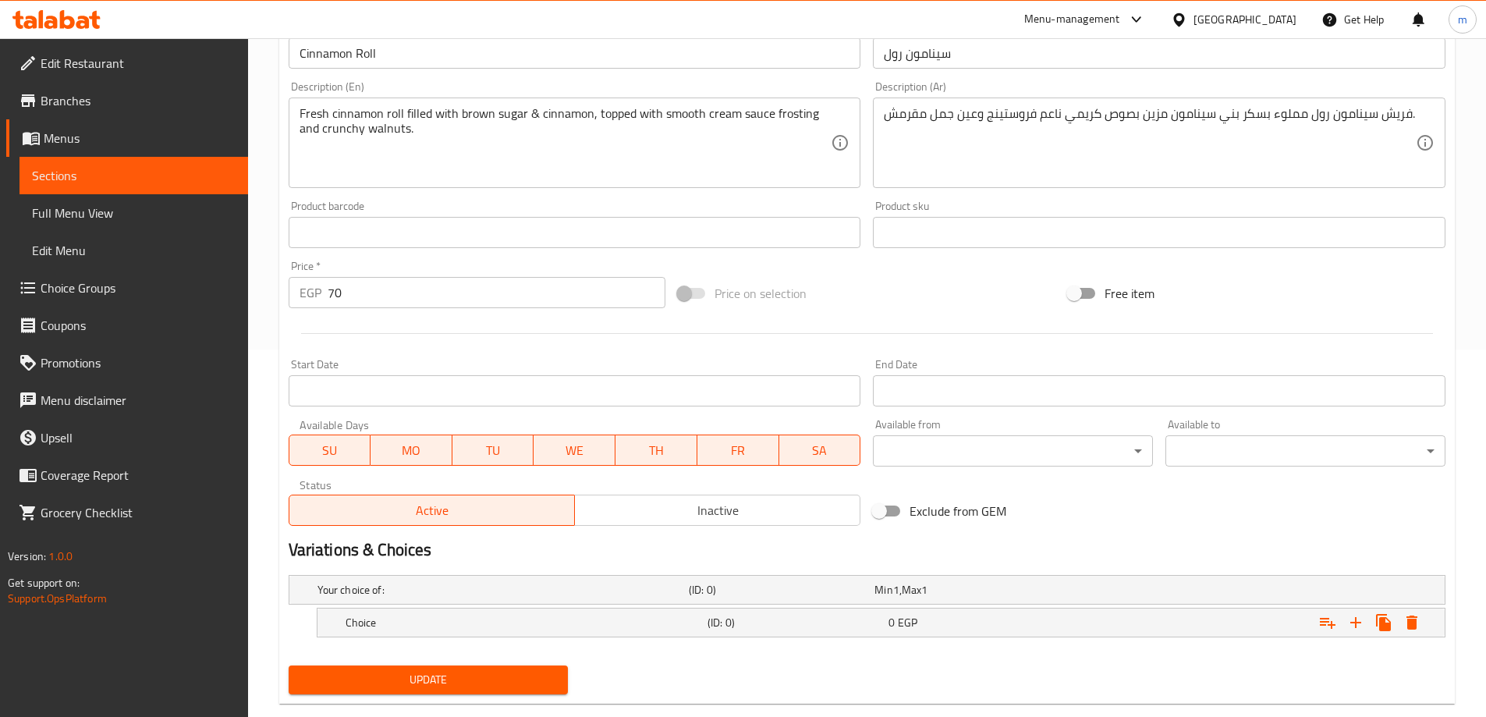
scroll to position [398, 0]
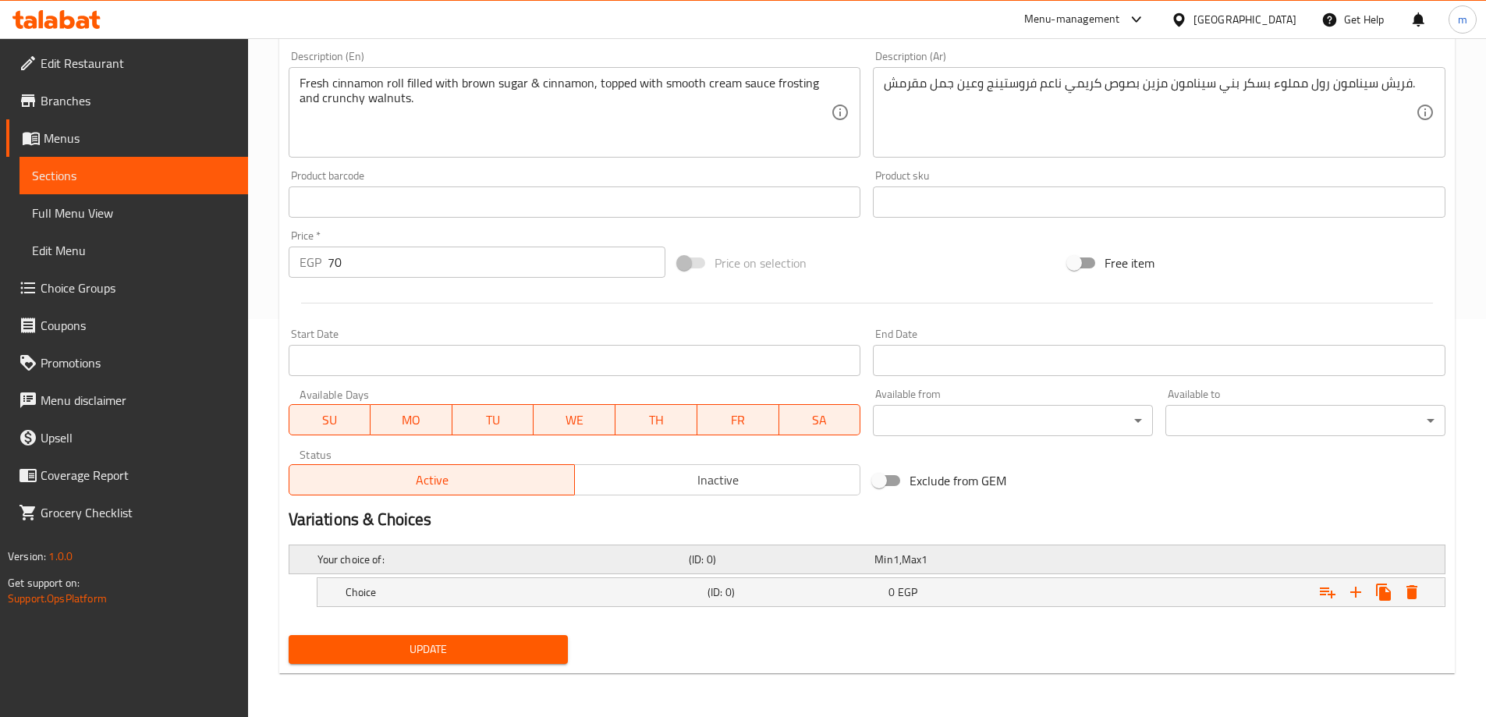
click at [938, 562] on div "Min 1 , Max 1" at bounding box center [963, 559] width 179 height 16
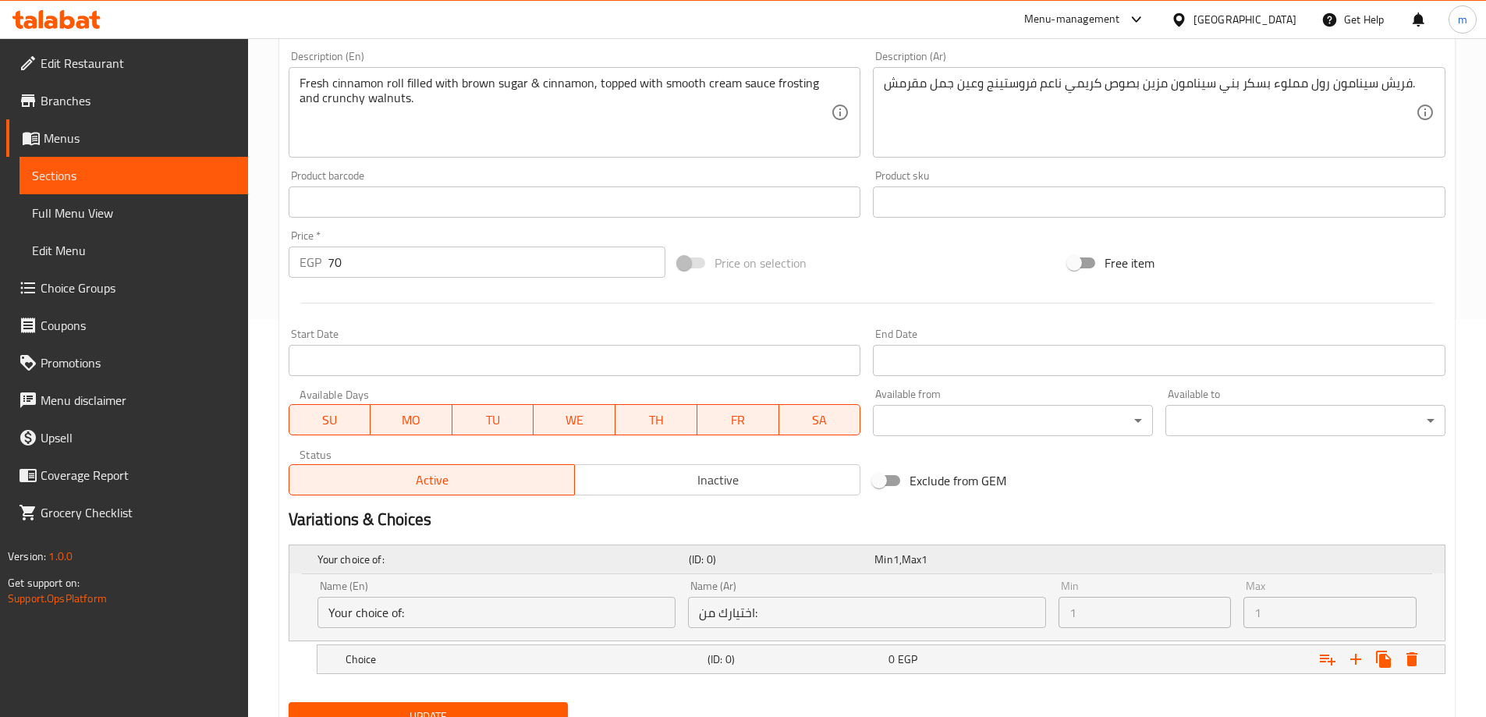
click at [938, 562] on div "Min 1 , Max 1" at bounding box center [963, 559] width 179 height 16
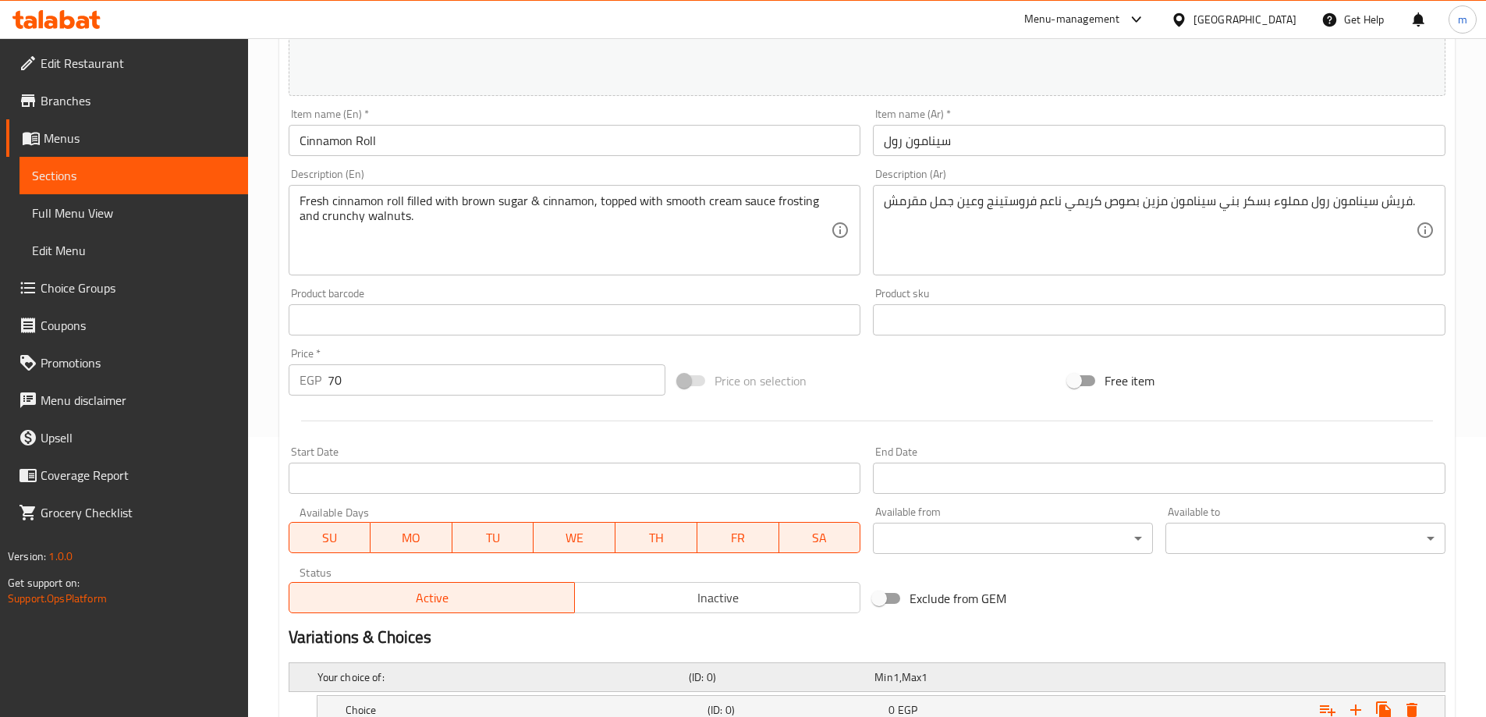
scroll to position [0, 0]
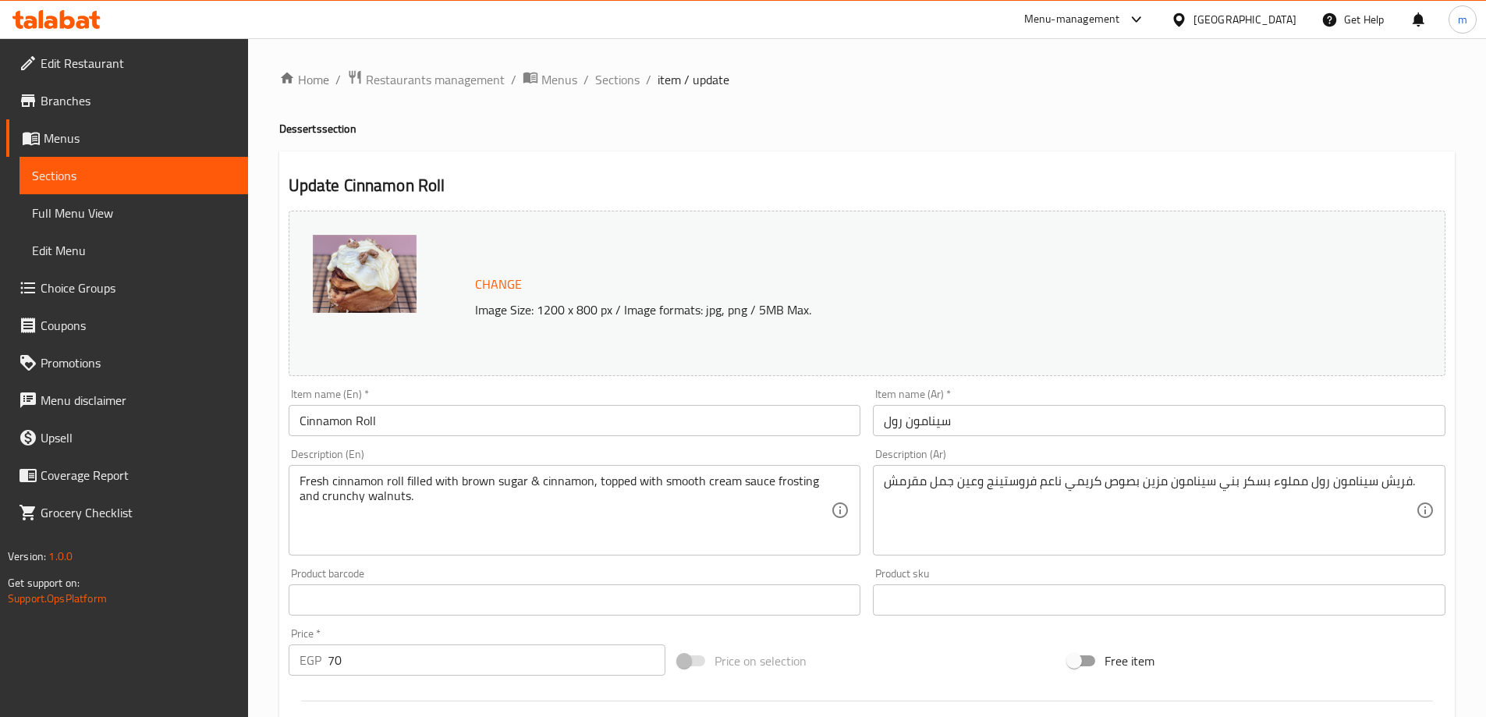
click at [969, 260] on div "Change Image Size: 1200 x 800 px / Image formats: jpg, png / 5MB Max." at bounding box center [867, 293] width 1157 height 165
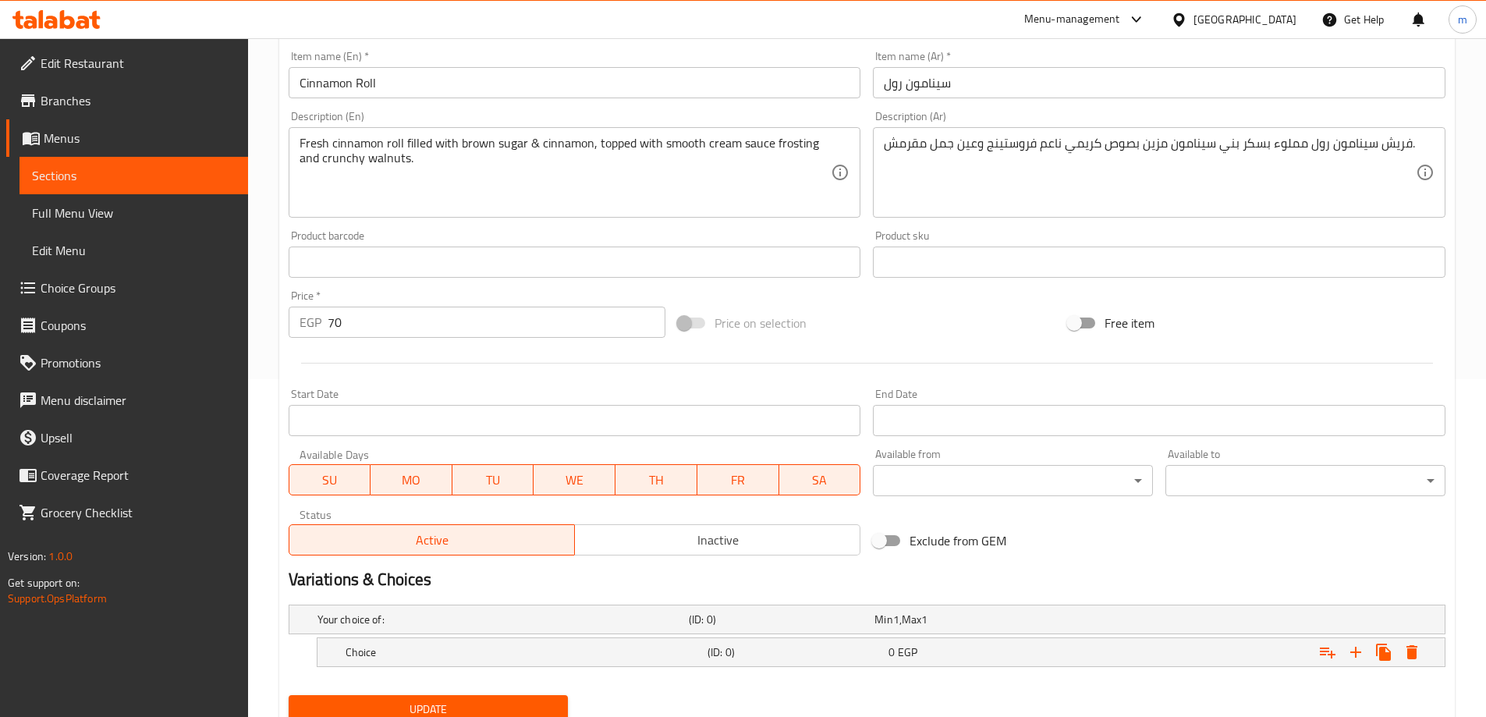
scroll to position [398, 0]
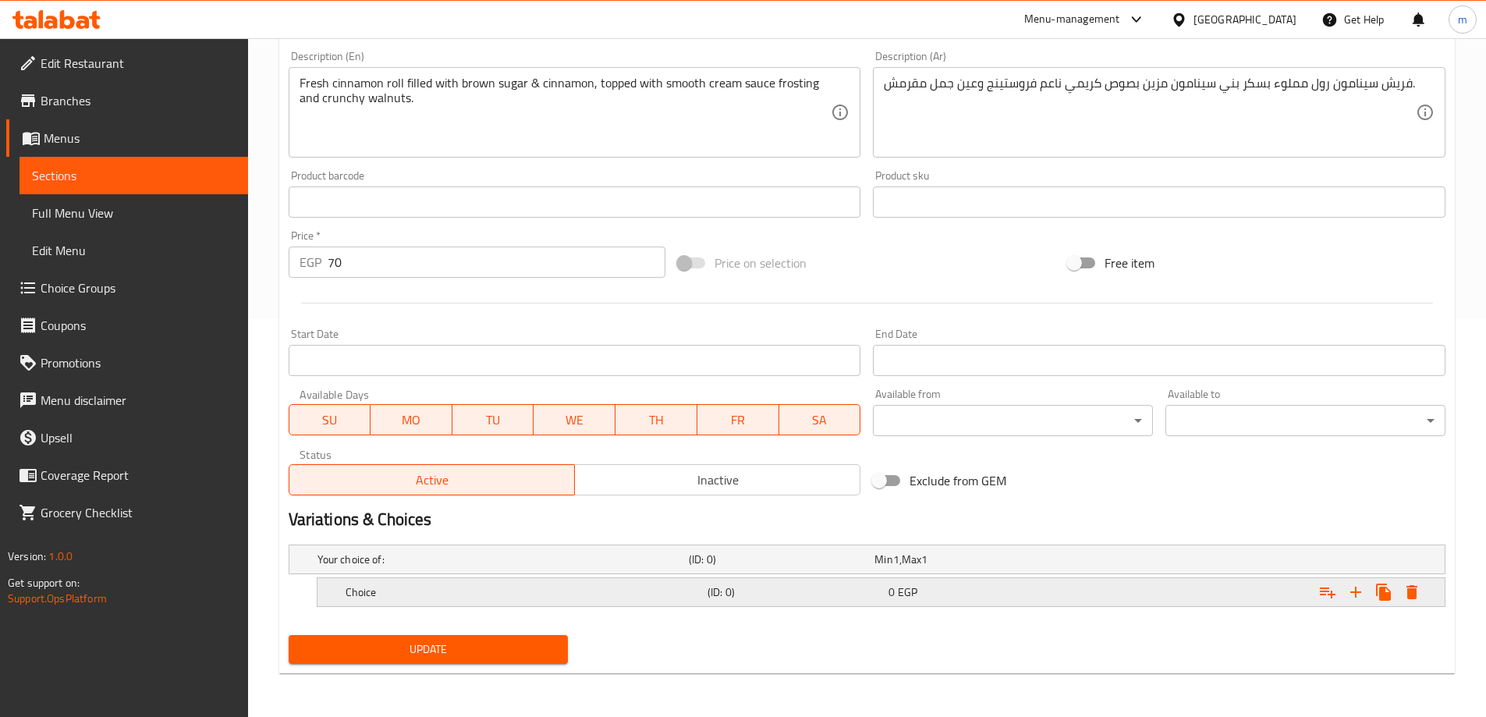
click at [900, 590] on span "EGP" at bounding box center [907, 592] width 19 height 20
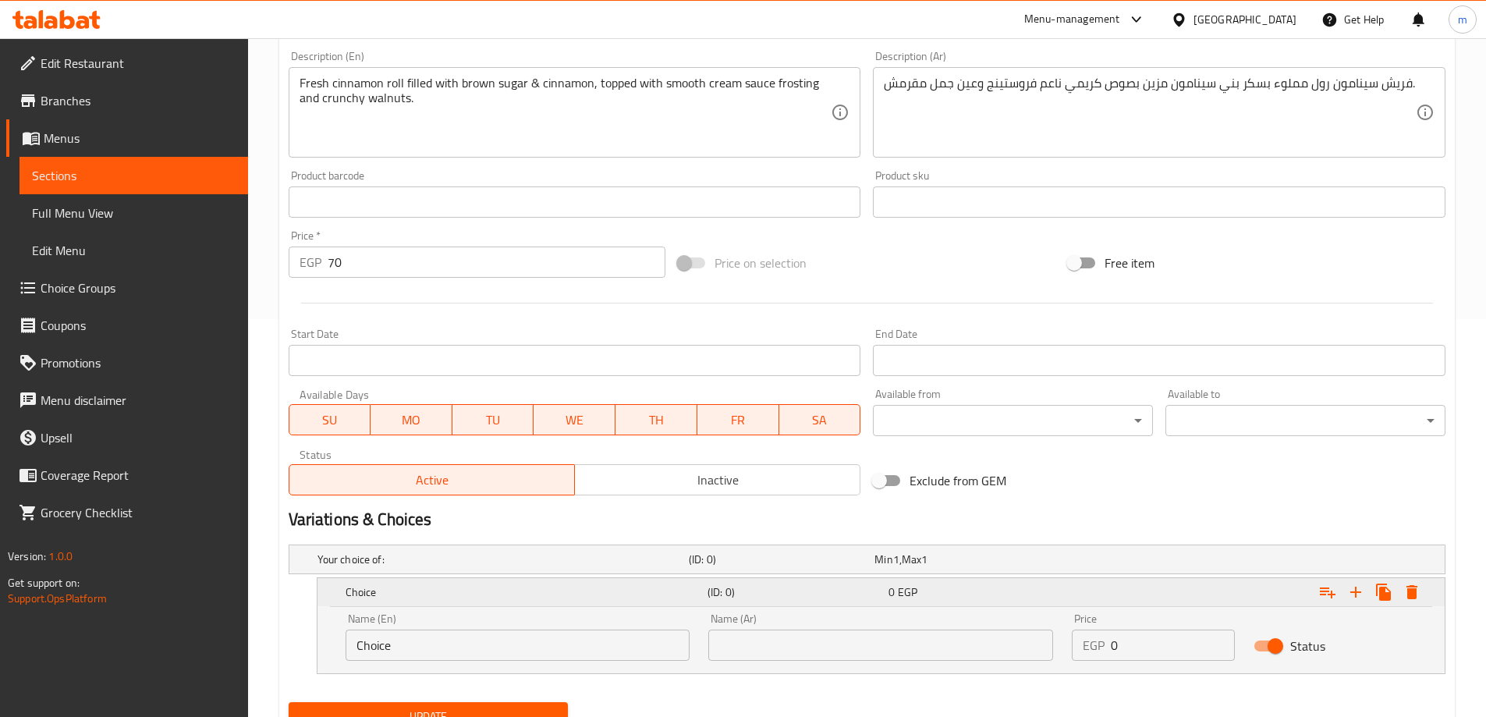
click at [900, 590] on span "EGP" at bounding box center [907, 592] width 19 height 20
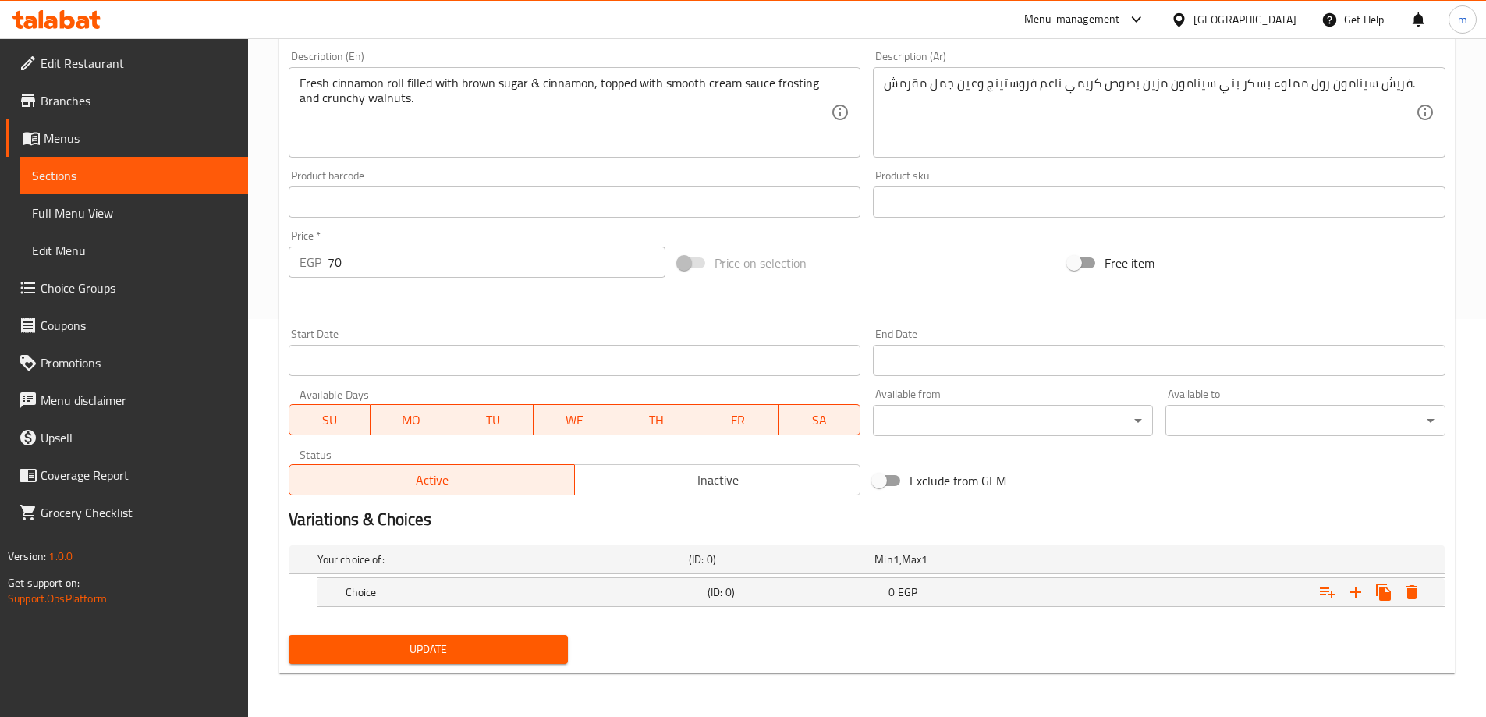
click at [936, 526] on h2 "Variations & Choices" at bounding box center [867, 519] width 1157 height 23
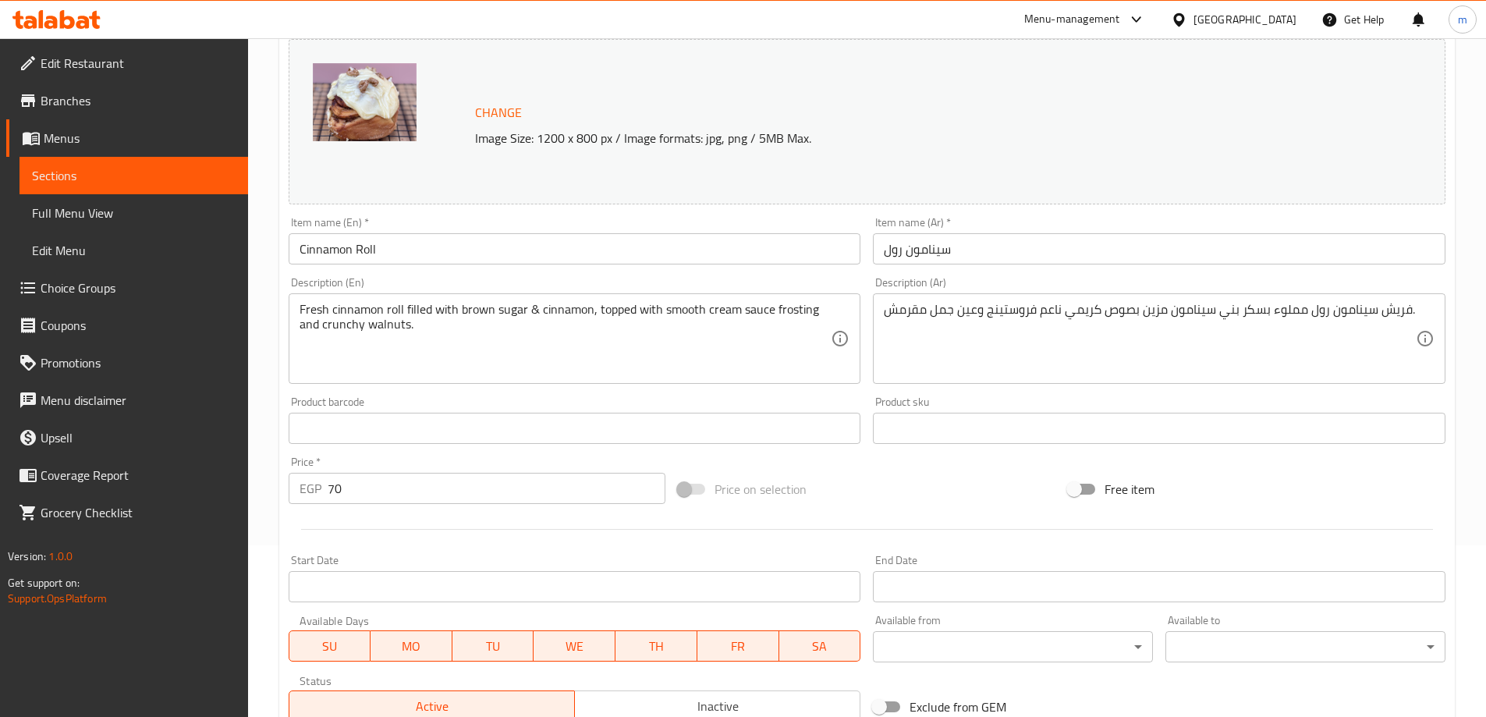
scroll to position [86, 0]
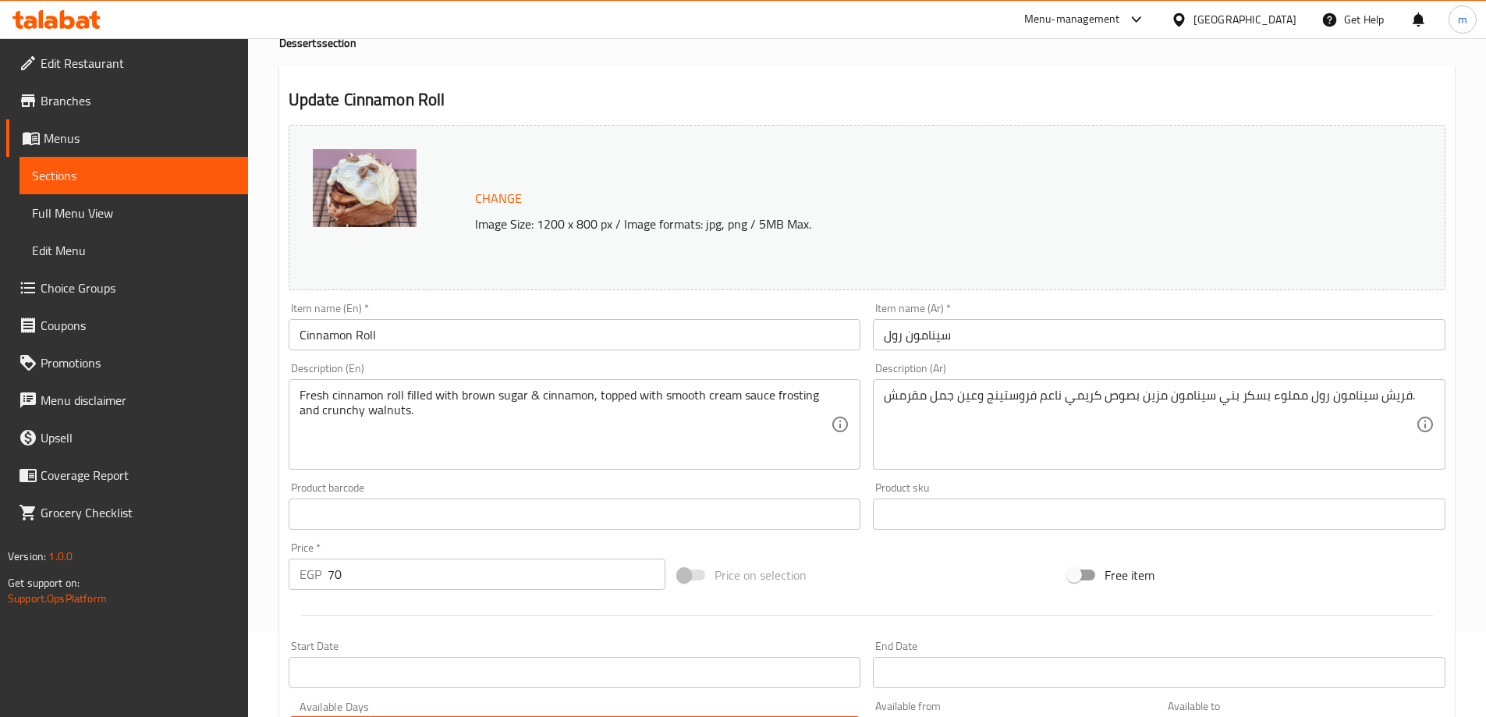
click at [631, 70] on div "Update Cinnamon Roll Change Image Size: 1200 x 800 px / Image formats: jpg, png…" at bounding box center [866, 526] width 1175 height 920
click at [616, 114] on div "Update Cinnamon Roll Change Image Size: 1200 x 800 px / Image formats: jpg, png…" at bounding box center [866, 526] width 1175 height 920
click at [583, 69] on div "Update Cinnamon Roll Change Image Size: 1200 x 800 px / Image formats: jpg, png…" at bounding box center [866, 526] width 1175 height 920
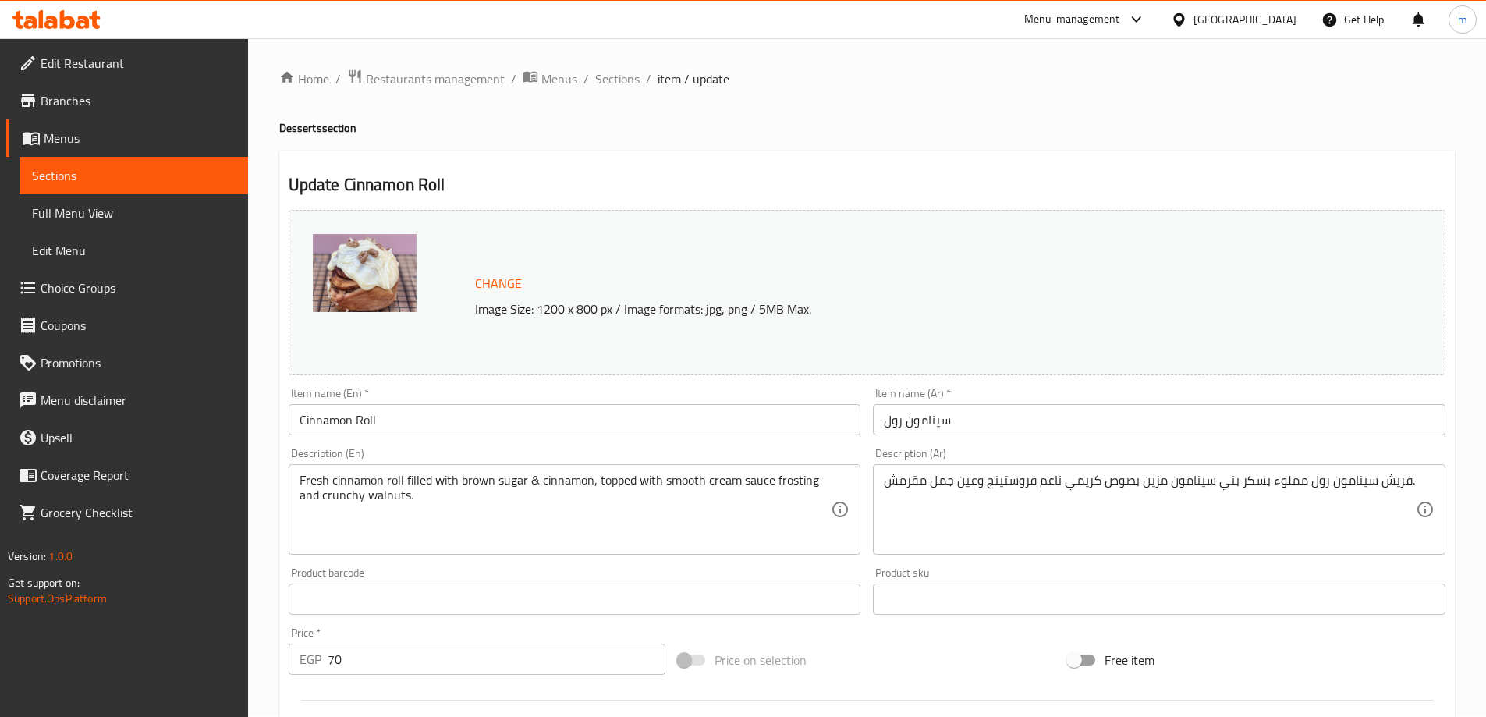
scroll to position [0, 0]
click at [424, 97] on div "Home / Restaurants management / Menus / Sections / item / update Desserts secti…" at bounding box center [866, 576] width 1175 height 1014
click at [422, 81] on span "Restaurants management" at bounding box center [435, 79] width 139 height 19
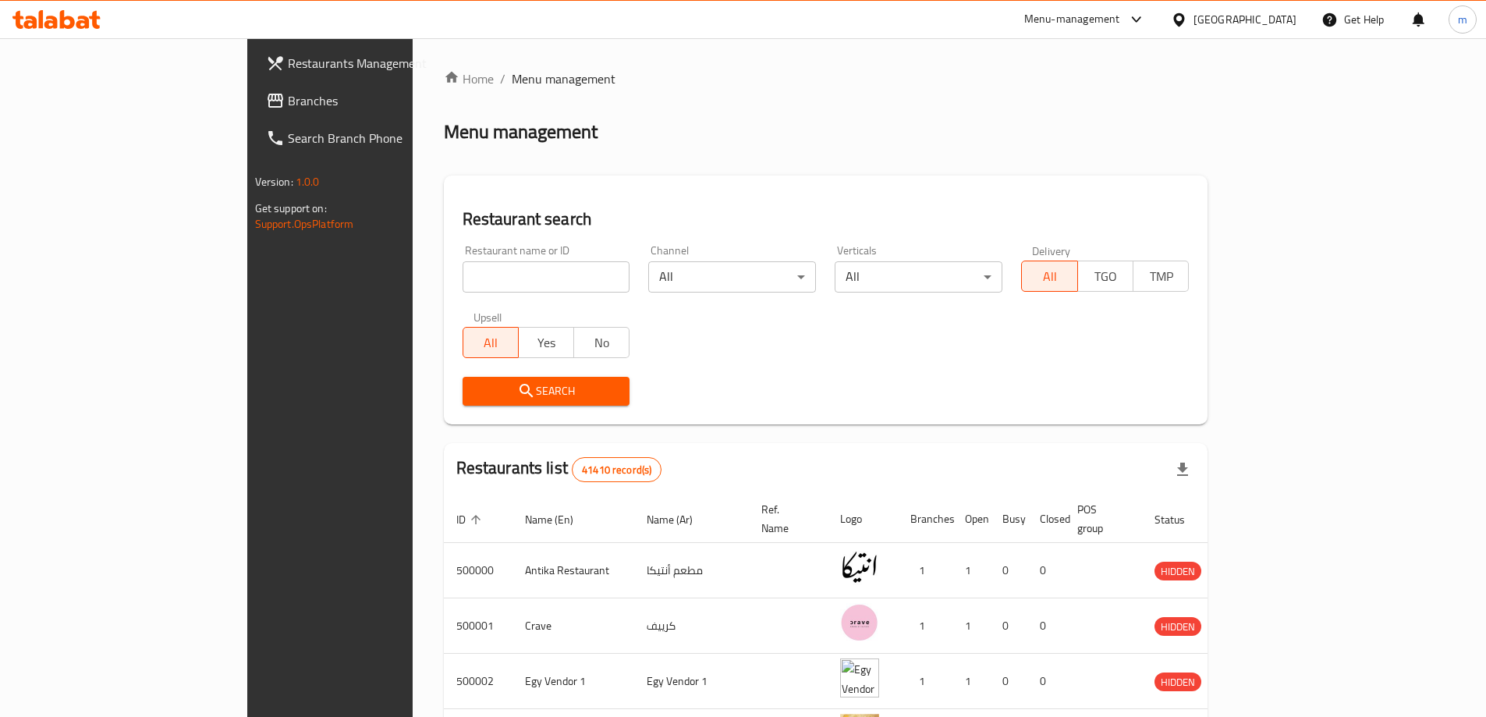
drag, startPoint x: 405, startPoint y: 70, endPoint x: 374, endPoint y: 27, distance: 53.0
click at [512, 70] on span "Menu management" at bounding box center [564, 78] width 104 height 19
